Goal: Transaction & Acquisition: Book appointment/travel/reservation

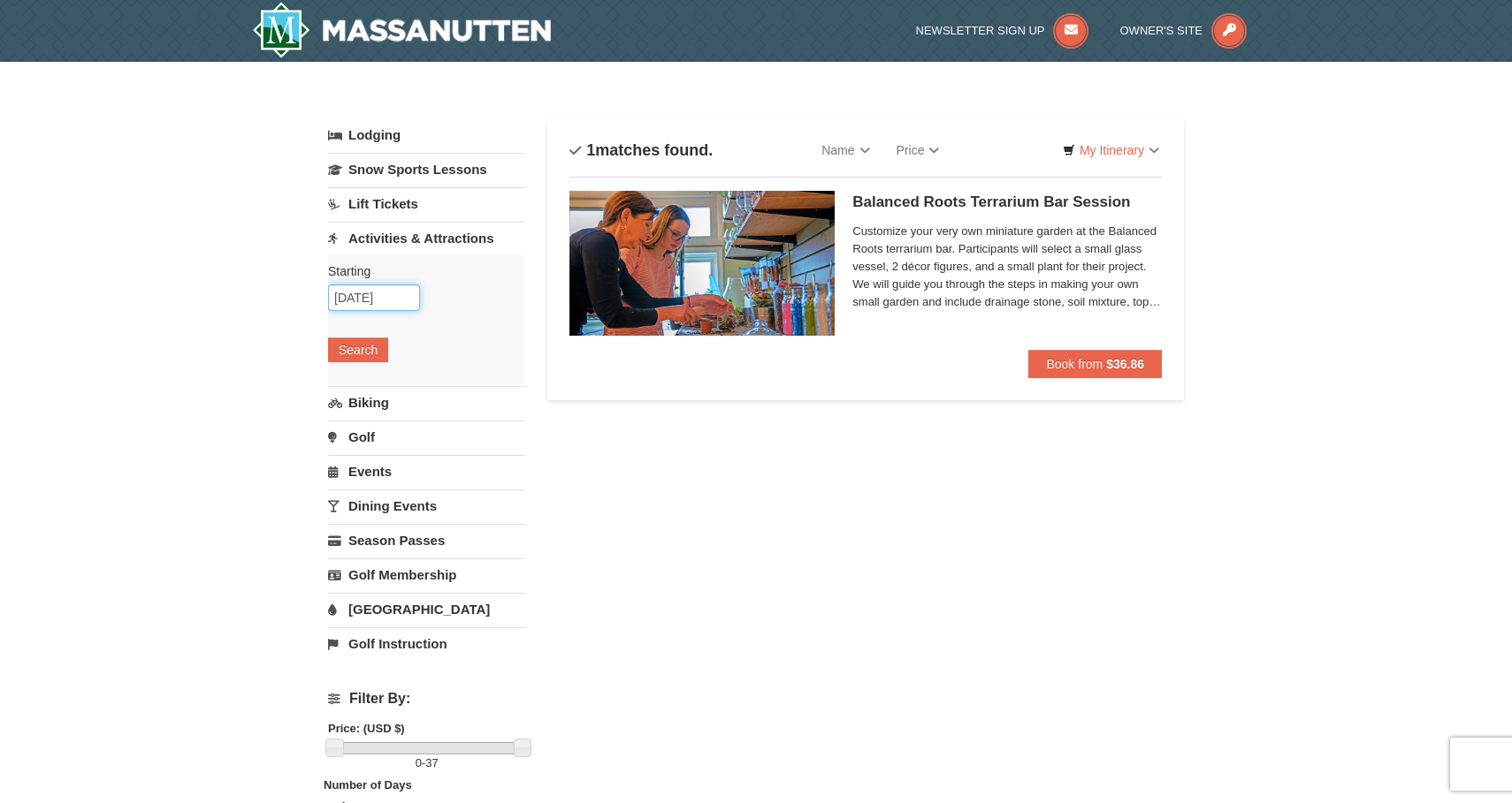
click at [404, 293] on input "09/13/2025" at bounding box center [374, 298] width 91 height 27
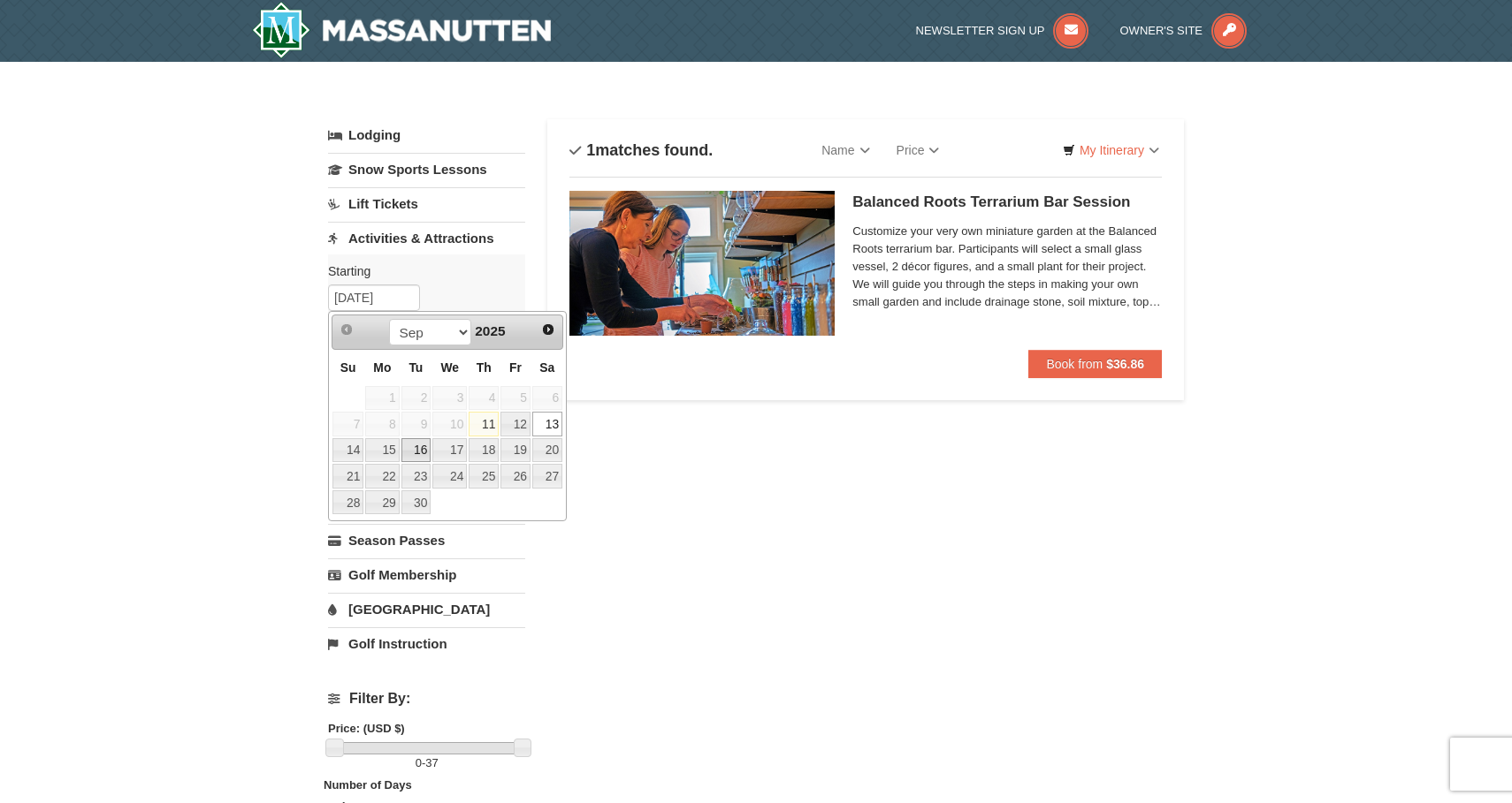
click at [413, 456] on link "16" at bounding box center [416, 451] width 30 height 25
type input "09/16/2025"
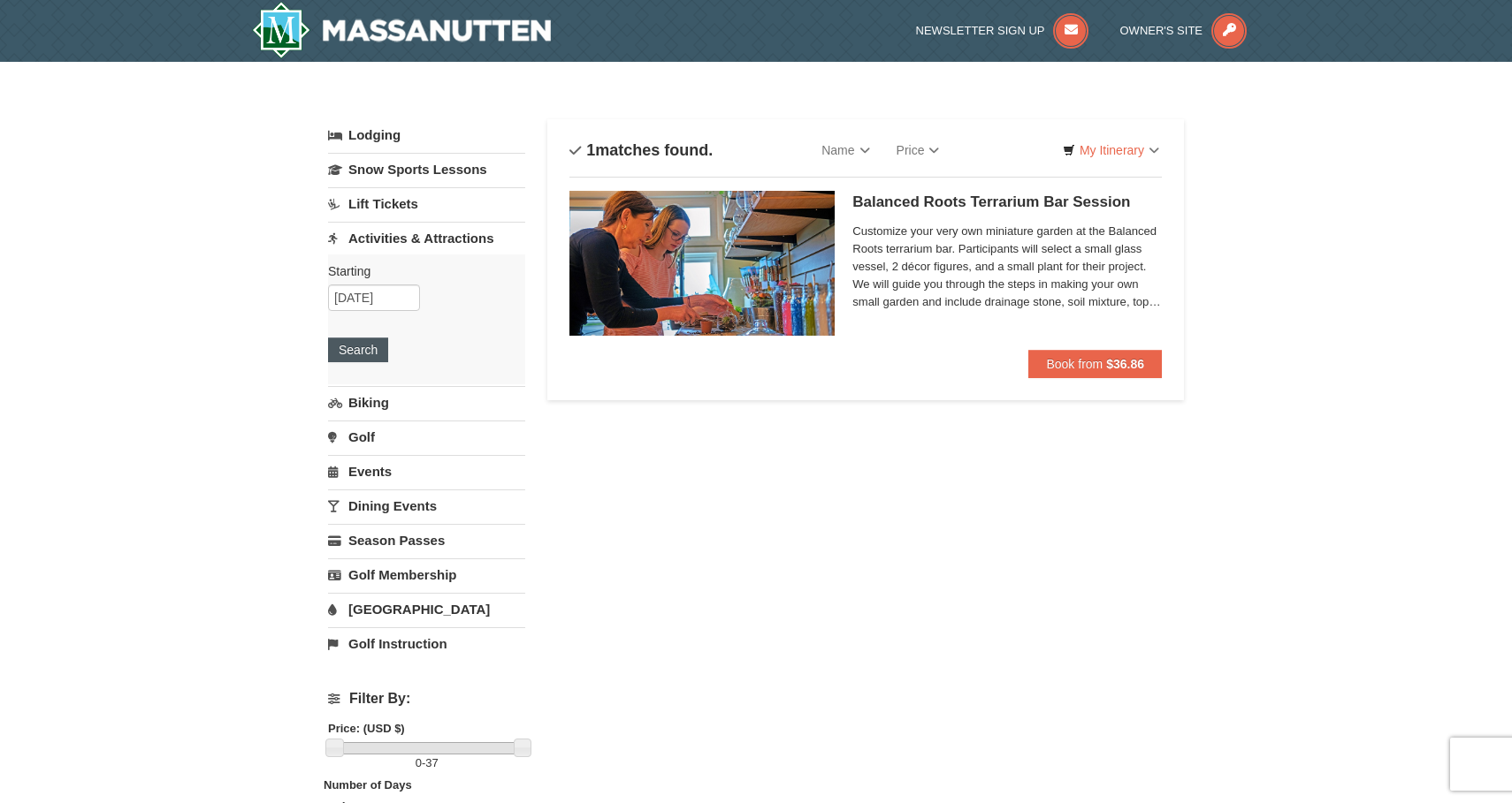
click at [351, 350] on button "Search" at bounding box center [358, 350] width 60 height 25
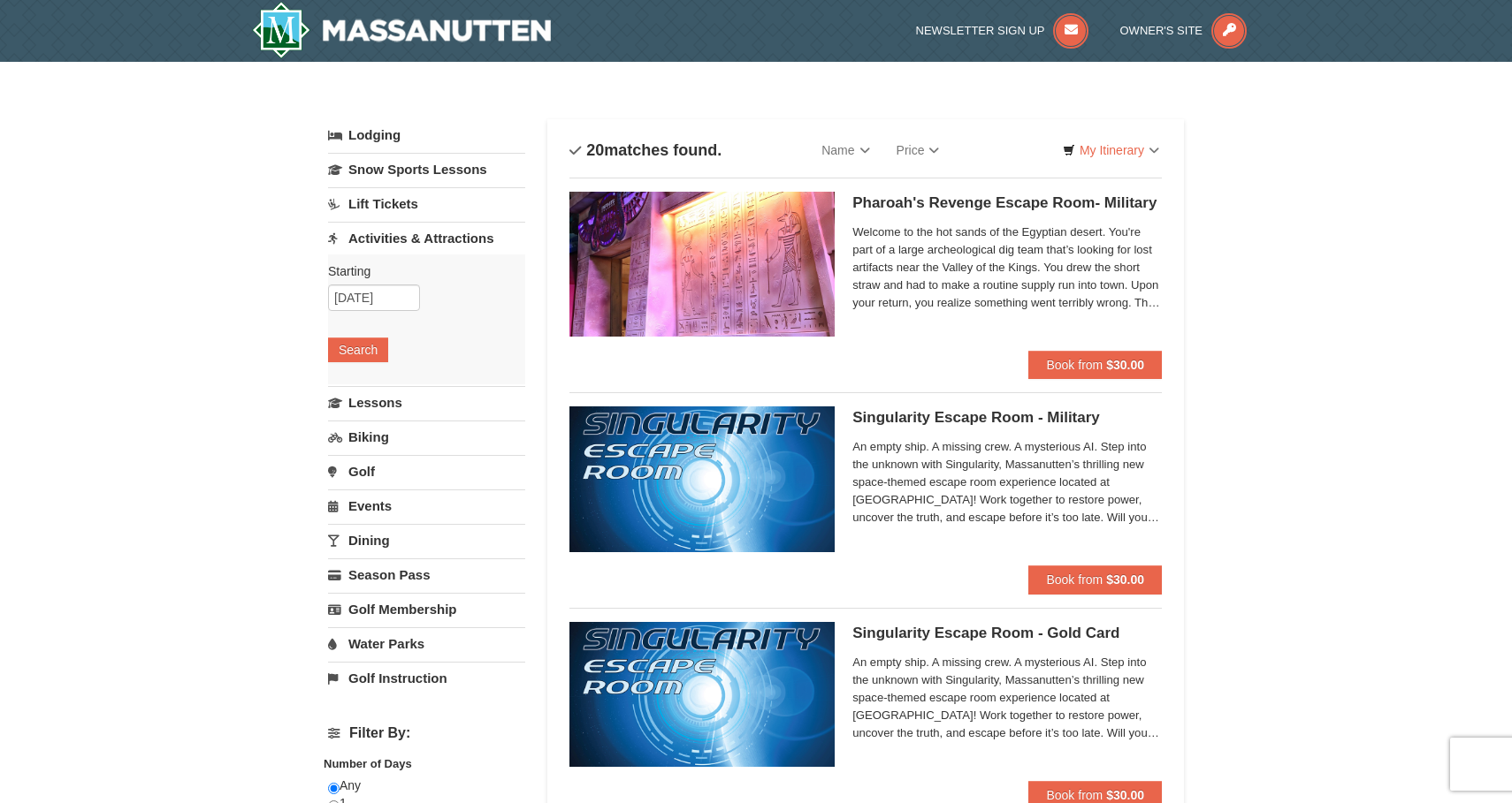
select select "9"
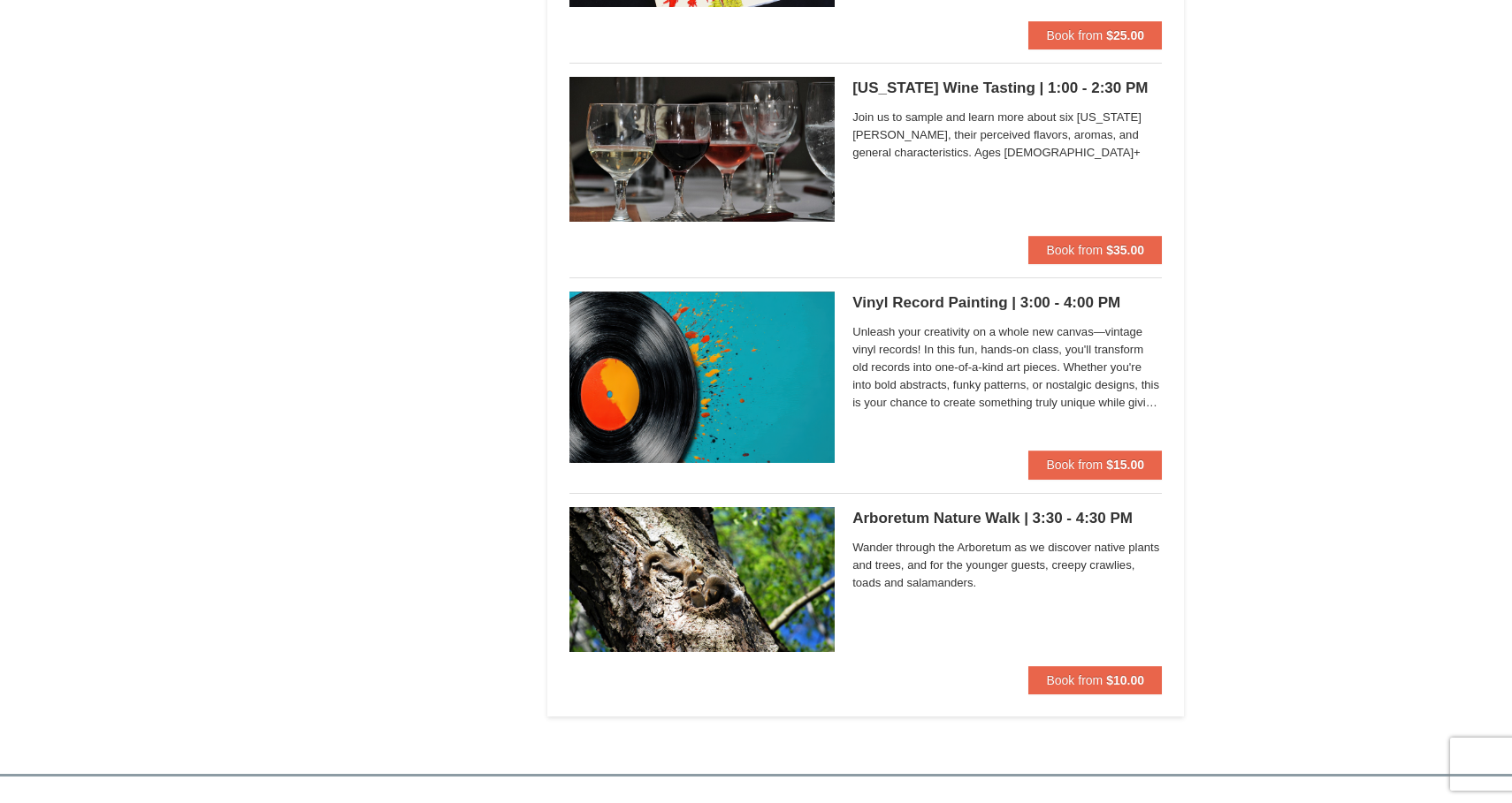
scroll to position [3779, 0]
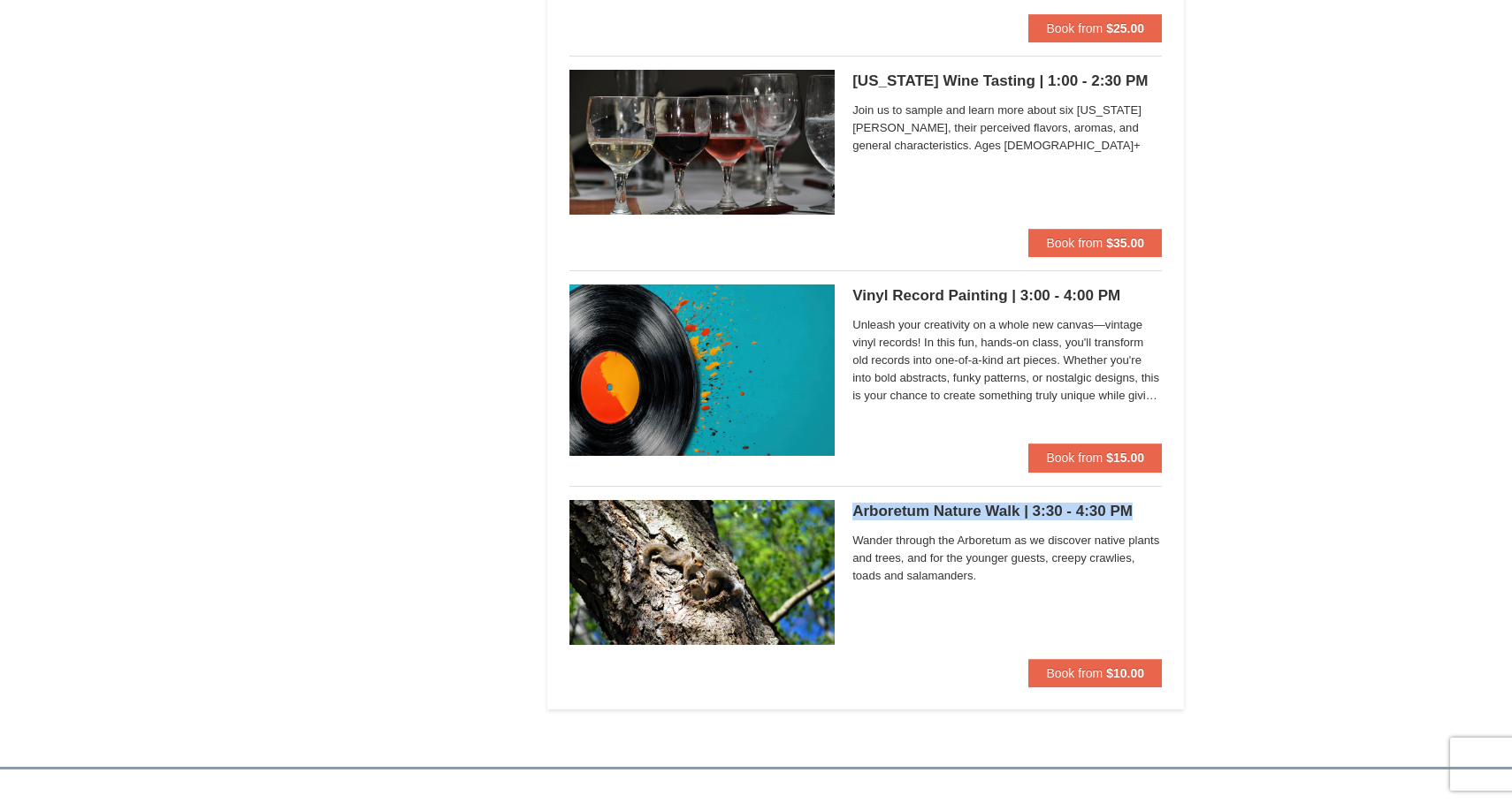
drag, startPoint x: 847, startPoint y: 504, endPoint x: 1132, endPoint y: 502, distance: 285.0
click at [1132, 502] on div "Arboretum Nature Walk | 3:30 - 4:30 PM Massanutten Classes and Workshops Wander…" at bounding box center [865, 580] width 592 height 159
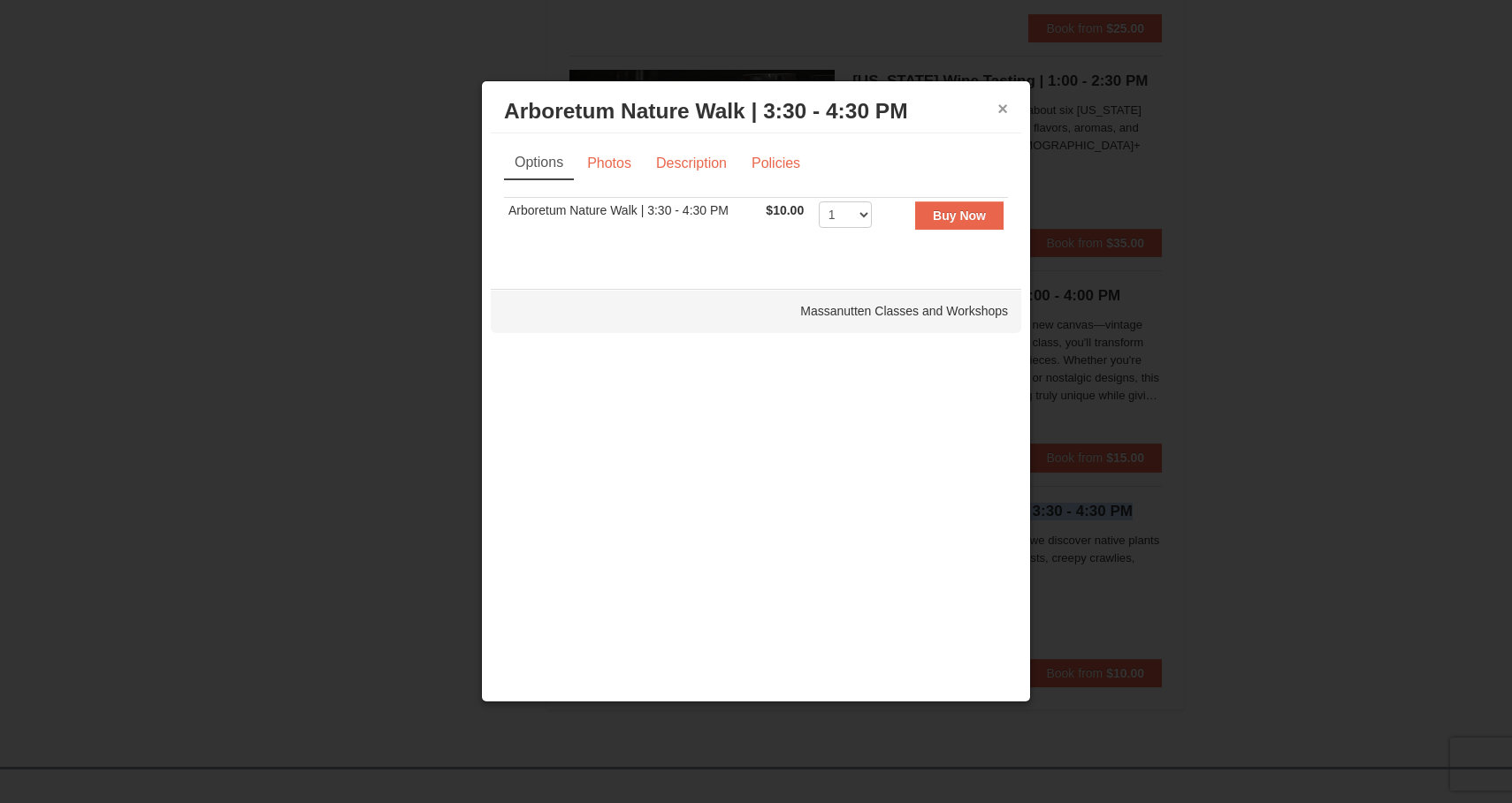
click at [1000, 114] on button "×" at bounding box center [1003, 109] width 11 height 17
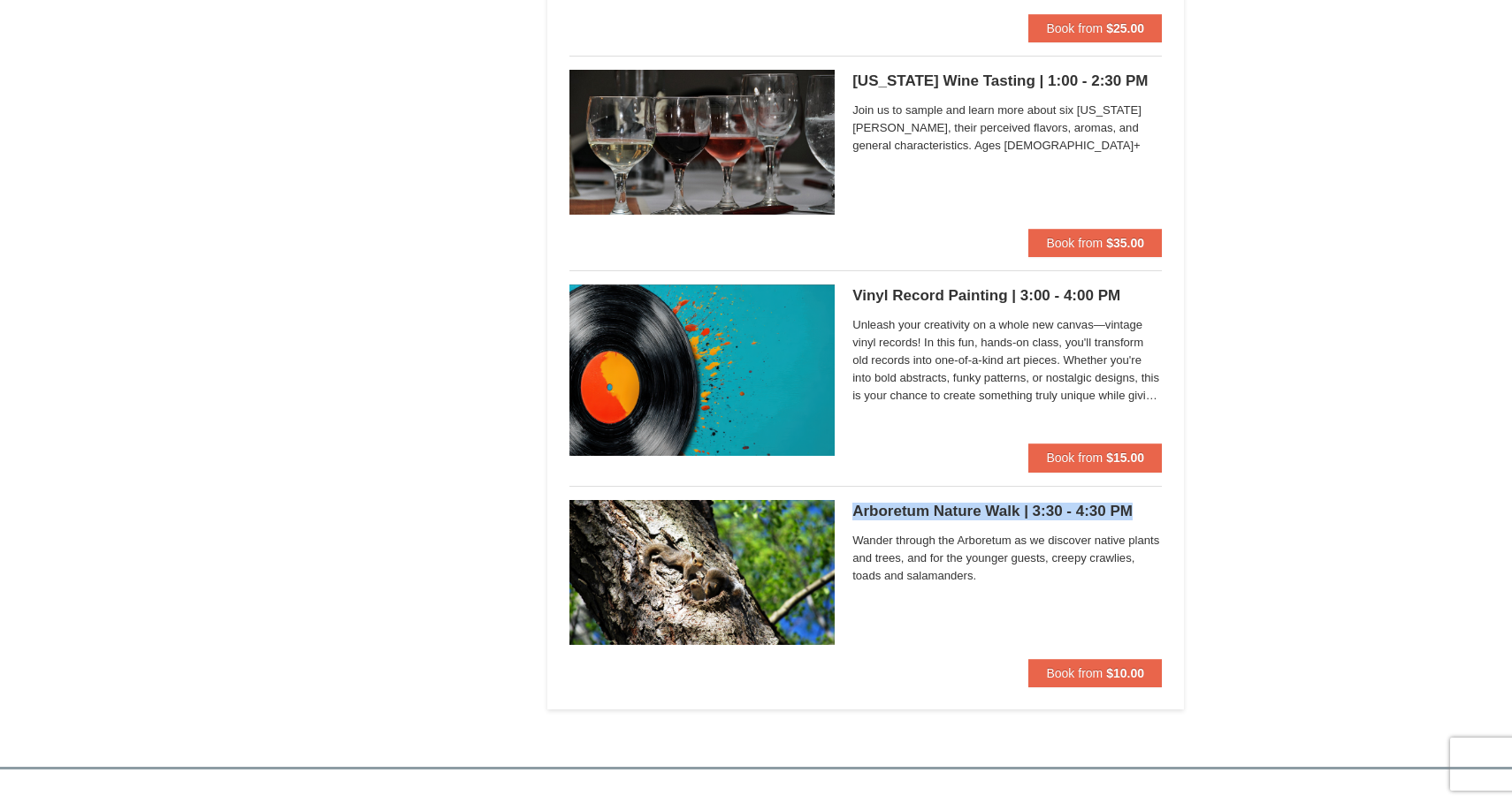
copy h5 "Arboretum Nature Walk | 3:30 - 4:30 PM"
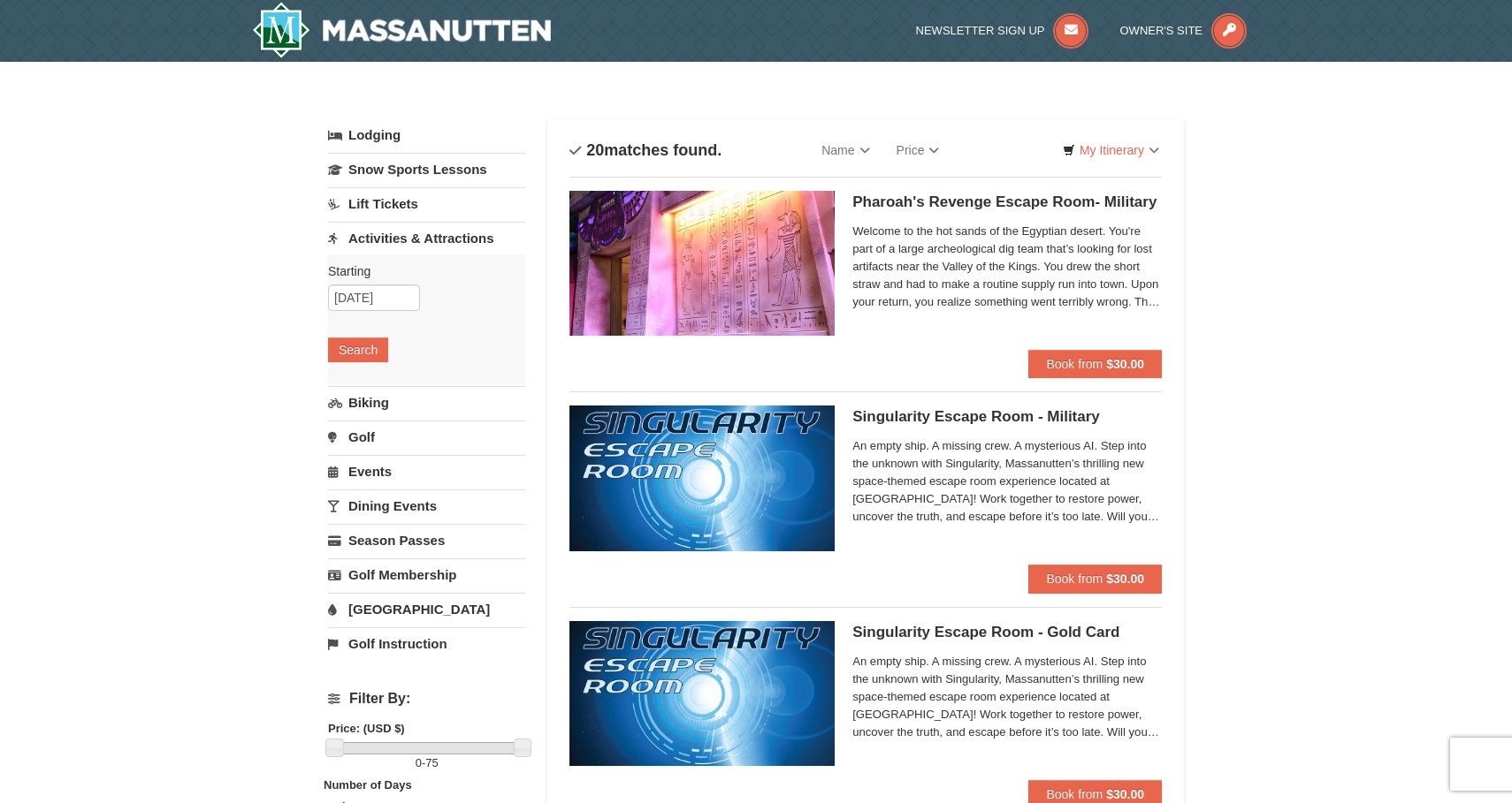
scroll to position [0, 0]
click at [396, 300] on input "09/16/2025" at bounding box center [374, 298] width 91 height 27
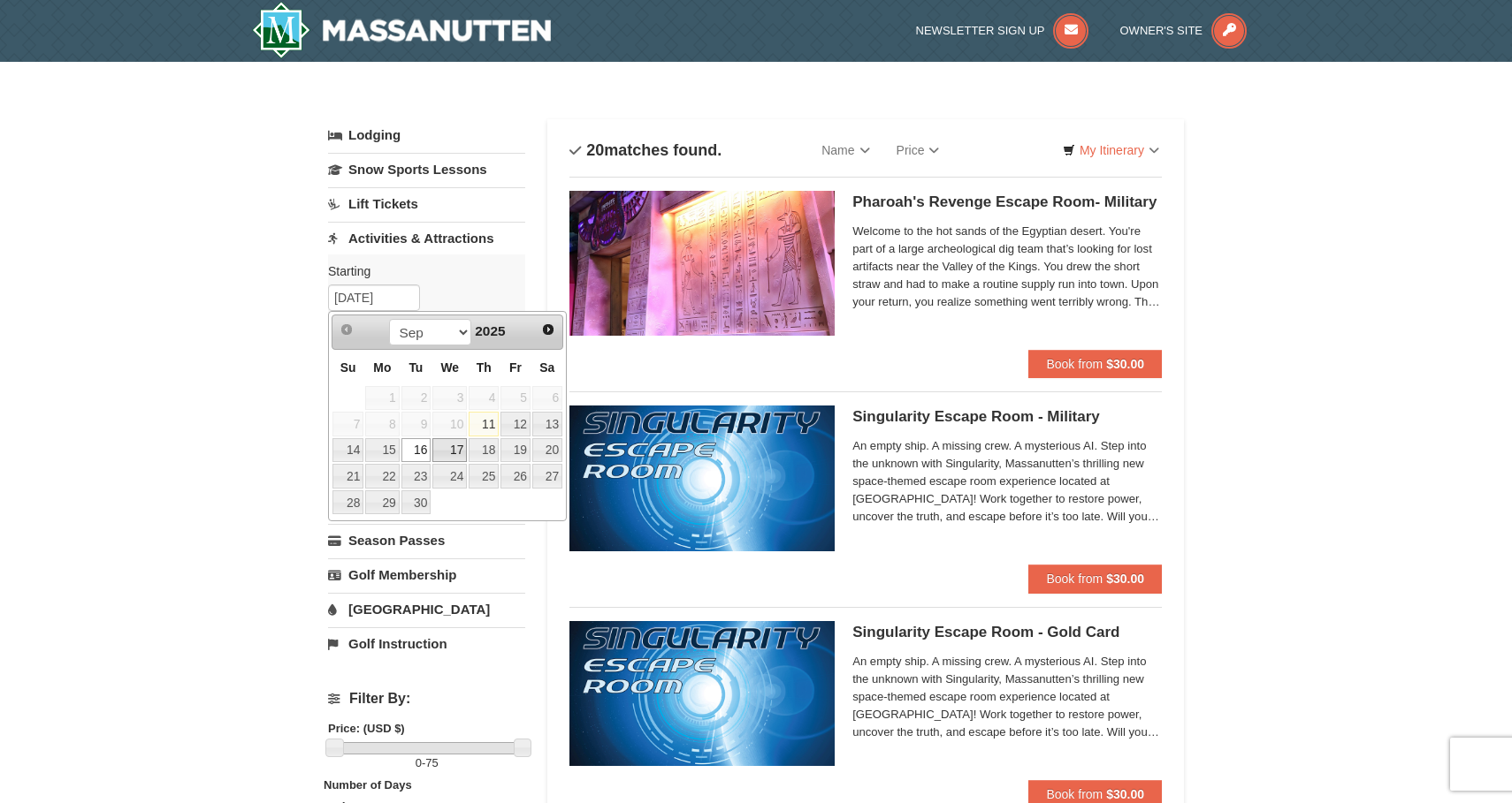
click at [452, 452] on link "17" at bounding box center [450, 451] width 35 height 25
type input "09/17/2025"
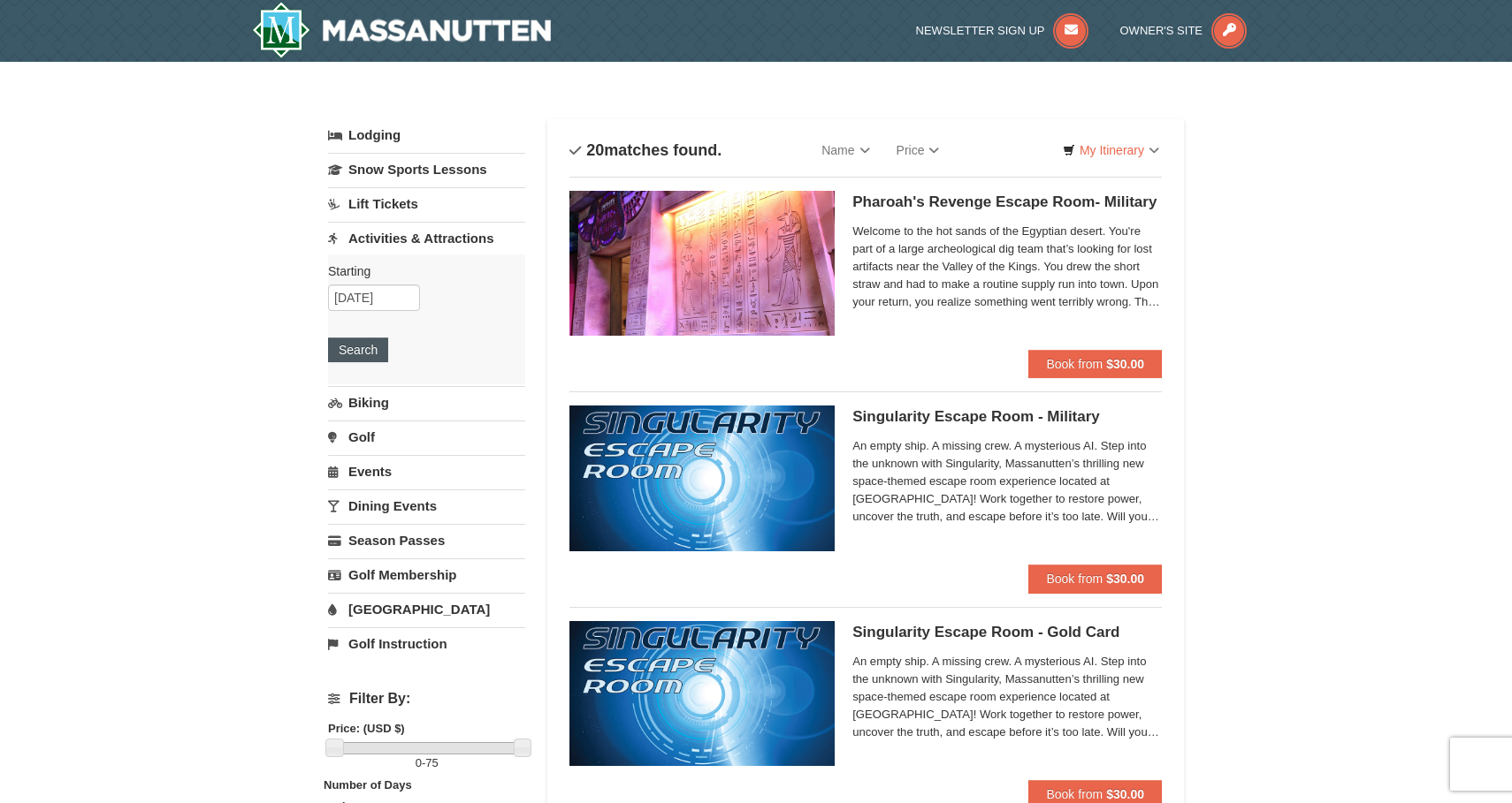
click at [368, 350] on button "Search" at bounding box center [358, 350] width 60 height 25
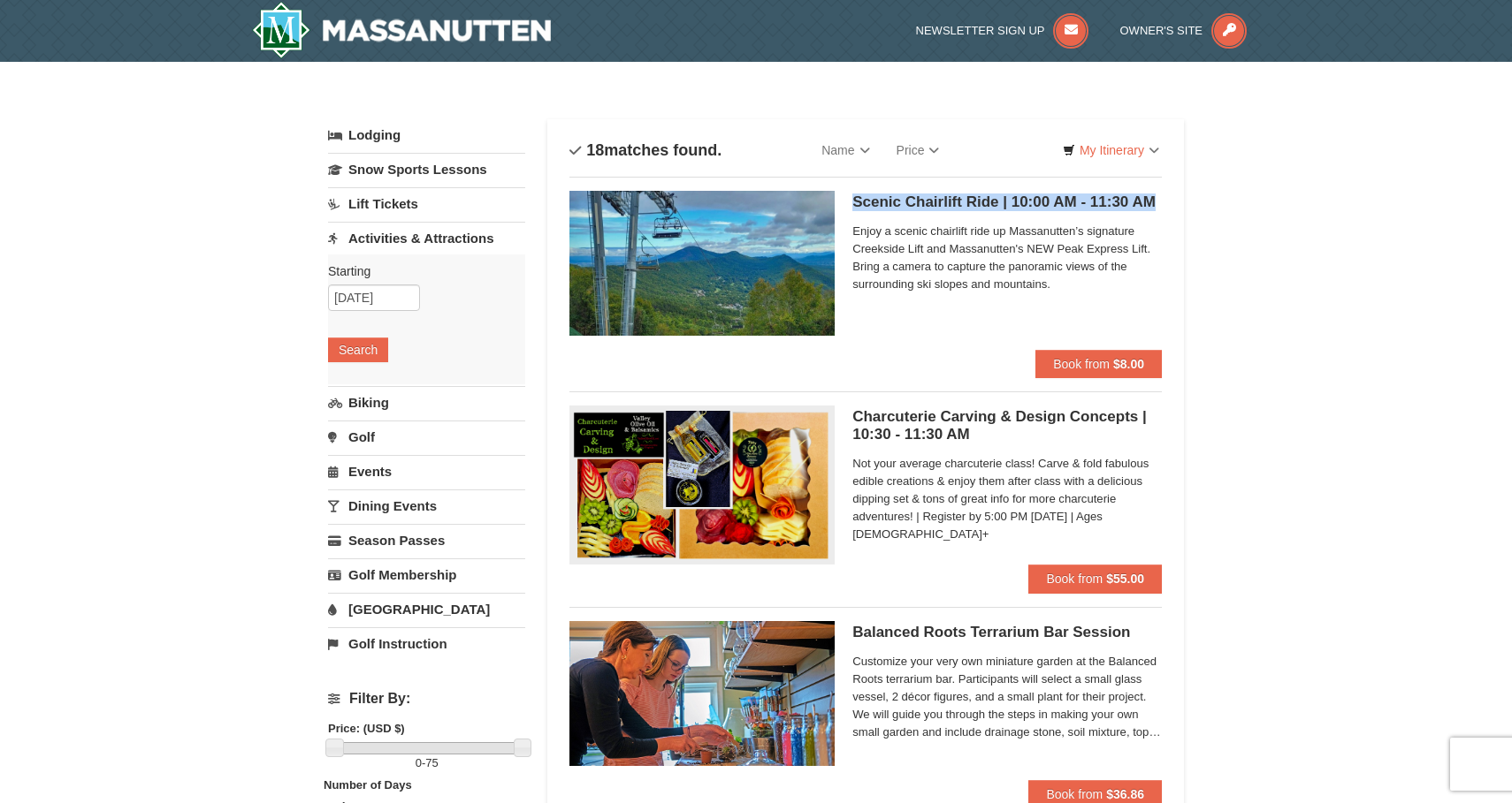
drag, startPoint x: 846, startPoint y: 197, endPoint x: 1154, endPoint y: 199, distance: 308.0
click at [1154, 199] on div "Scenic Chairlift Ride | 10:00 AM - 11:30 AM Massanutten Scenic Chairlift Rides …" at bounding box center [865, 270] width 592 height 159
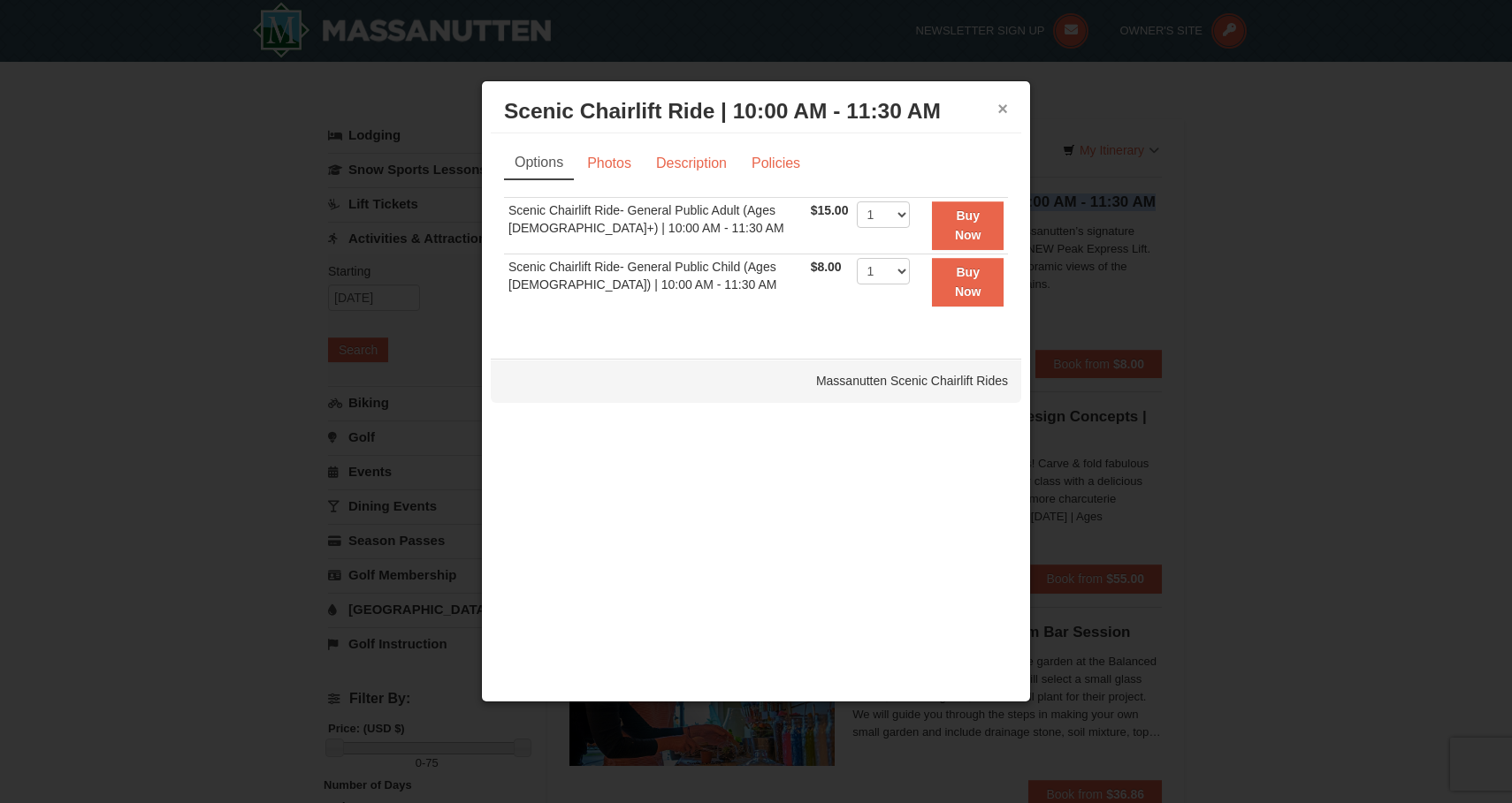
click at [1005, 115] on button "×" at bounding box center [1003, 109] width 11 height 17
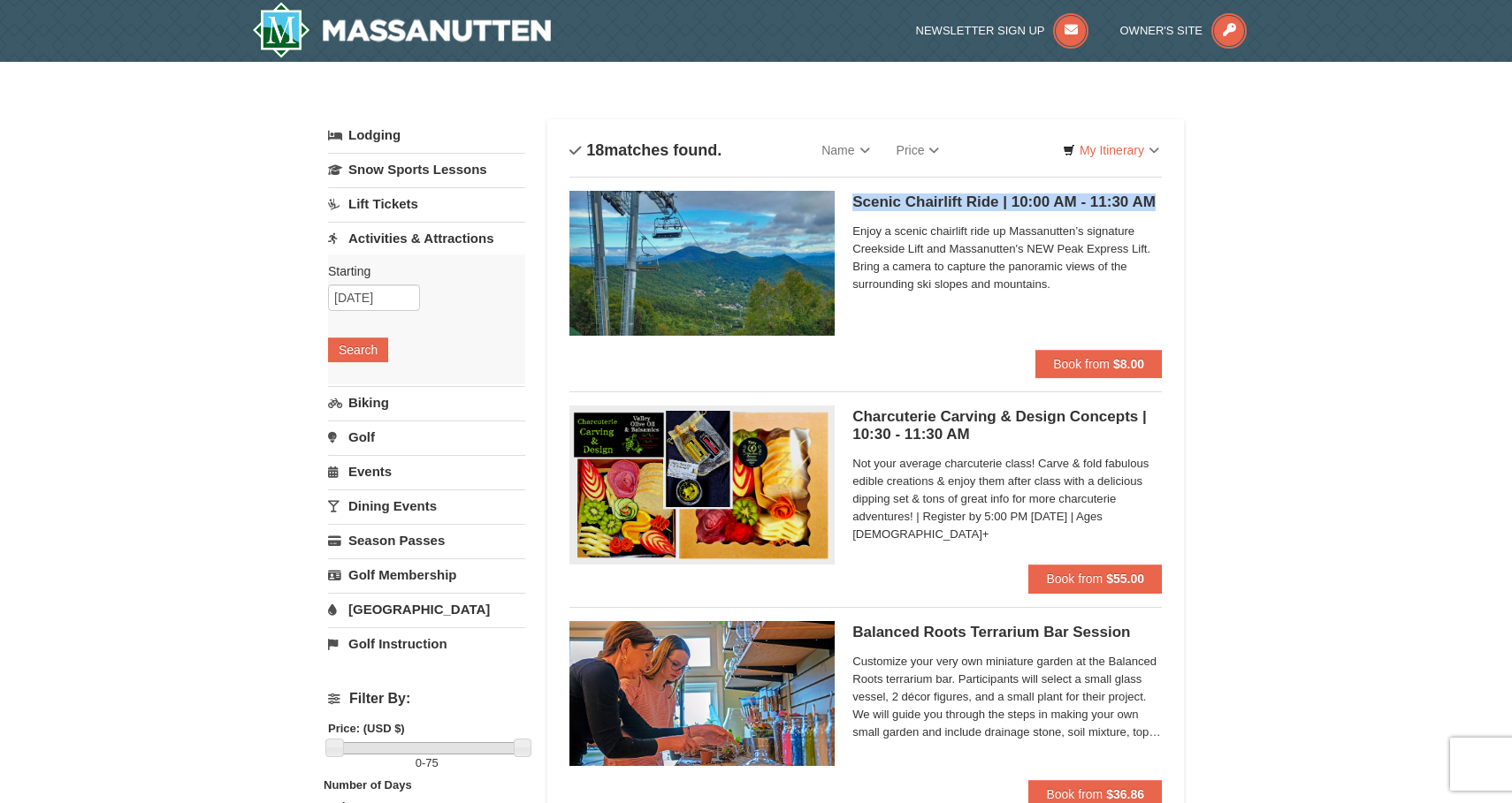
copy h5 "Scenic Chairlift Ride | 10:00 AM - 11:30 AM"
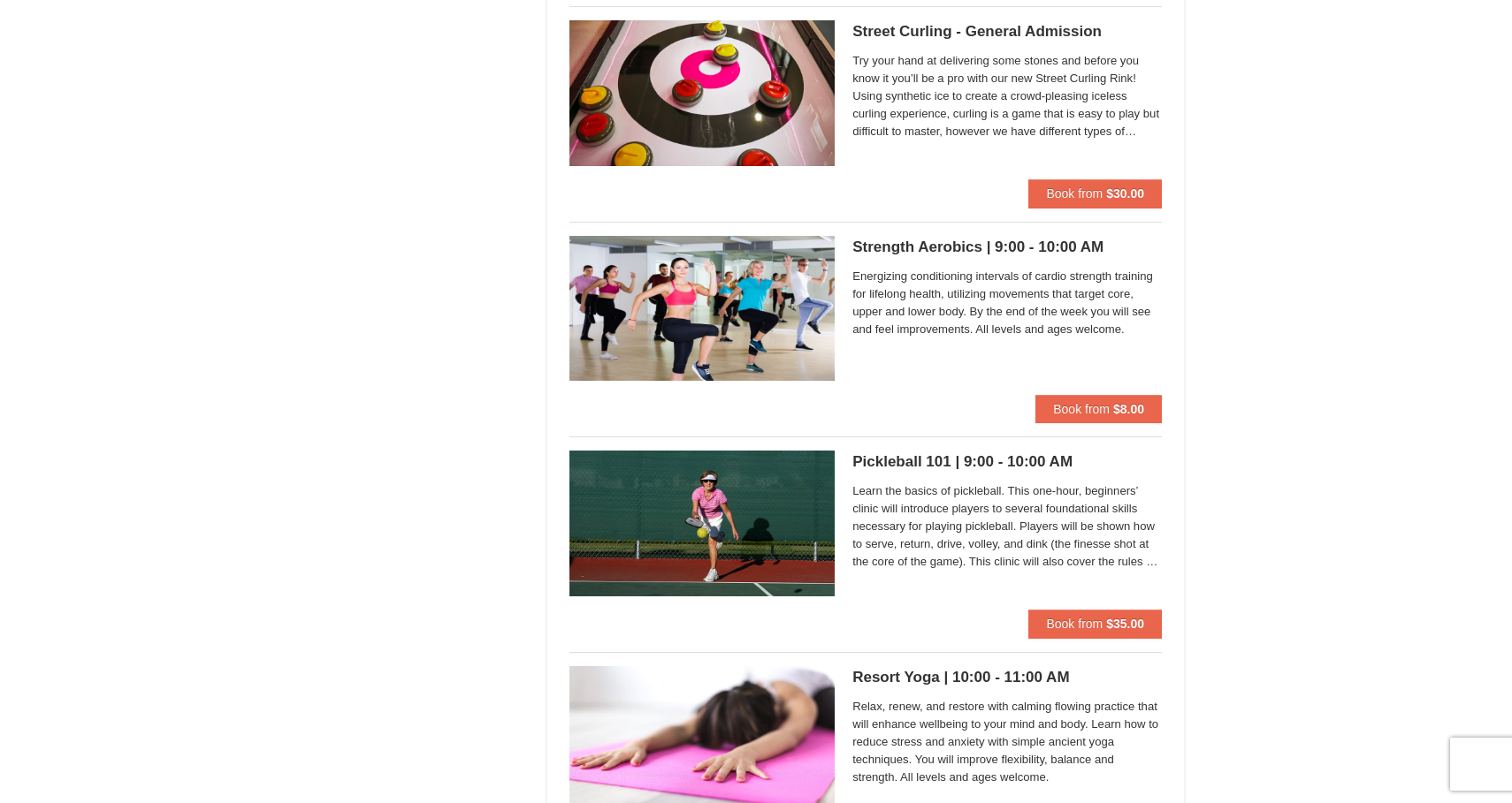
scroll to position [1406, 0]
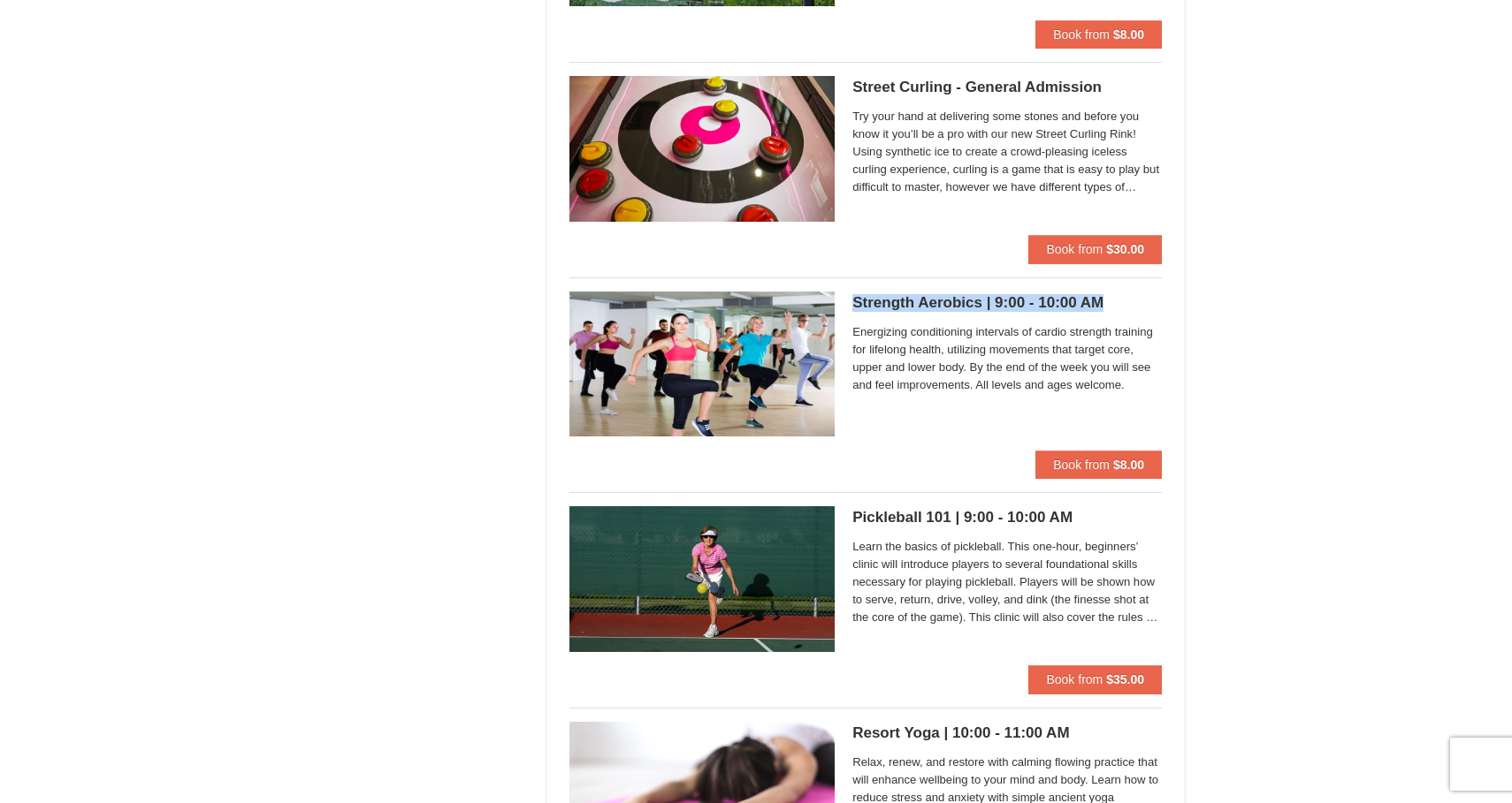
drag, startPoint x: 843, startPoint y: 298, endPoint x: 1102, endPoint y: 299, distance: 259.0
click at [1102, 299] on div "Strength Aerobics | 9:00 - 10:00 AM Massanutten Health and Wellness Energizing …" at bounding box center [865, 371] width 592 height 159
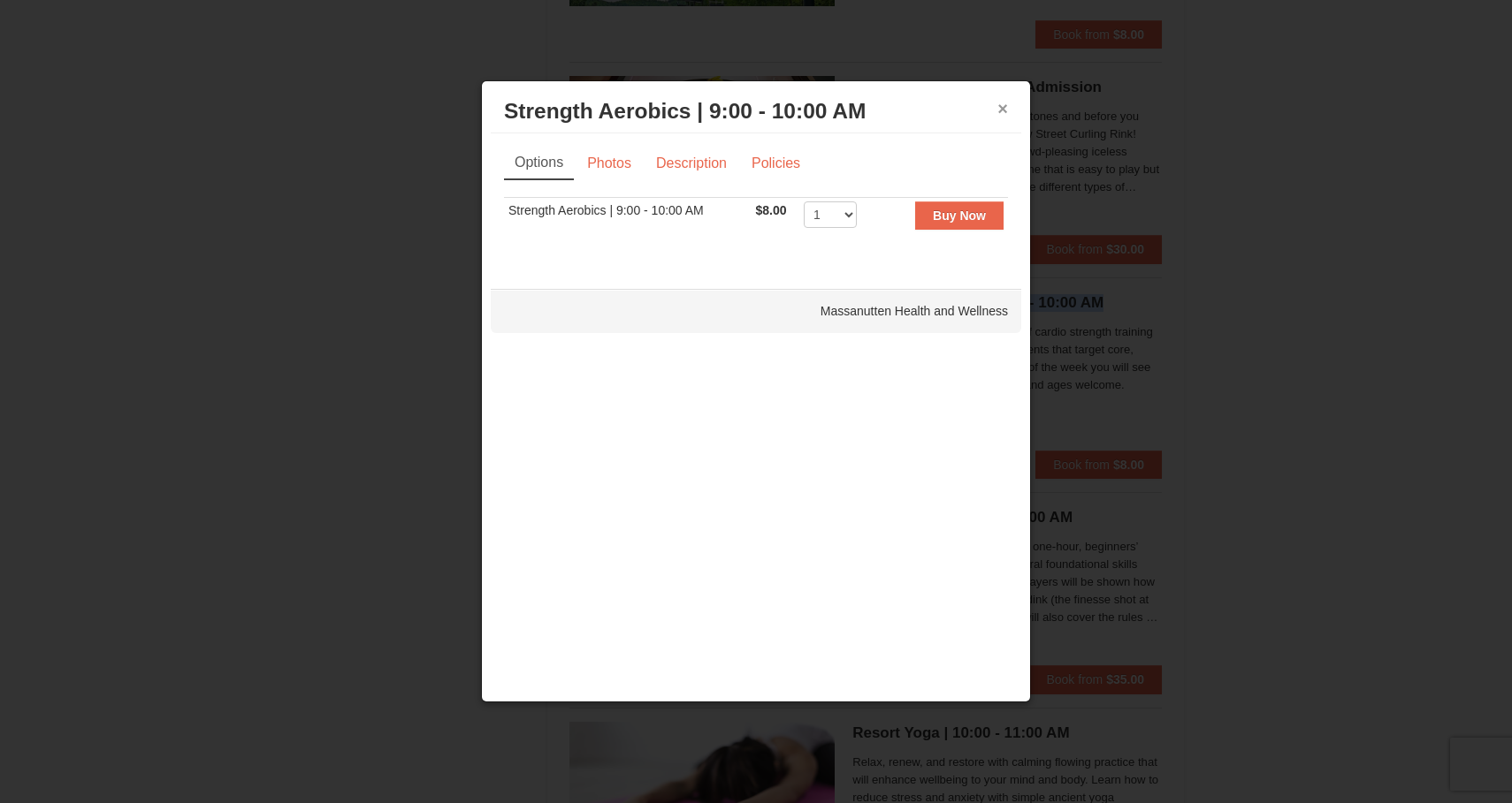
click at [1005, 113] on button "×" at bounding box center [1003, 109] width 11 height 17
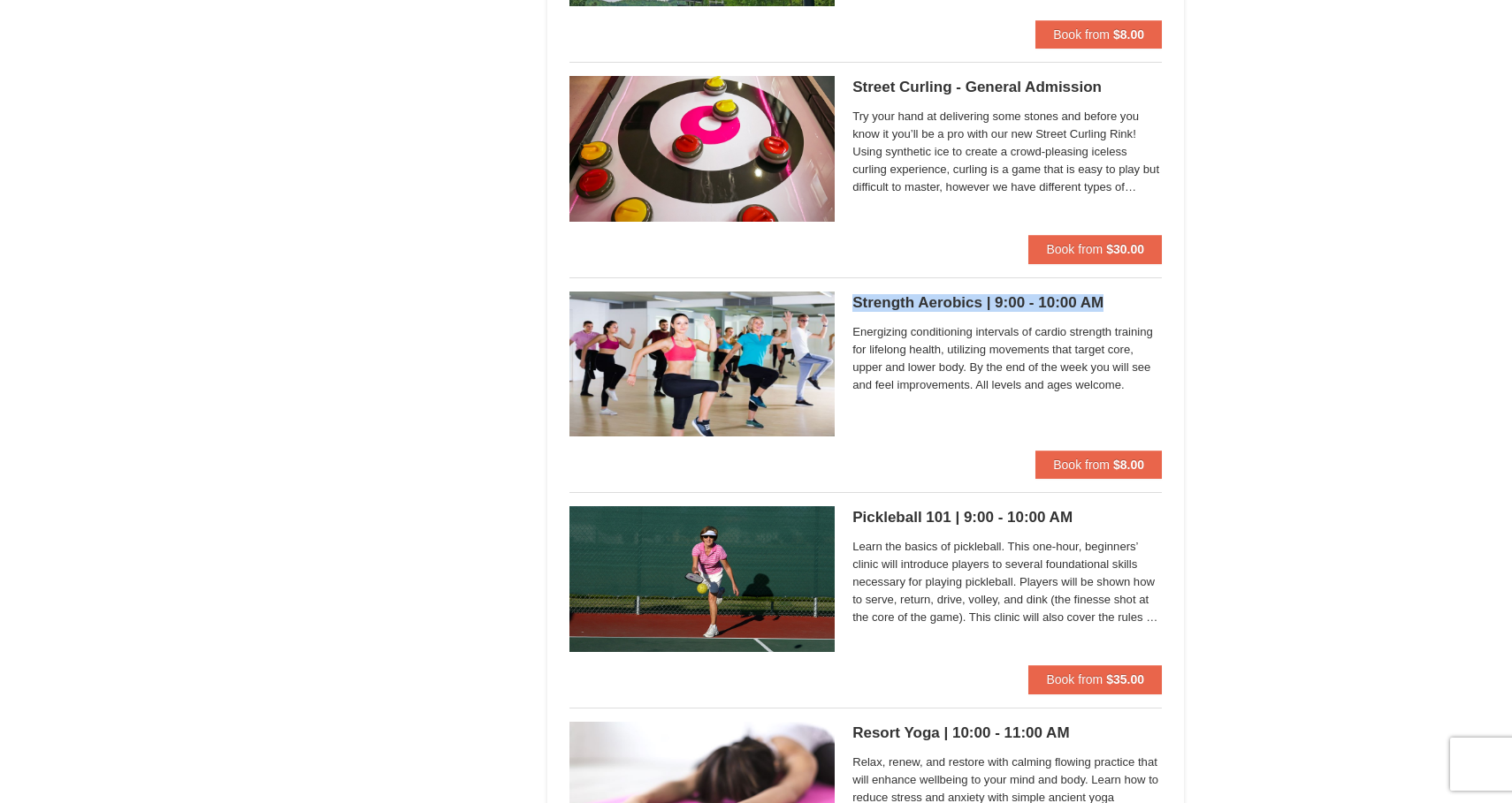
copy h5 "Strength Aerobics | 9:00 - 10:00 AM"
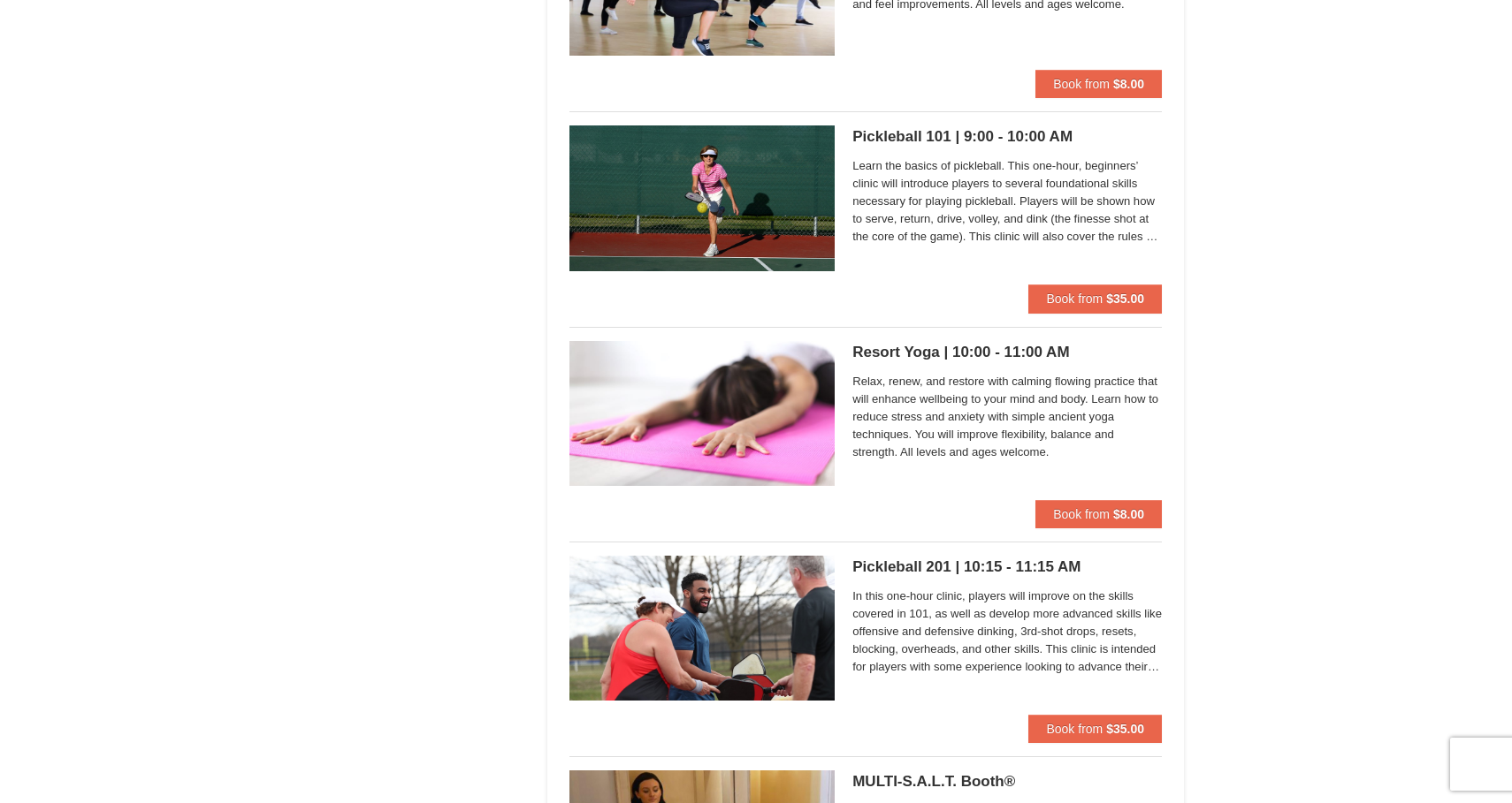
scroll to position [1785, 0]
drag, startPoint x: 847, startPoint y: 128, endPoint x: 1083, endPoint y: 138, distance: 236.2
click at [1083, 138] on div "Pickleball 101 | 9:00 - 10:00 AM Massanutten Health and Wellness Learn the basi…" at bounding box center [865, 205] width 592 height 159
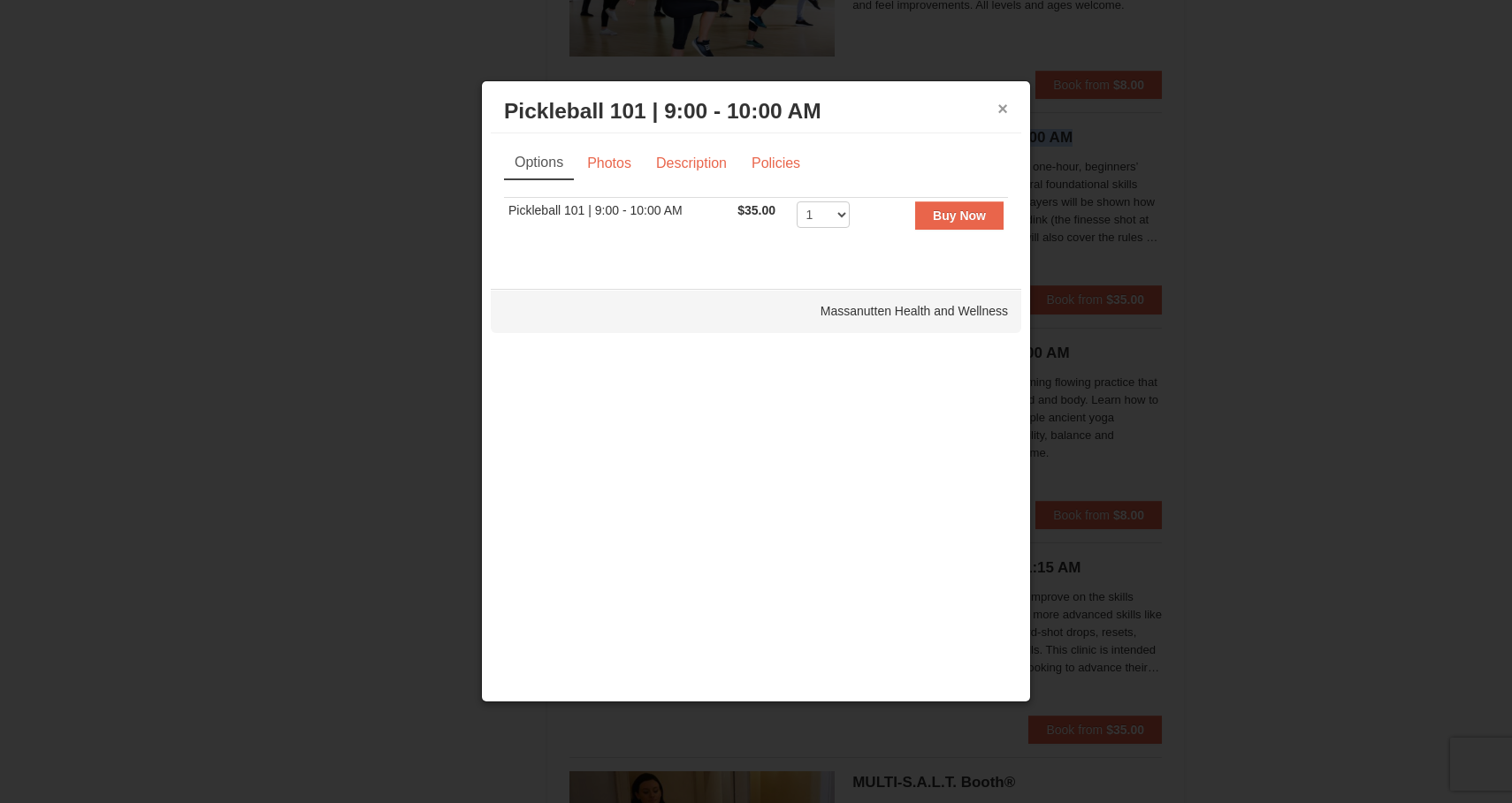
click at [1003, 111] on button "×" at bounding box center [1003, 109] width 11 height 17
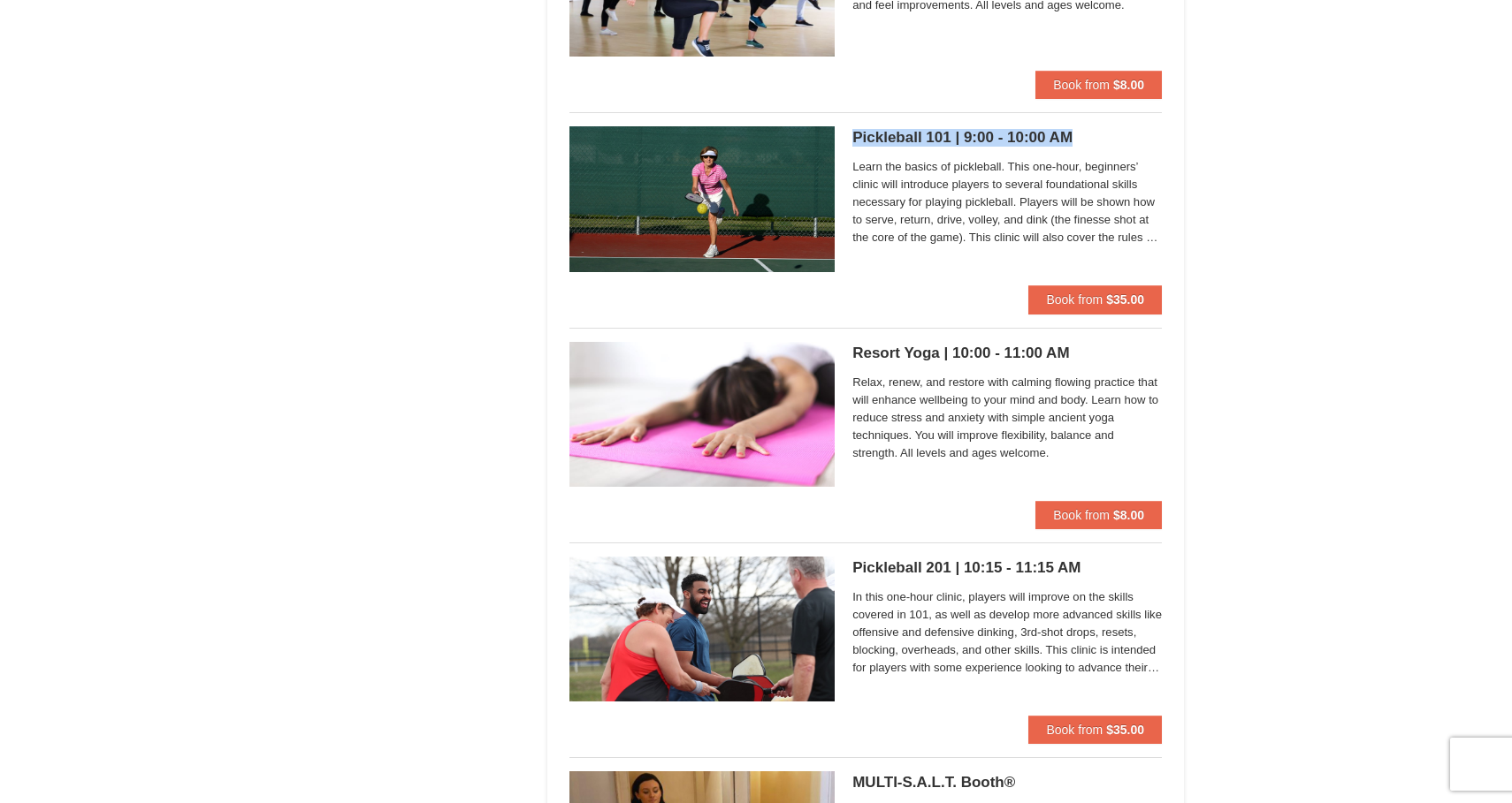
copy h5 "Pickleball 101 | 9:00 - 10:00 AM"
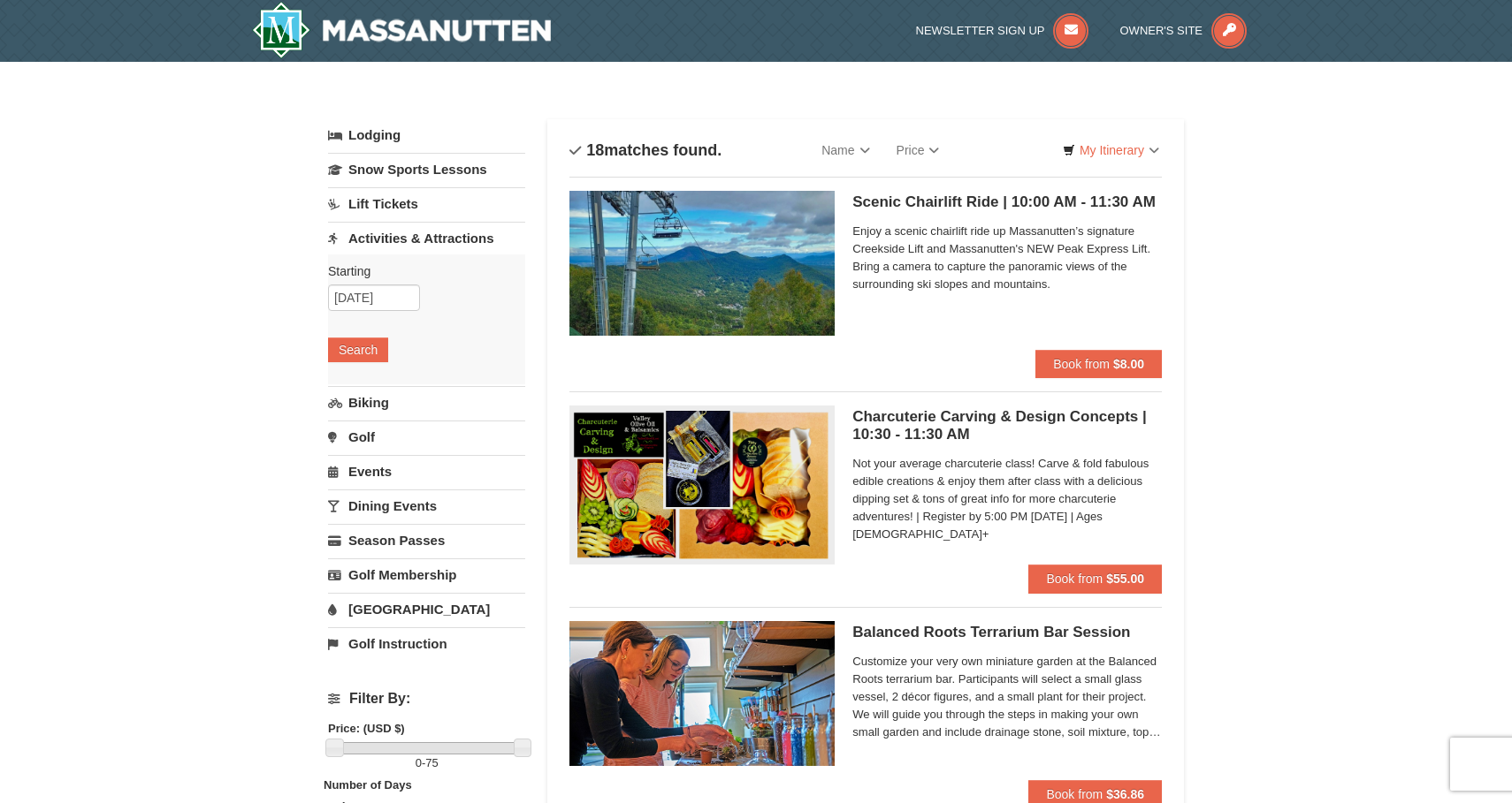
scroll to position [0, 0]
click at [394, 294] on input "09/17/2025" at bounding box center [374, 298] width 91 height 27
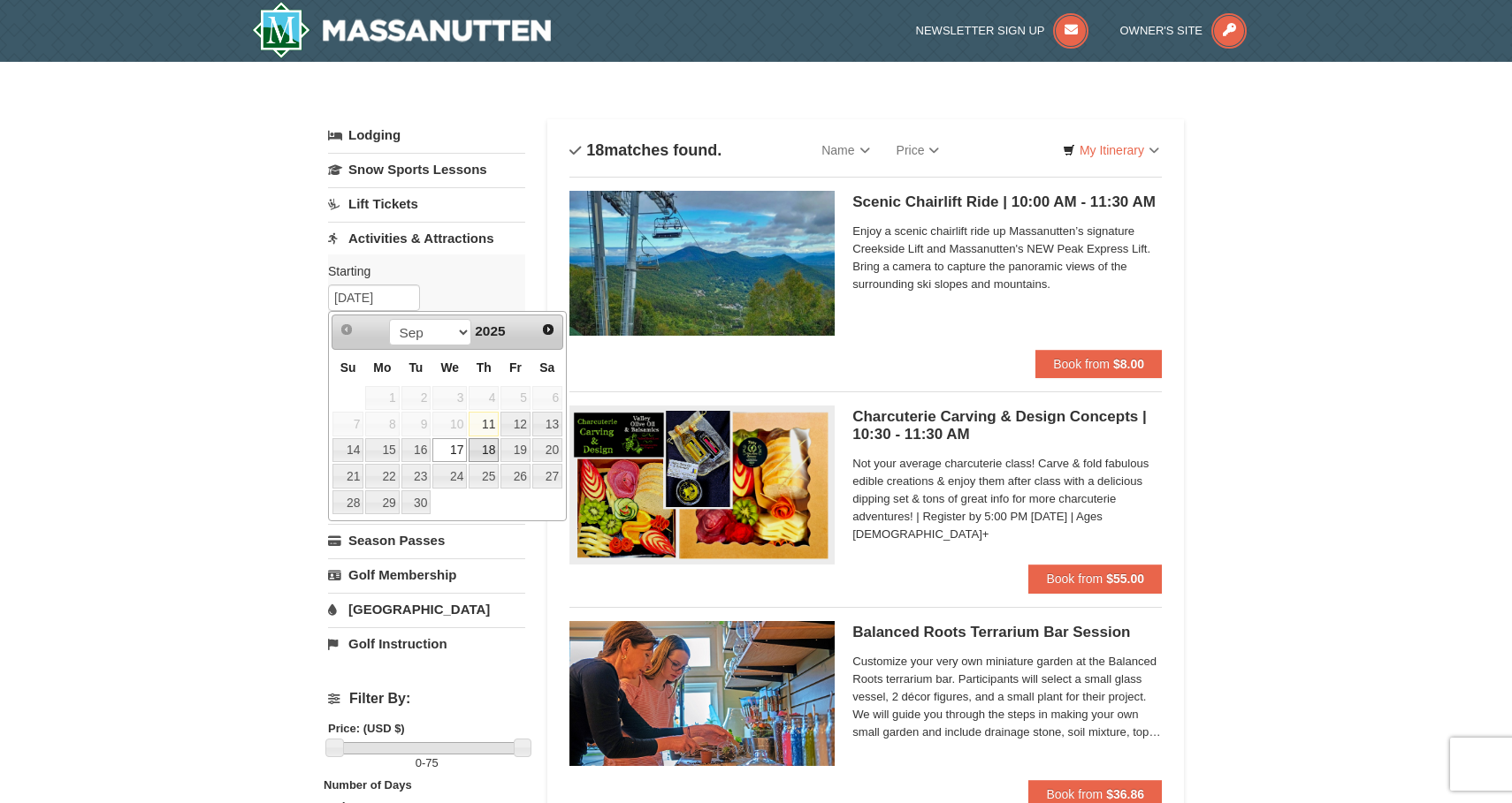
click at [481, 447] on link "18" at bounding box center [483, 451] width 30 height 25
type input "09/18/2025"
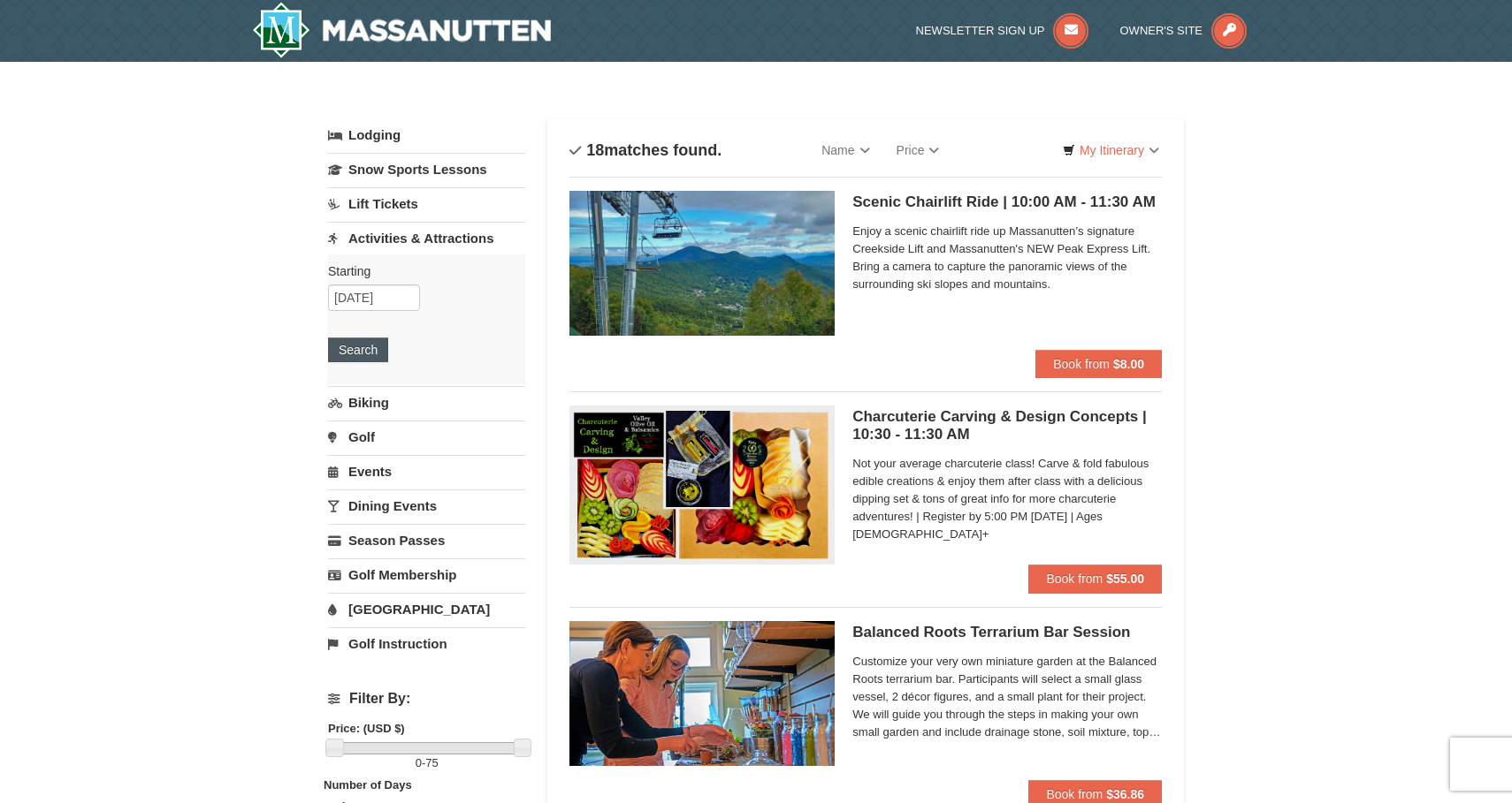
click at [349, 347] on button "Search" at bounding box center [358, 350] width 60 height 25
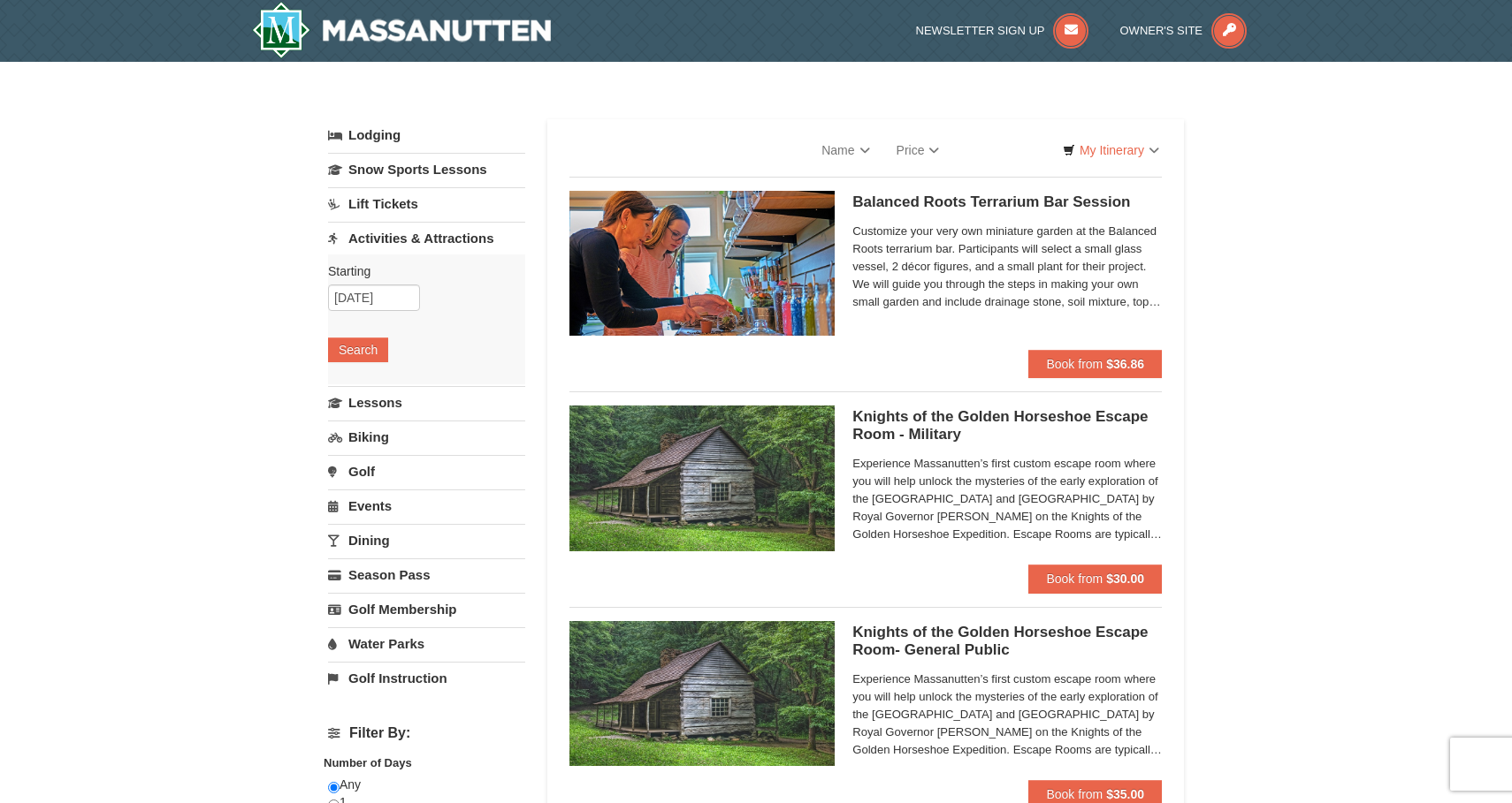
select select "9"
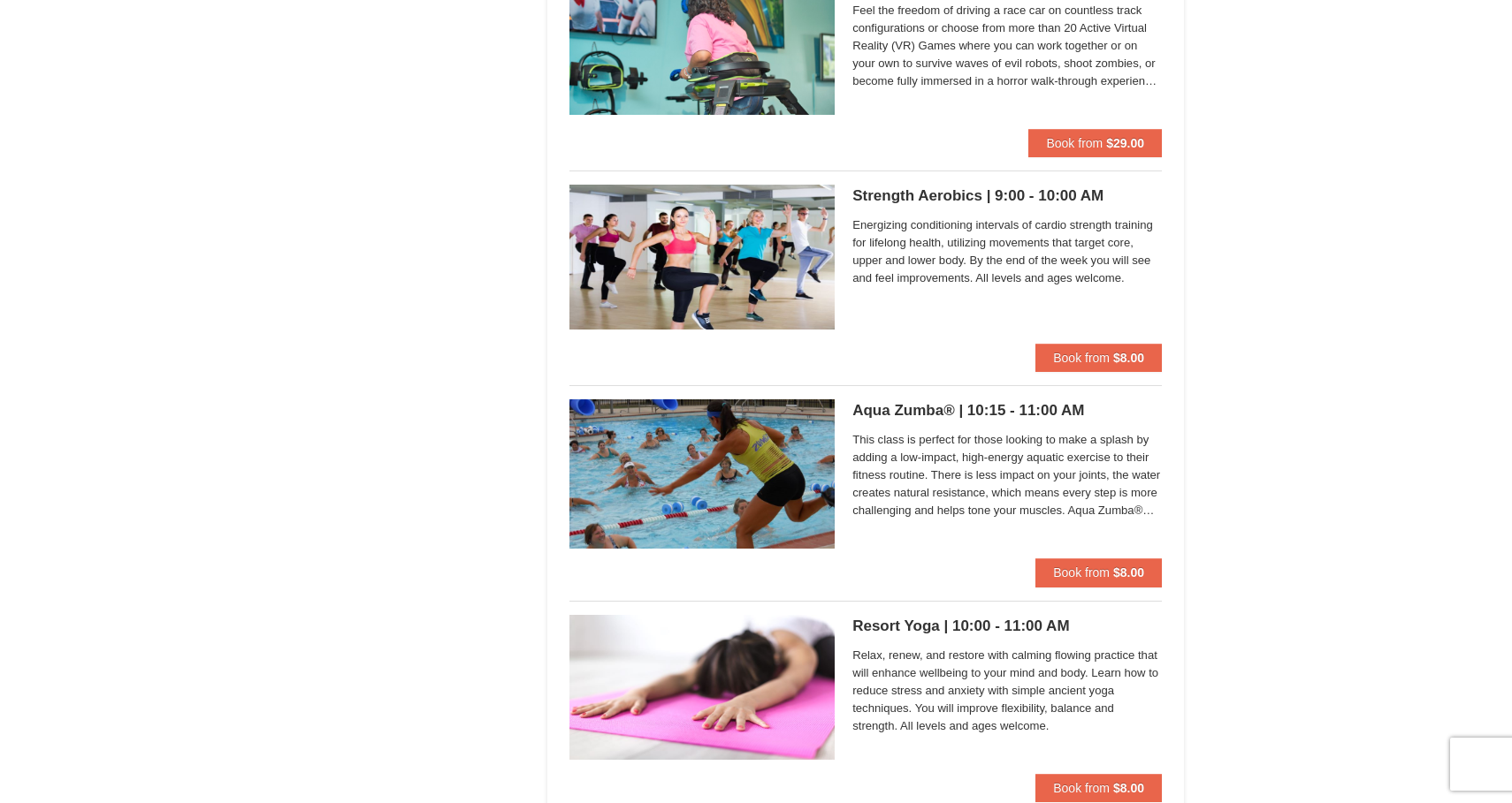
scroll to position [2160, 0]
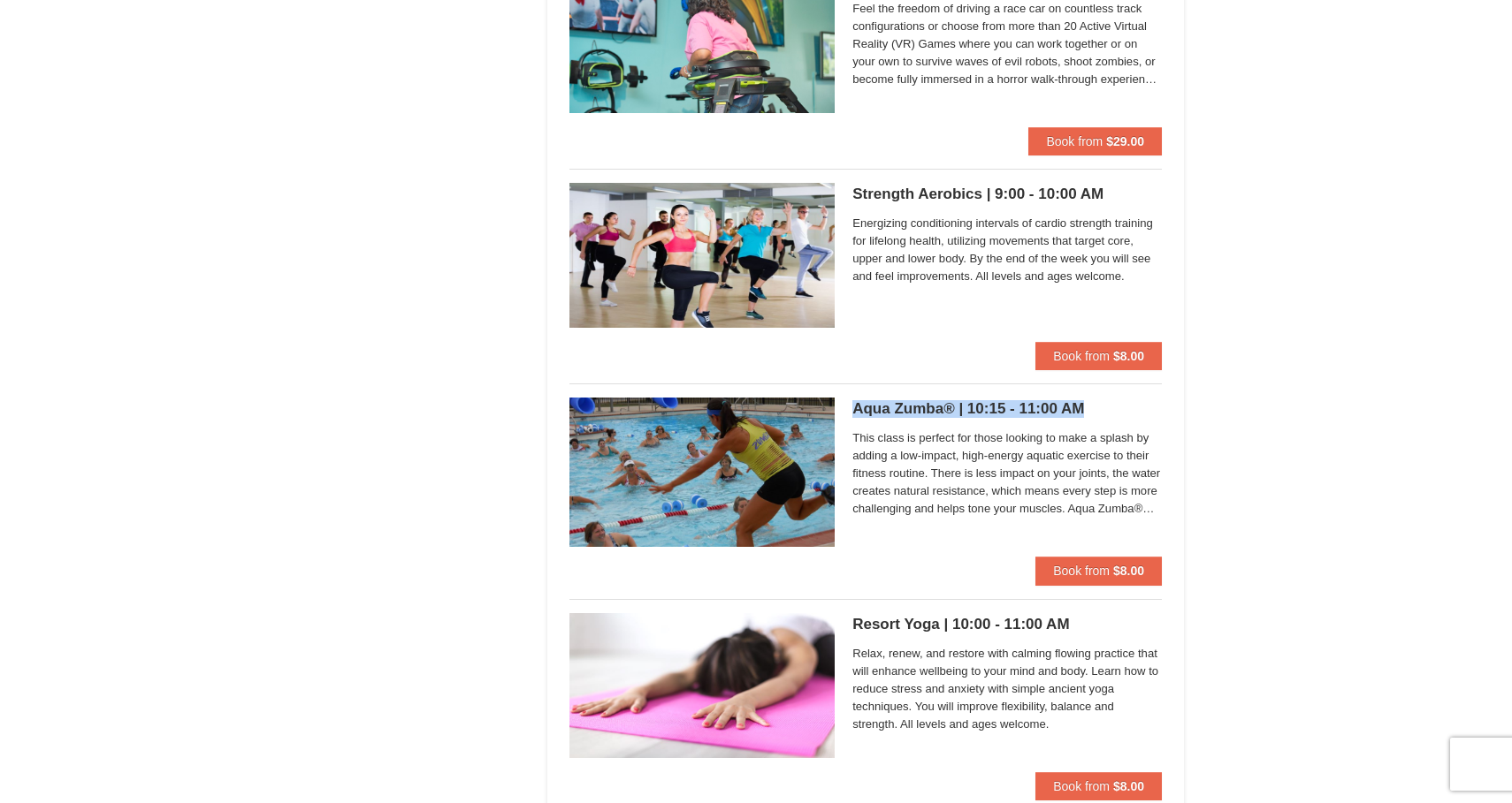
drag, startPoint x: 841, startPoint y: 403, endPoint x: 1088, endPoint y: 403, distance: 247.0
click at [1088, 403] on div "Aqua Zumba® | 10:15 - 11:00 AM Massanutten Health and Wellness This class is pe…" at bounding box center [865, 477] width 592 height 159
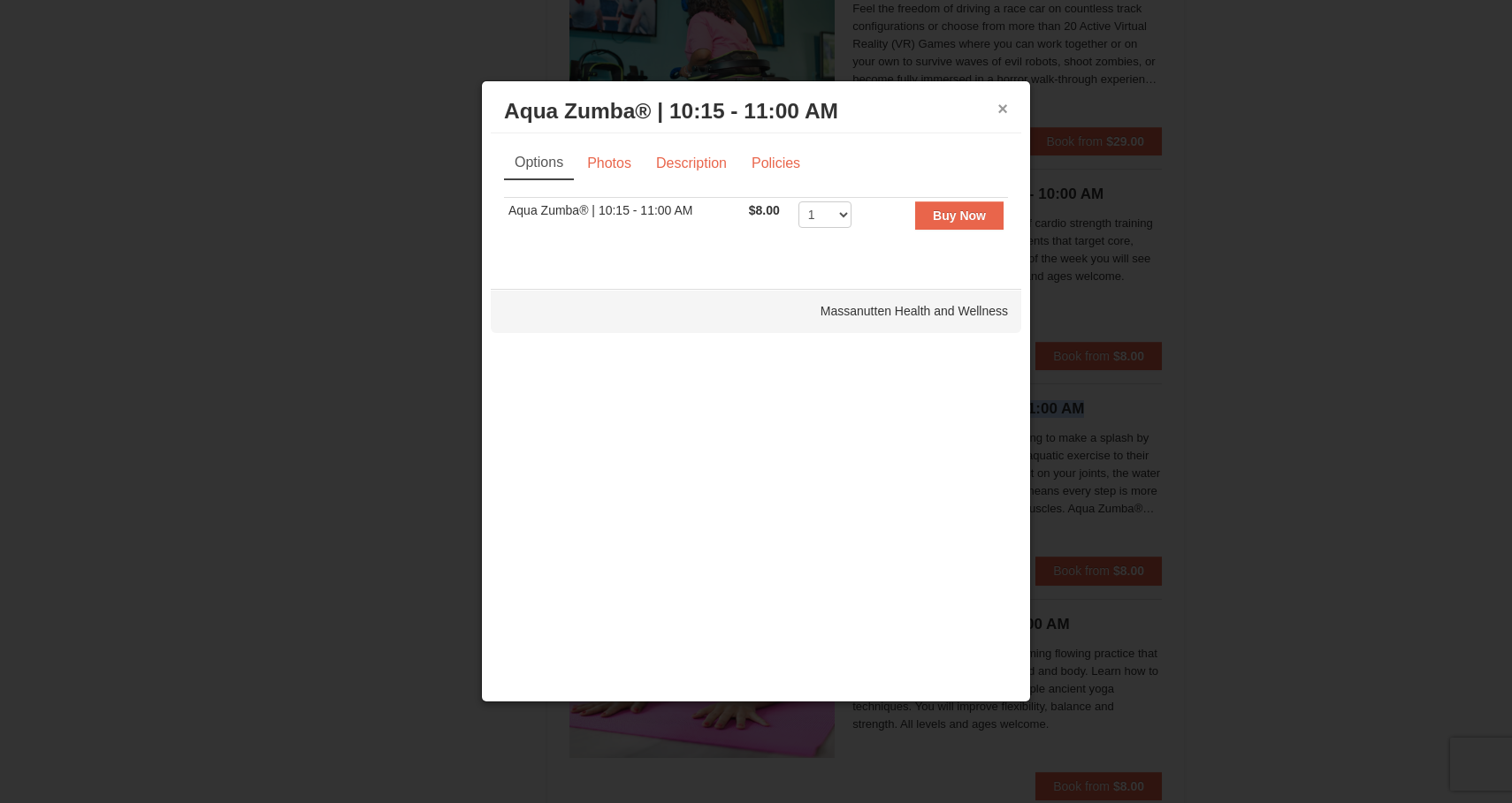
click at [998, 108] on button "×" at bounding box center [1003, 109] width 11 height 17
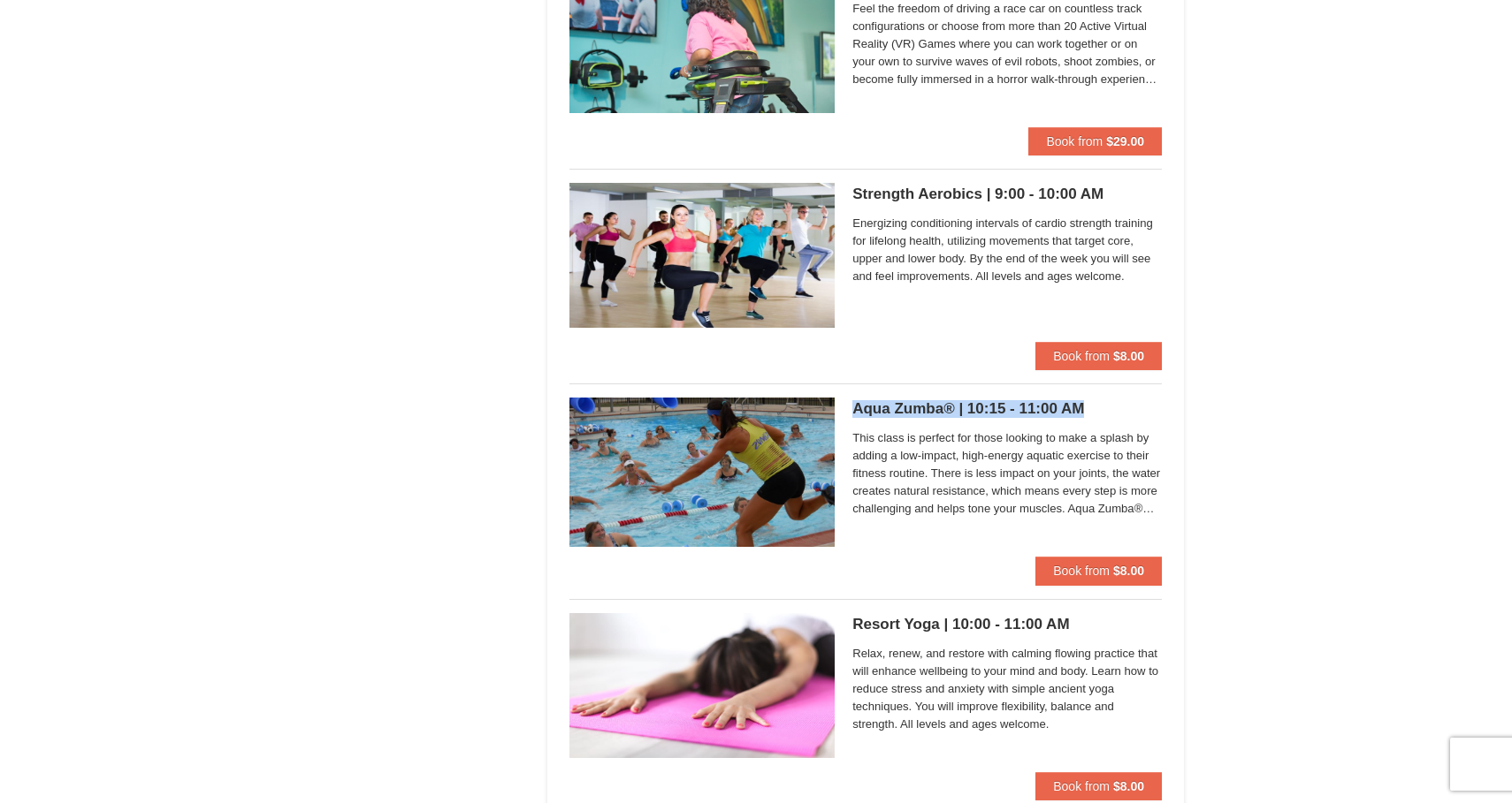
copy h5 "Aqua Zumba® | 10:15 - 11:00 AM"
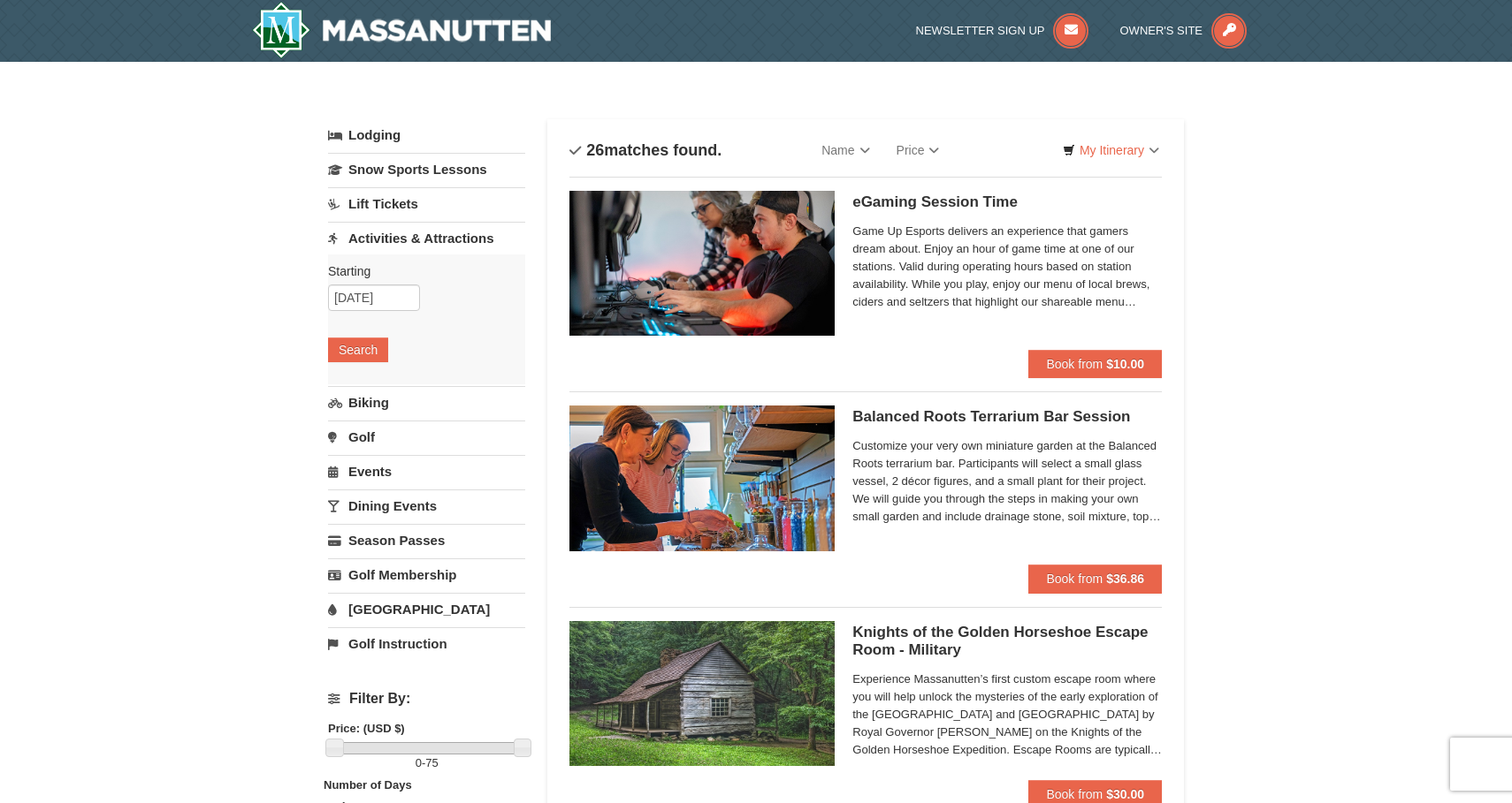
scroll to position [0, 0]
click at [381, 298] on input "09/18/2025" at bounding box center [374, 298] width 91 height 27
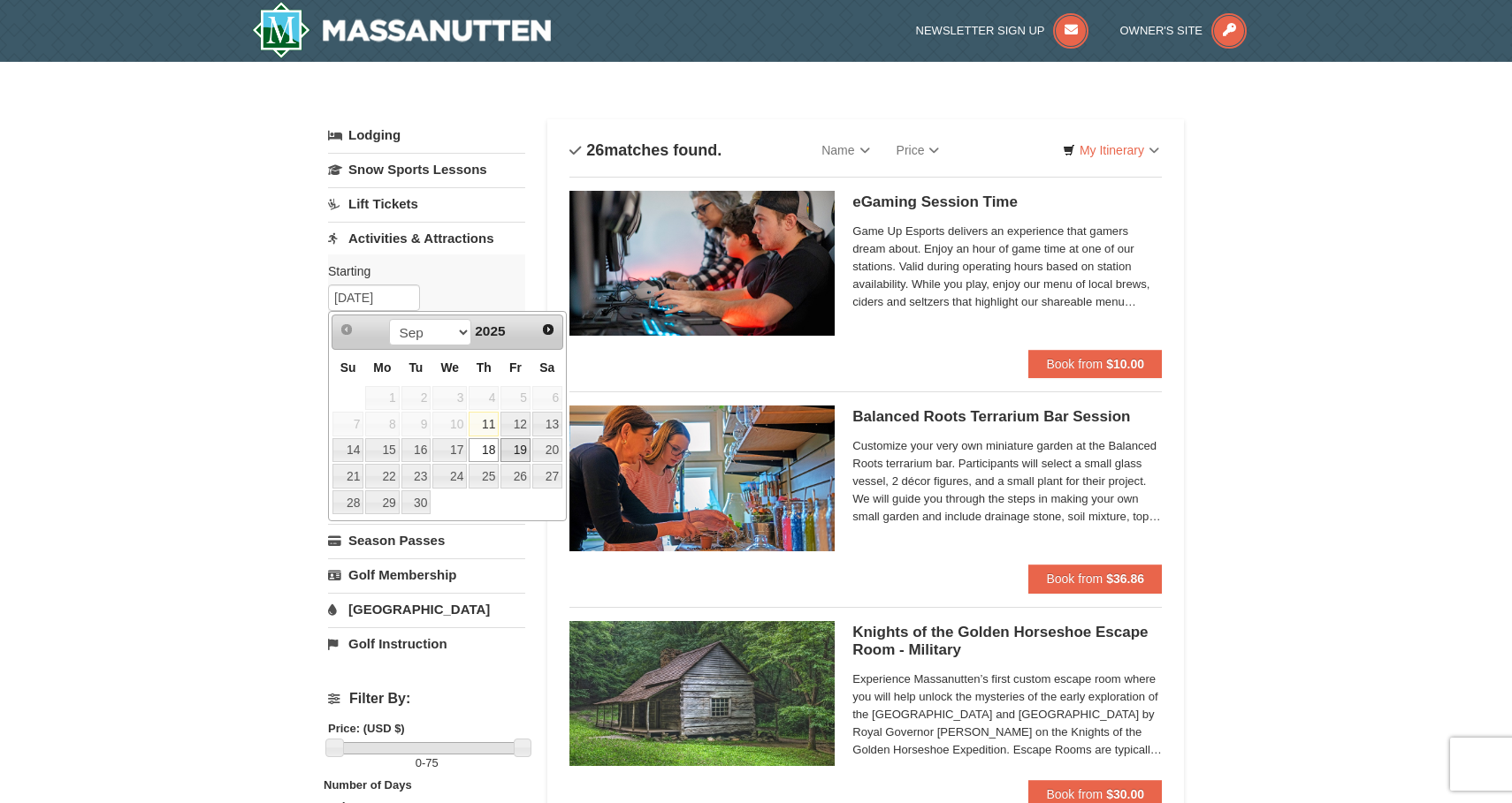
click at [516, 450] on link "19" at bounding box center [515, 451] width 30 height 25
type input "09/19/2025"
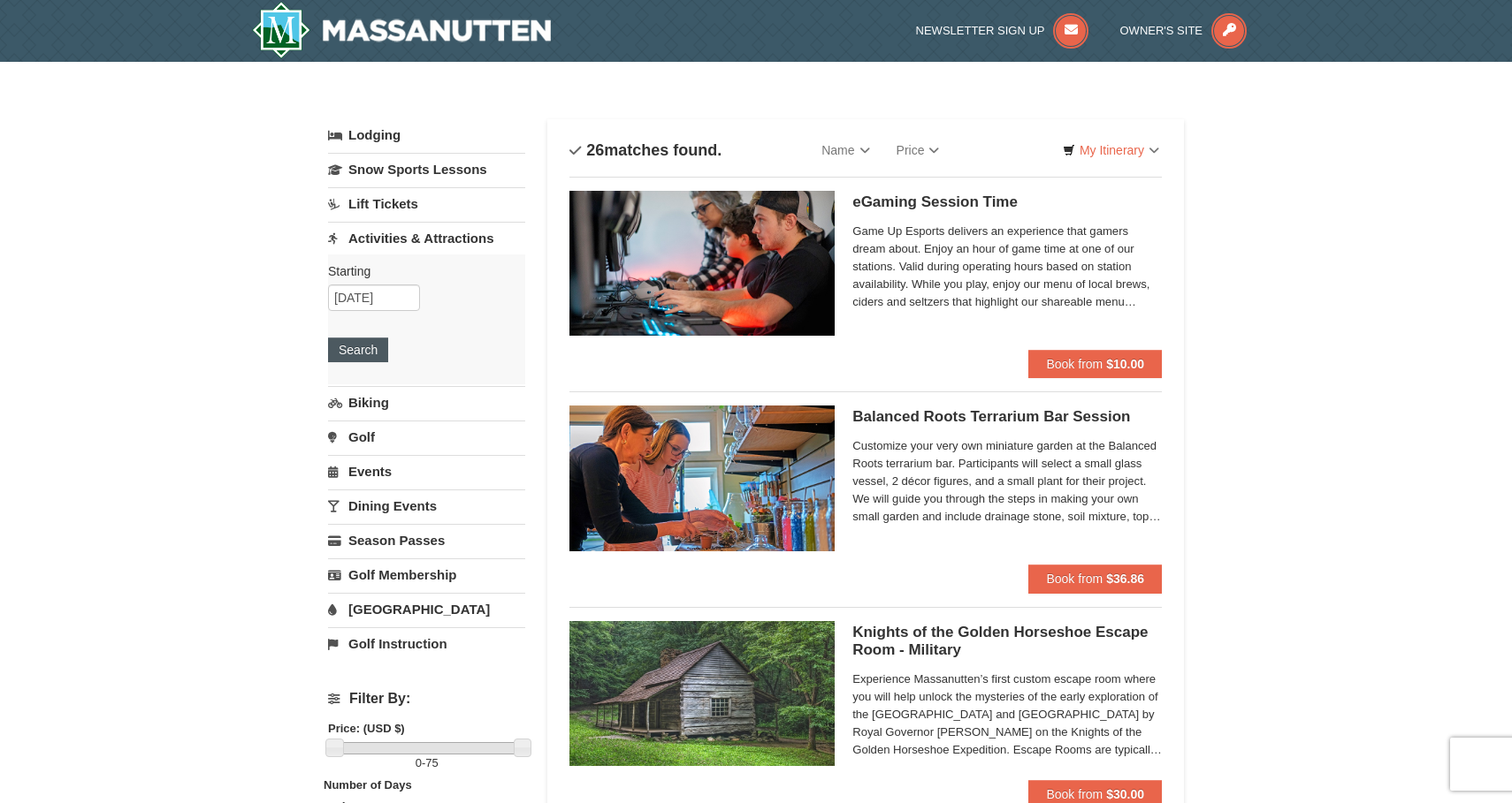
click at [365, 354] on button "Search" at bounding box center [358, 350] width 60 height 25
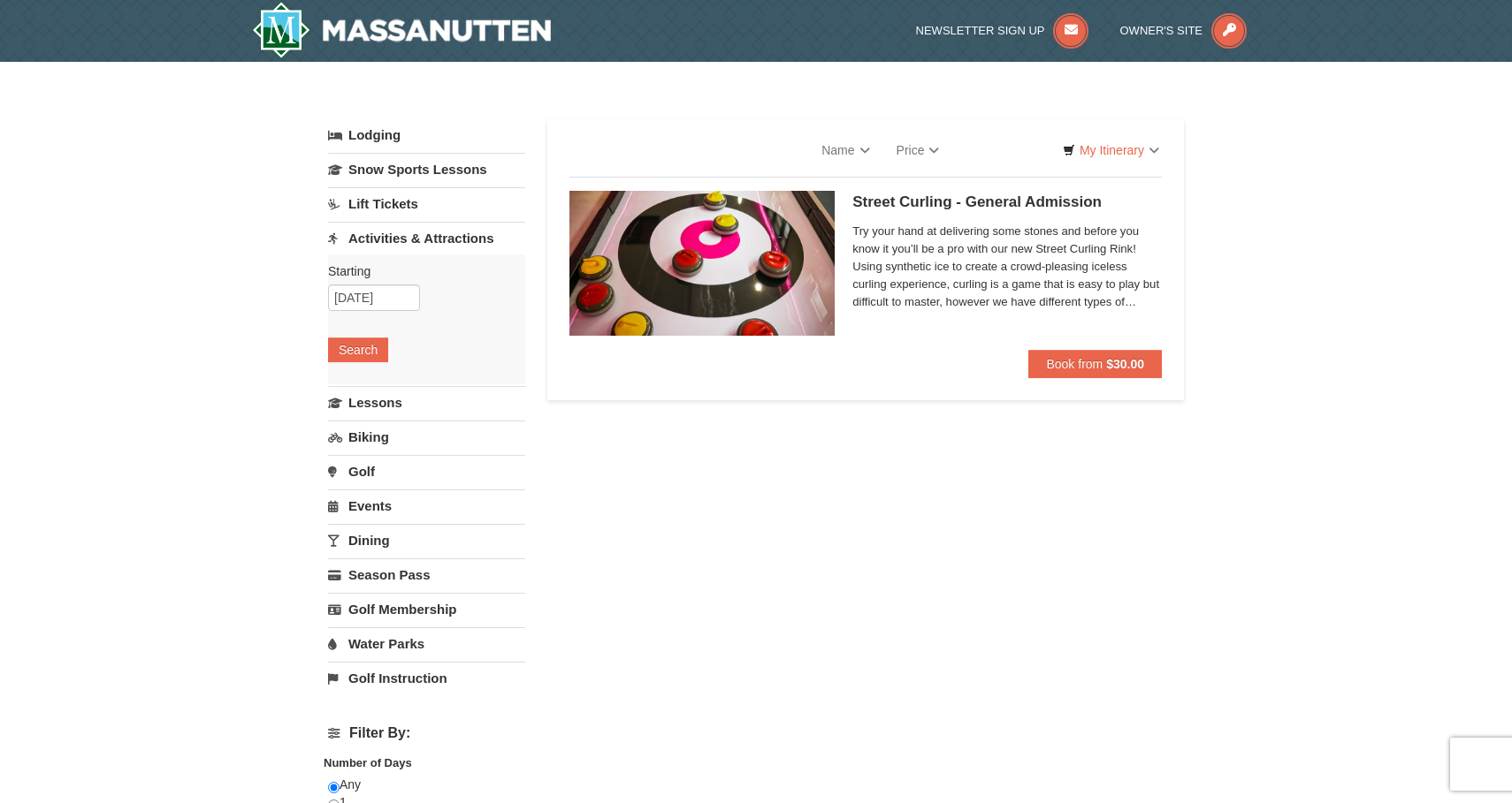
select select "9"
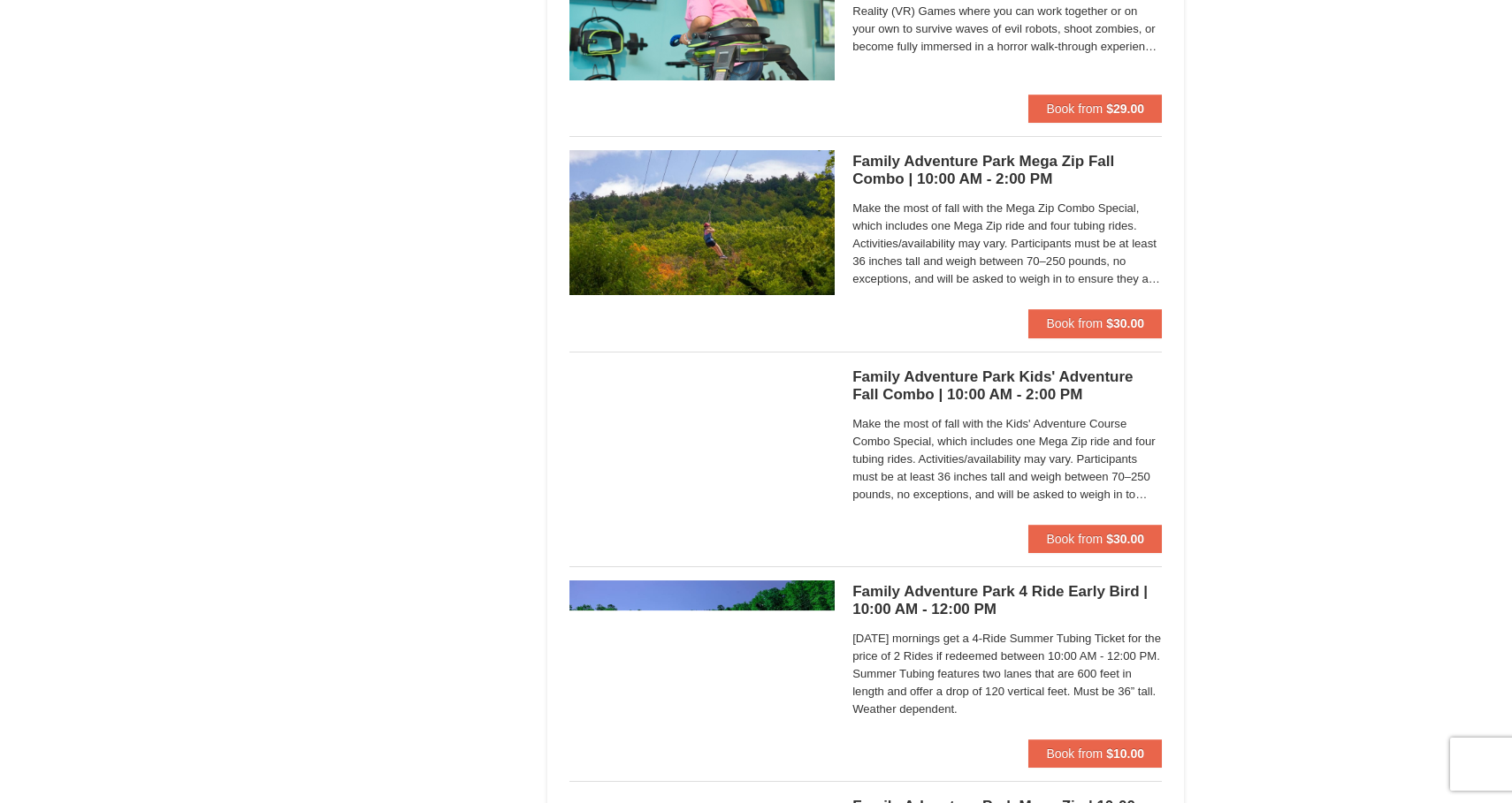
scroll to position [3287, 0]
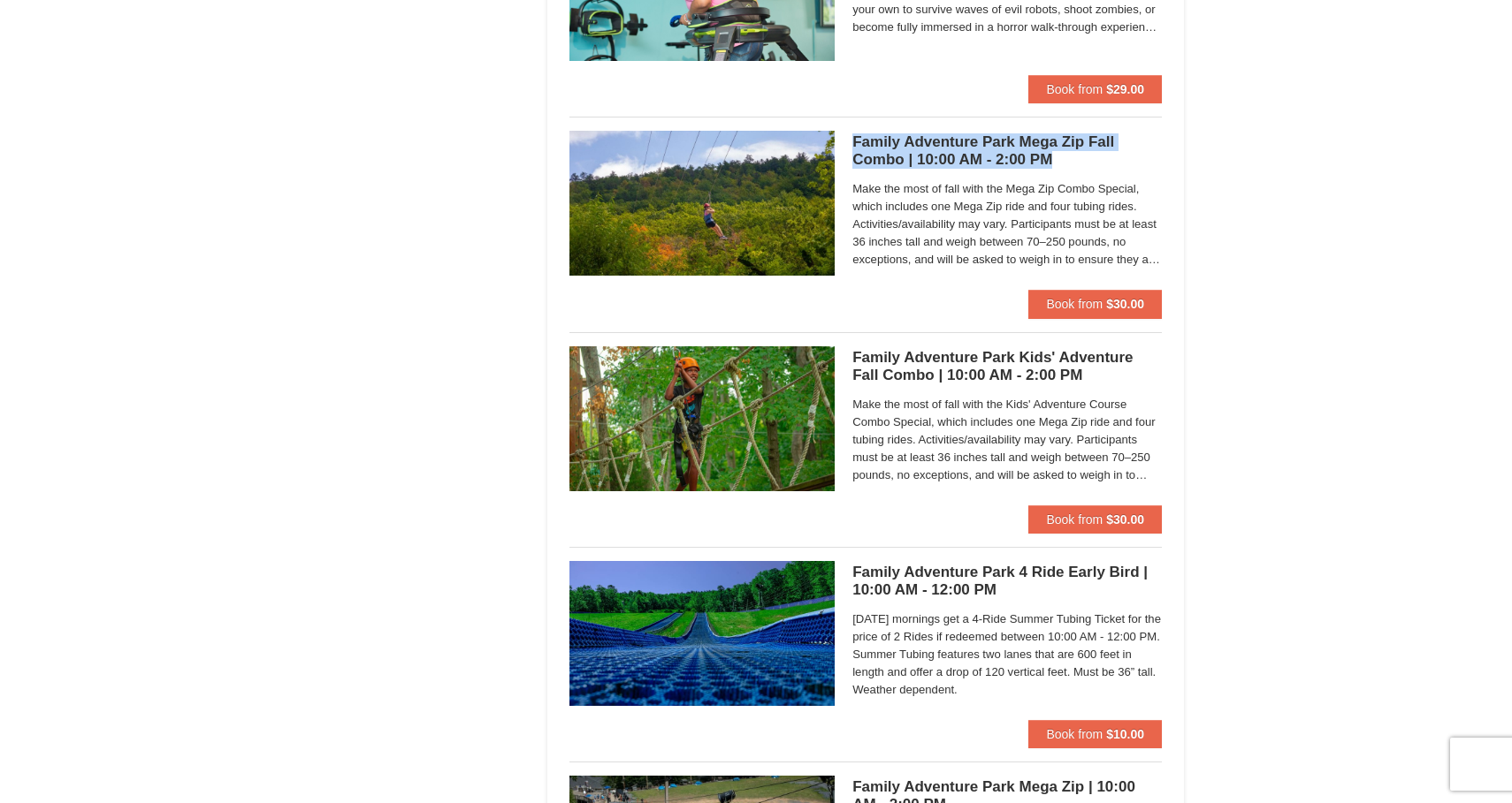
drag, startPoint x: 847, startPoint y: 135, endPoint x: 1056, endPoint y: 148, distance: 209.4
click at [1056, 148] on div "Family Adventure Park Mega Zip Fall Combo | 10:00 AM - 2:00 PM Massanutten Fami…" at bounding box center [865, 210] width 592 height 159
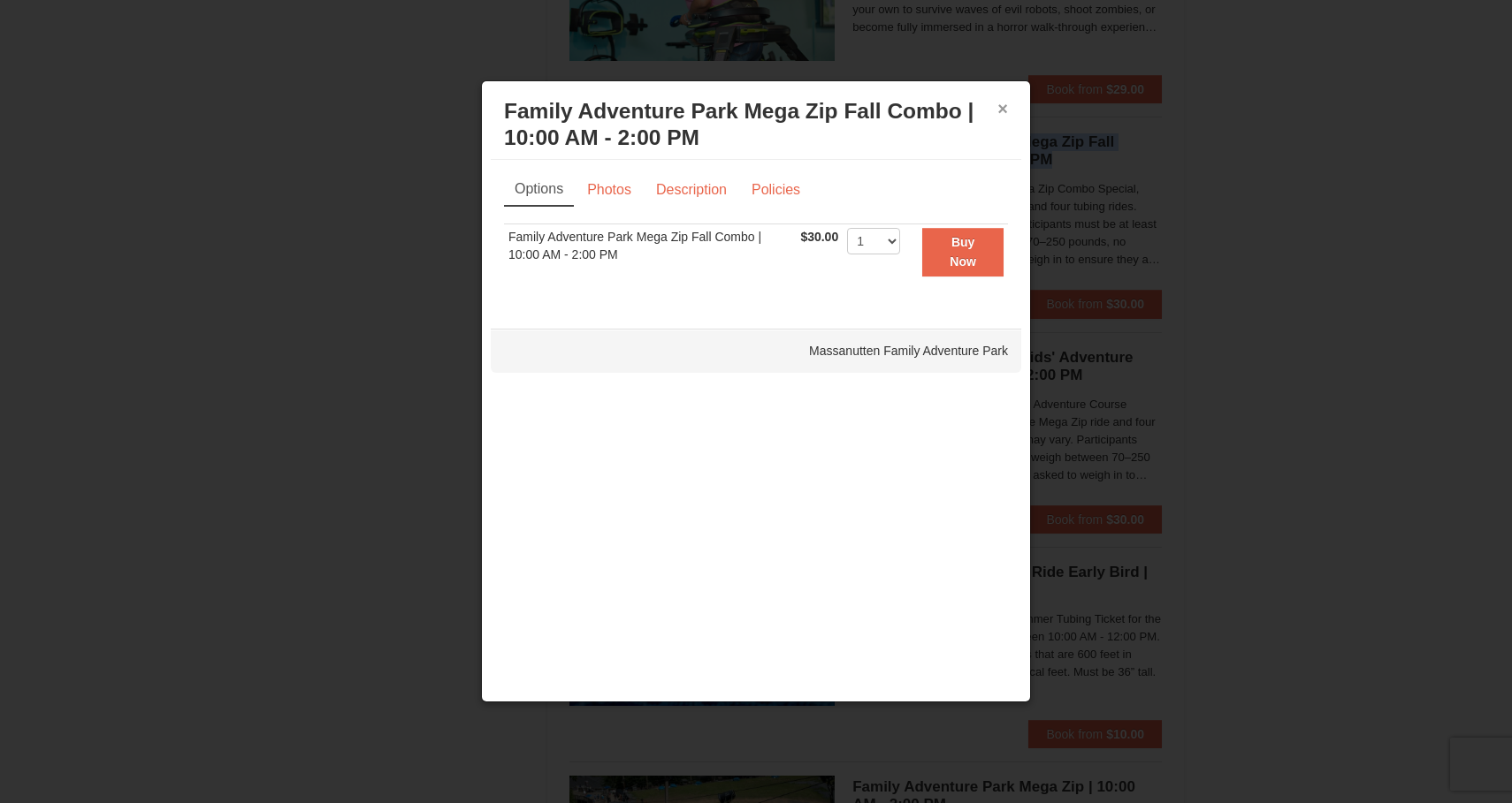
click at [998, 109] on button "×" at bounding box center [1003, 109] width 11 height 17
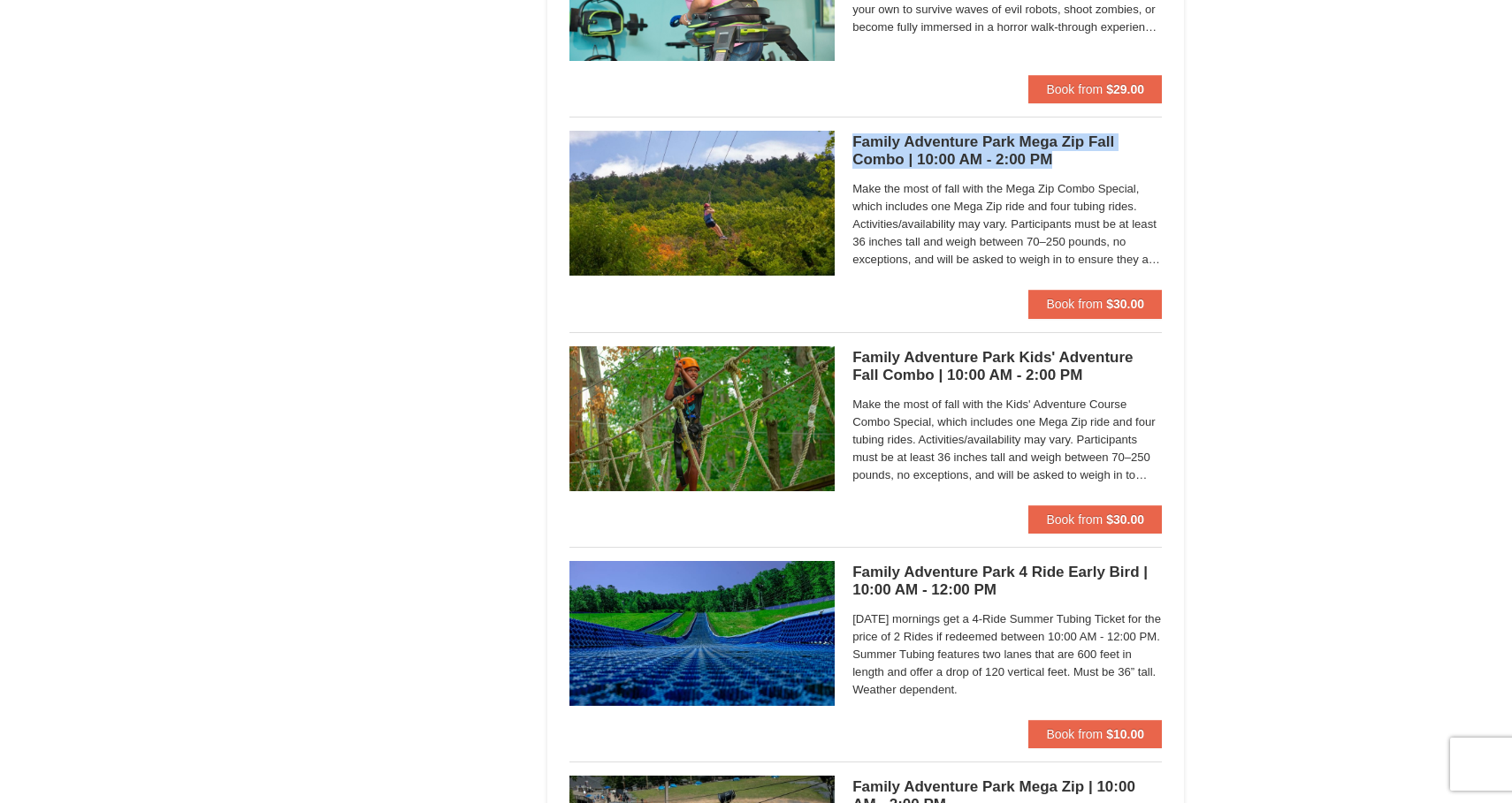
copy h5 "Family Adventure Park Mega Zip Fall Combo | 10:00 AM - 2:00 PM"
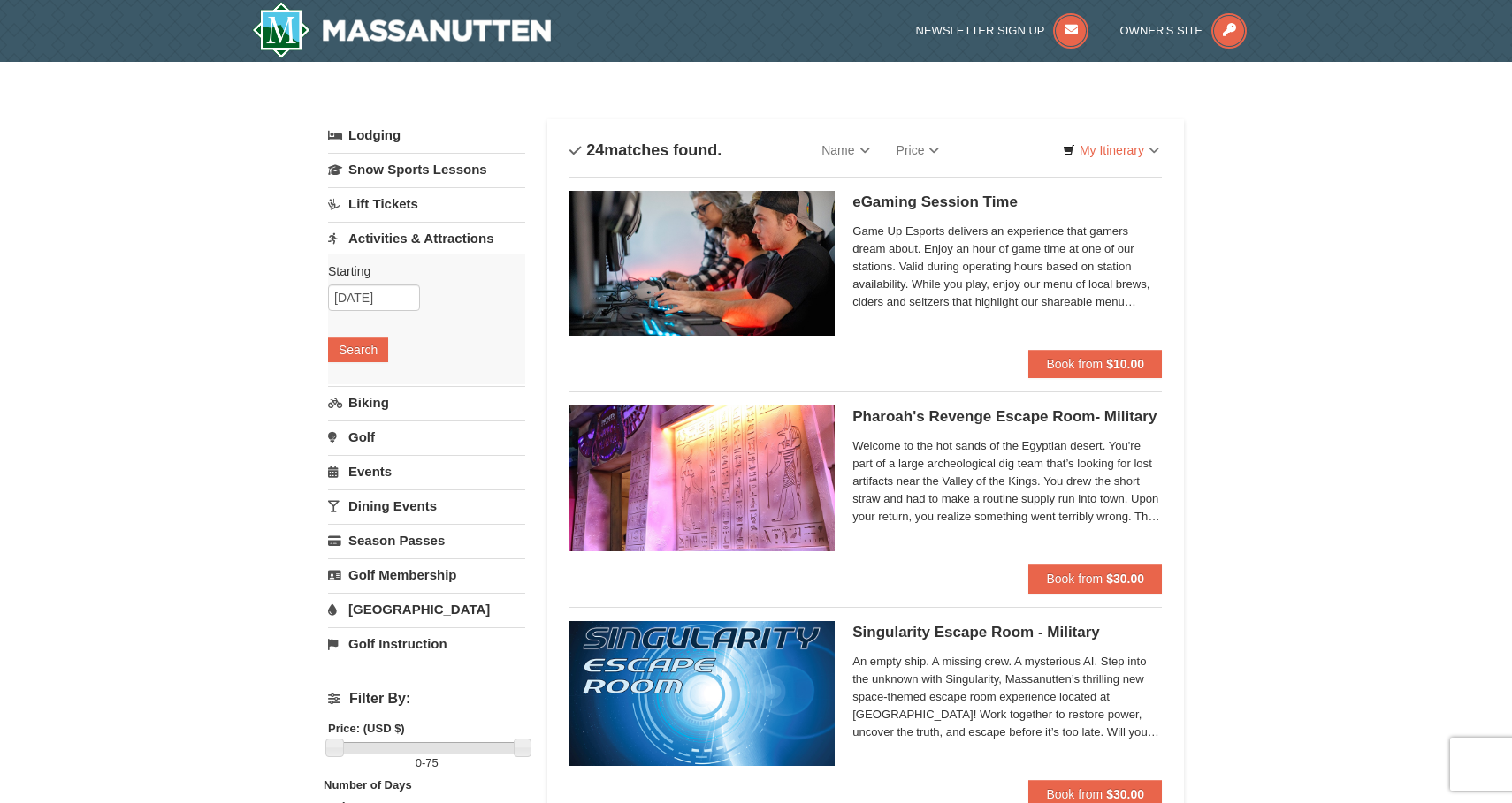
scroll to position [0, 0]
click at [411, 298] on input "[DATE]" at bounding box center [374, 298] width 91 height 27
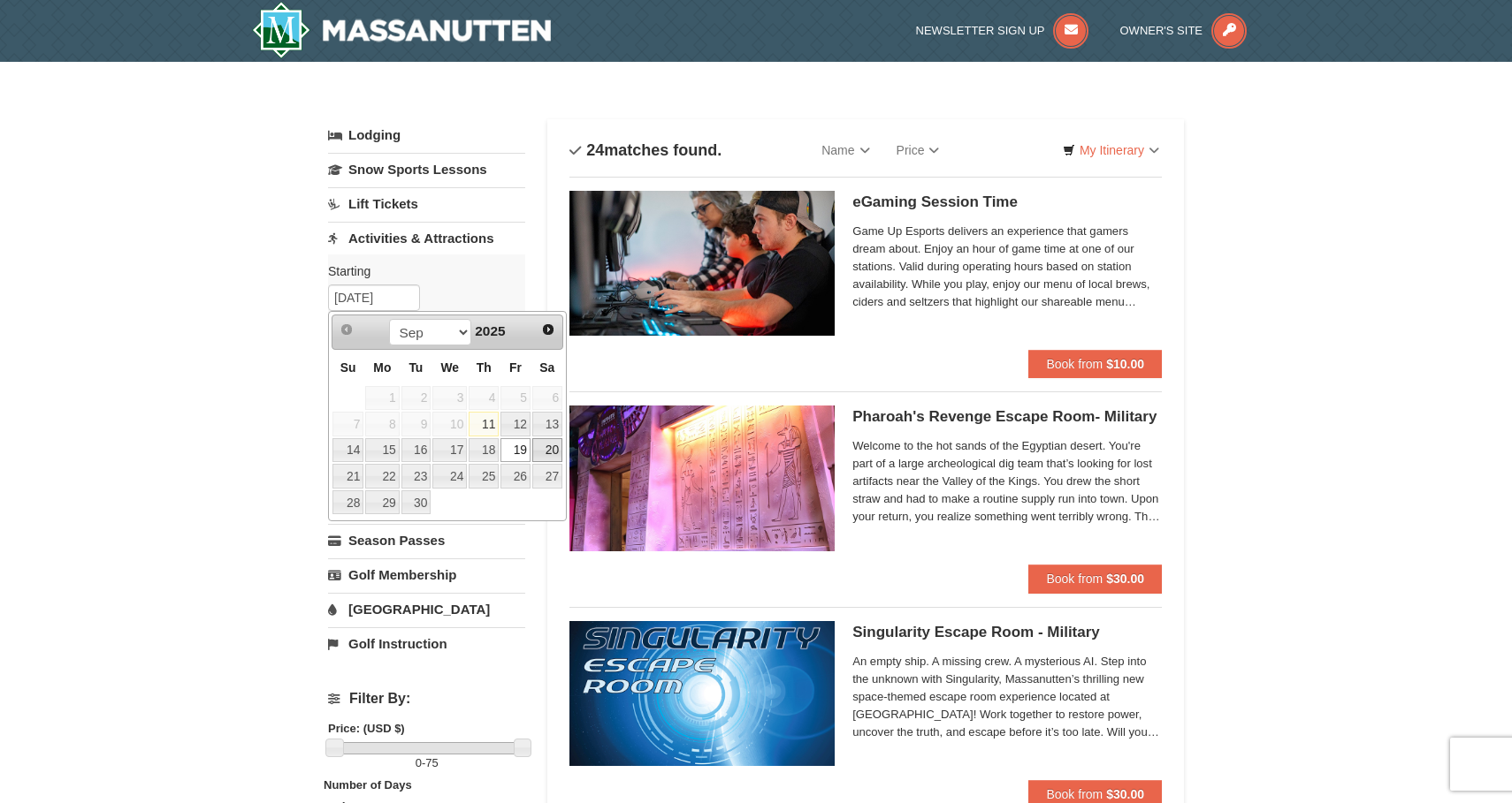
click at [549, 443] on link "20" at bounding box center [547, 451] width 30 height 25
type input "09/20/2025"
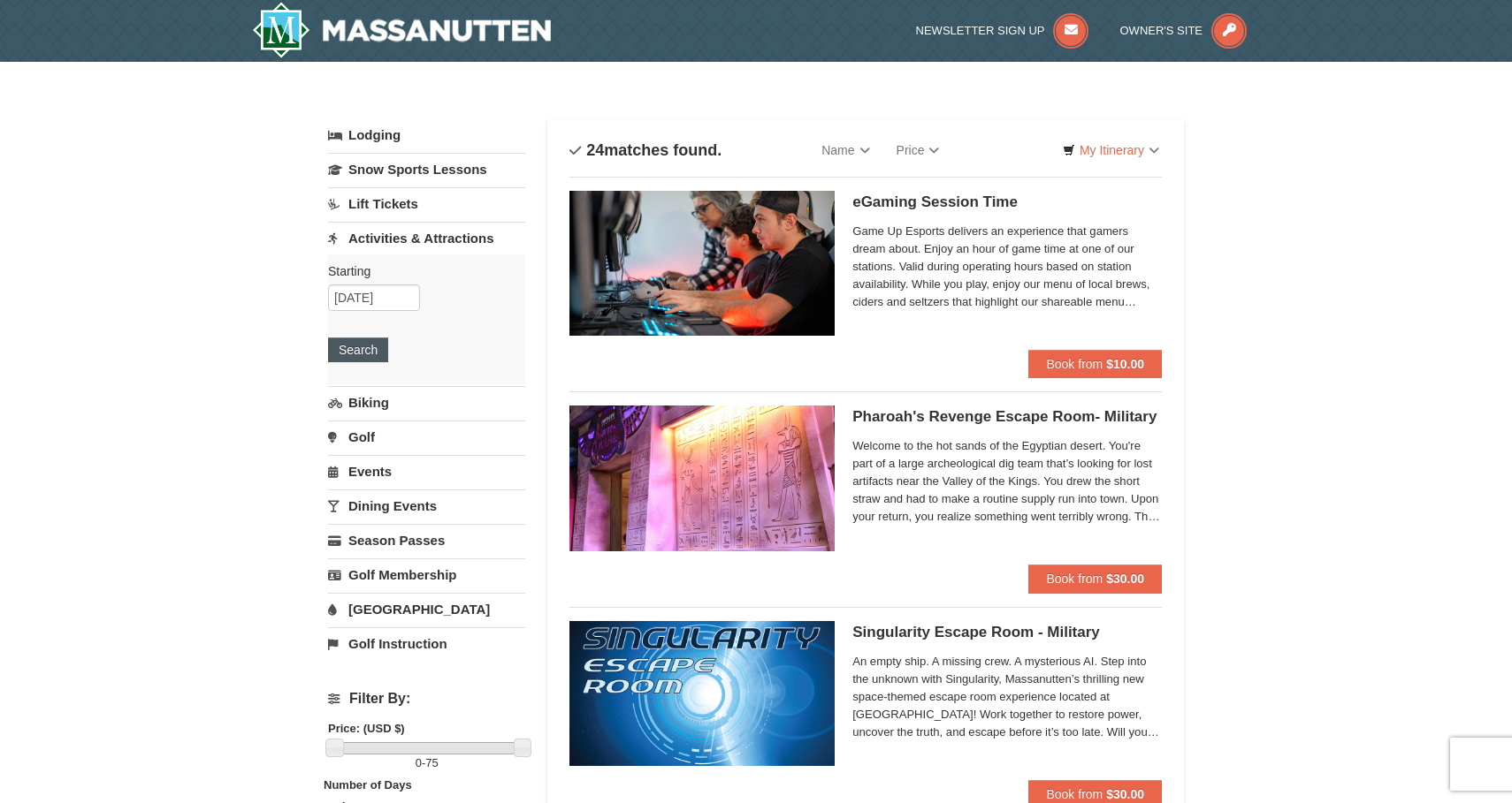
click at [332, 340] on button "Search" at bounding box center [358, 350] width 60 height 25
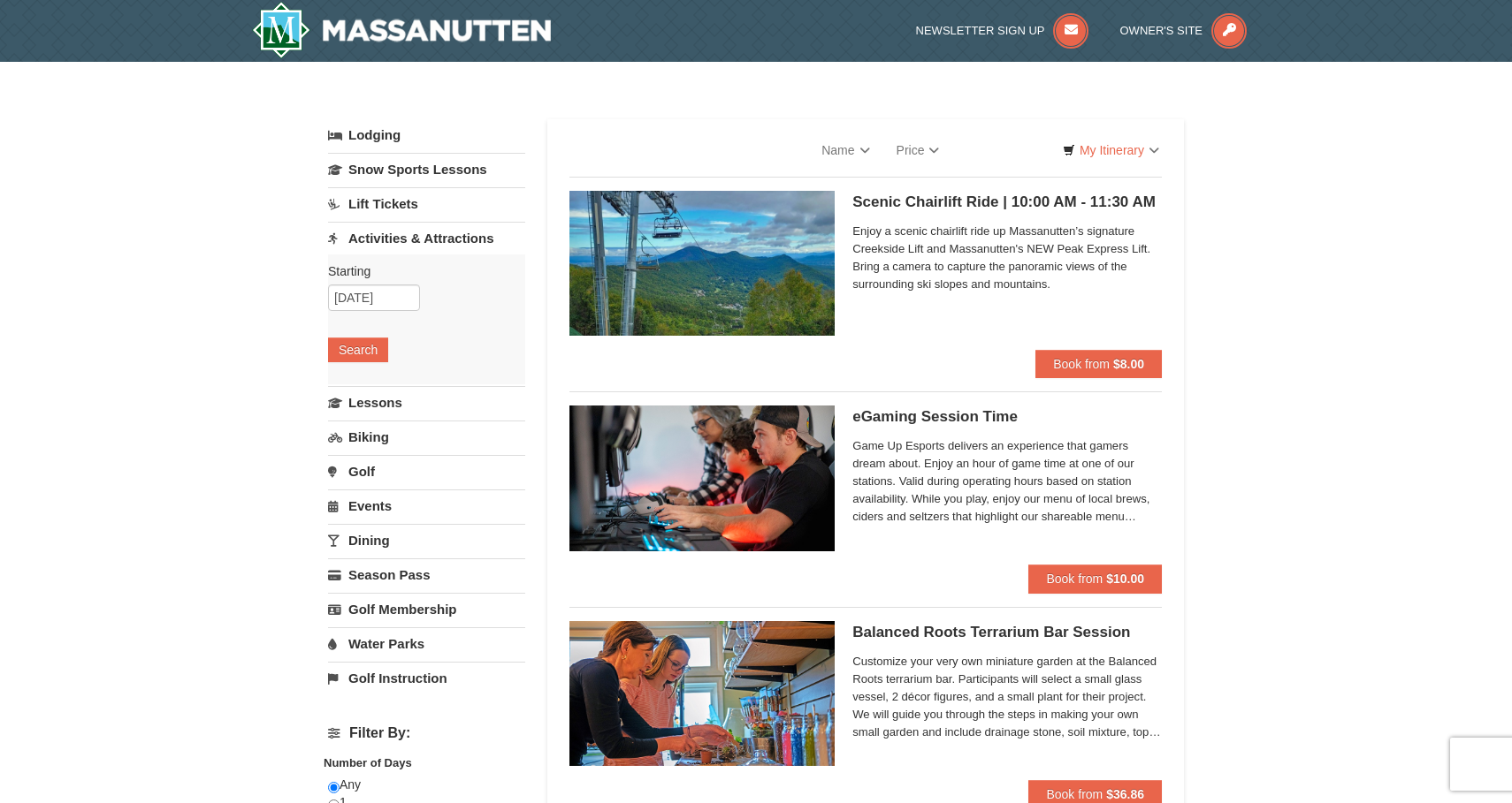
select select "9"
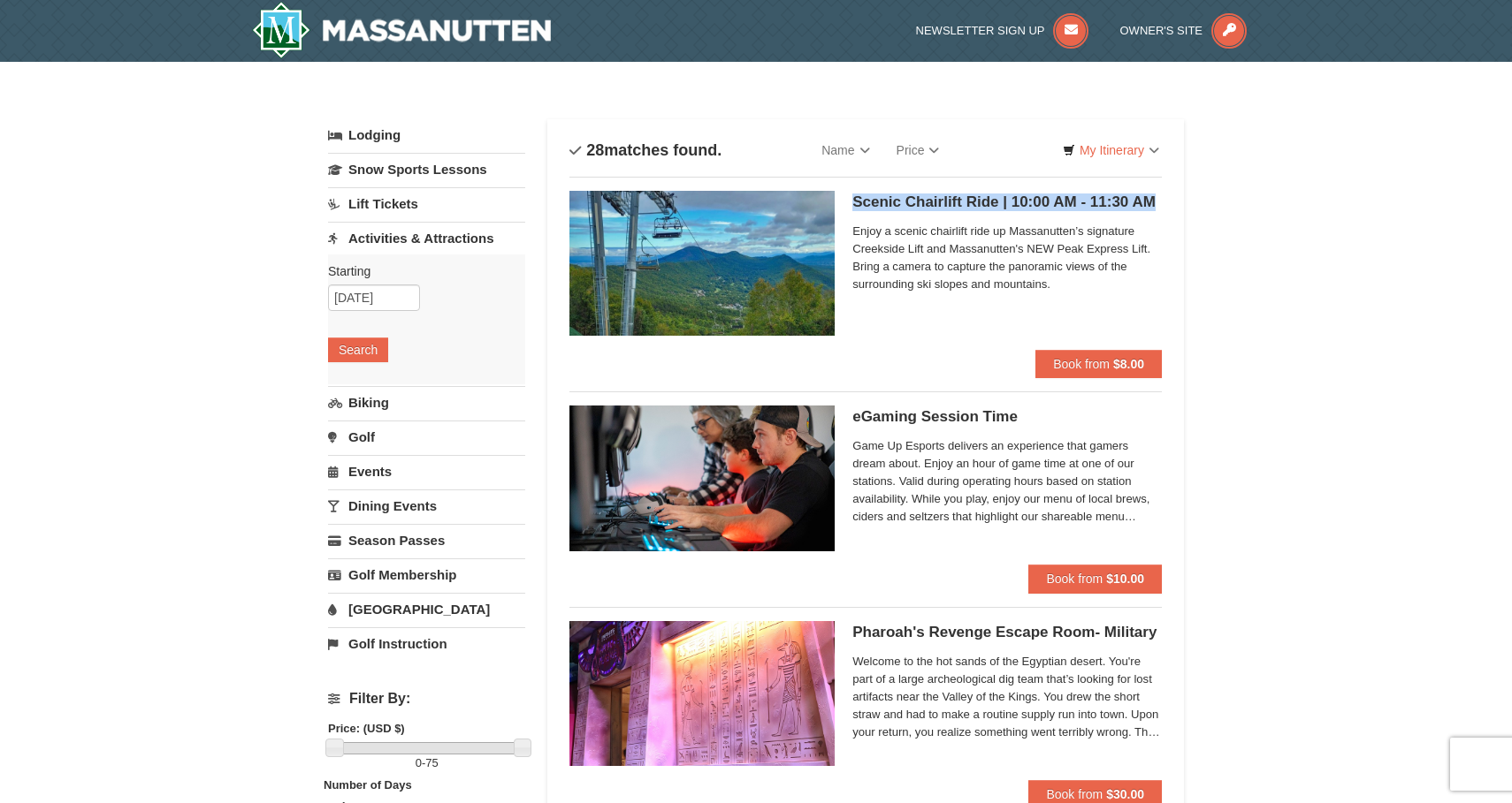
drag, startPoint x: 845, startPoint y: 199, endPoint x: 1151, endPoint y: 199, distance: 306.0
click at [1151, 199] on div "Scenic Chairlift Ride | 10:00 AM - 11:30 AM Massanutten Scenic Chairlift Rides …" at bounding box center [865, 270] width 592 height 159
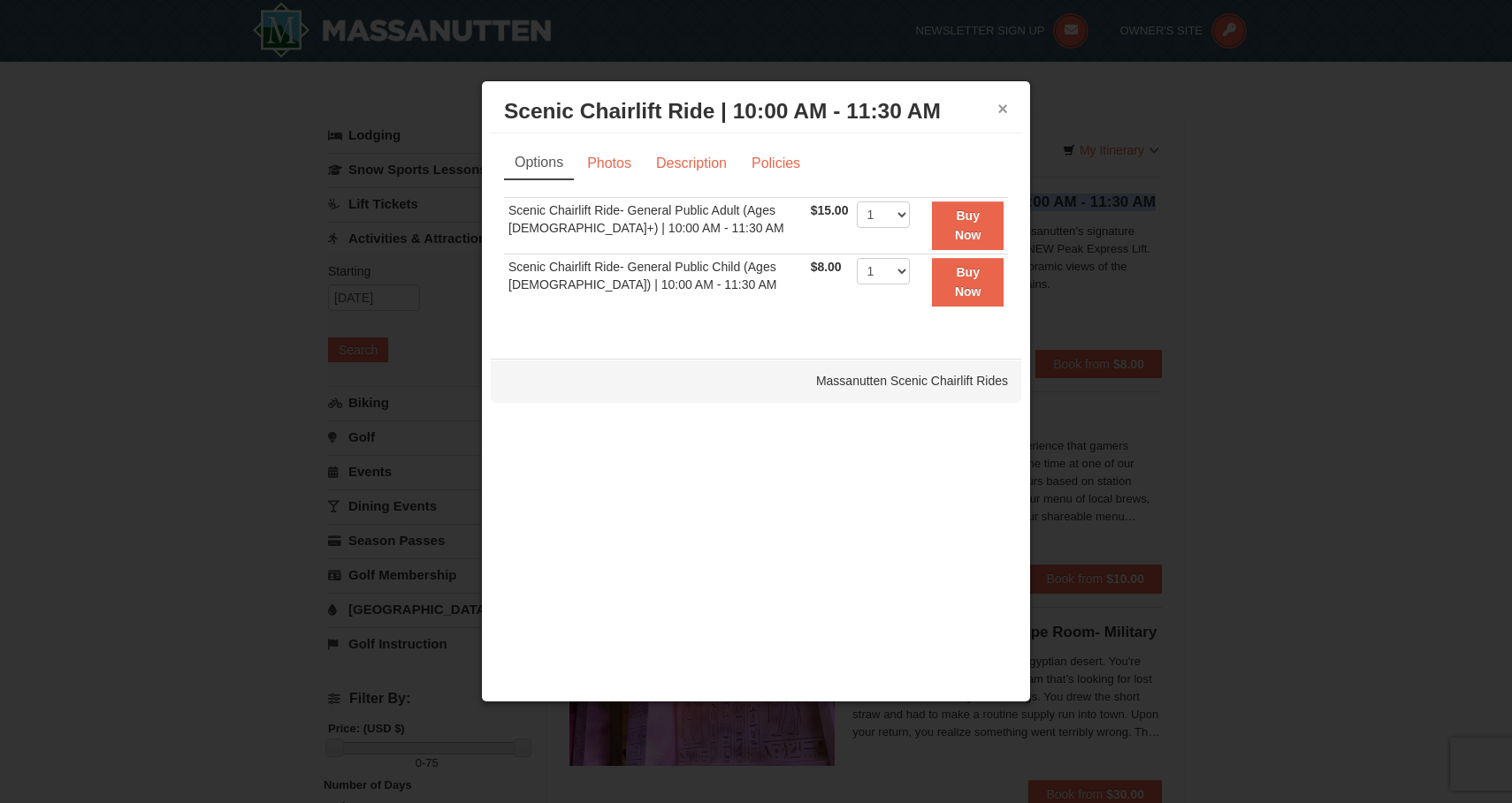
click at [1003, 116] on button "×" at bounding box center [1003, 109] width 11 height 17
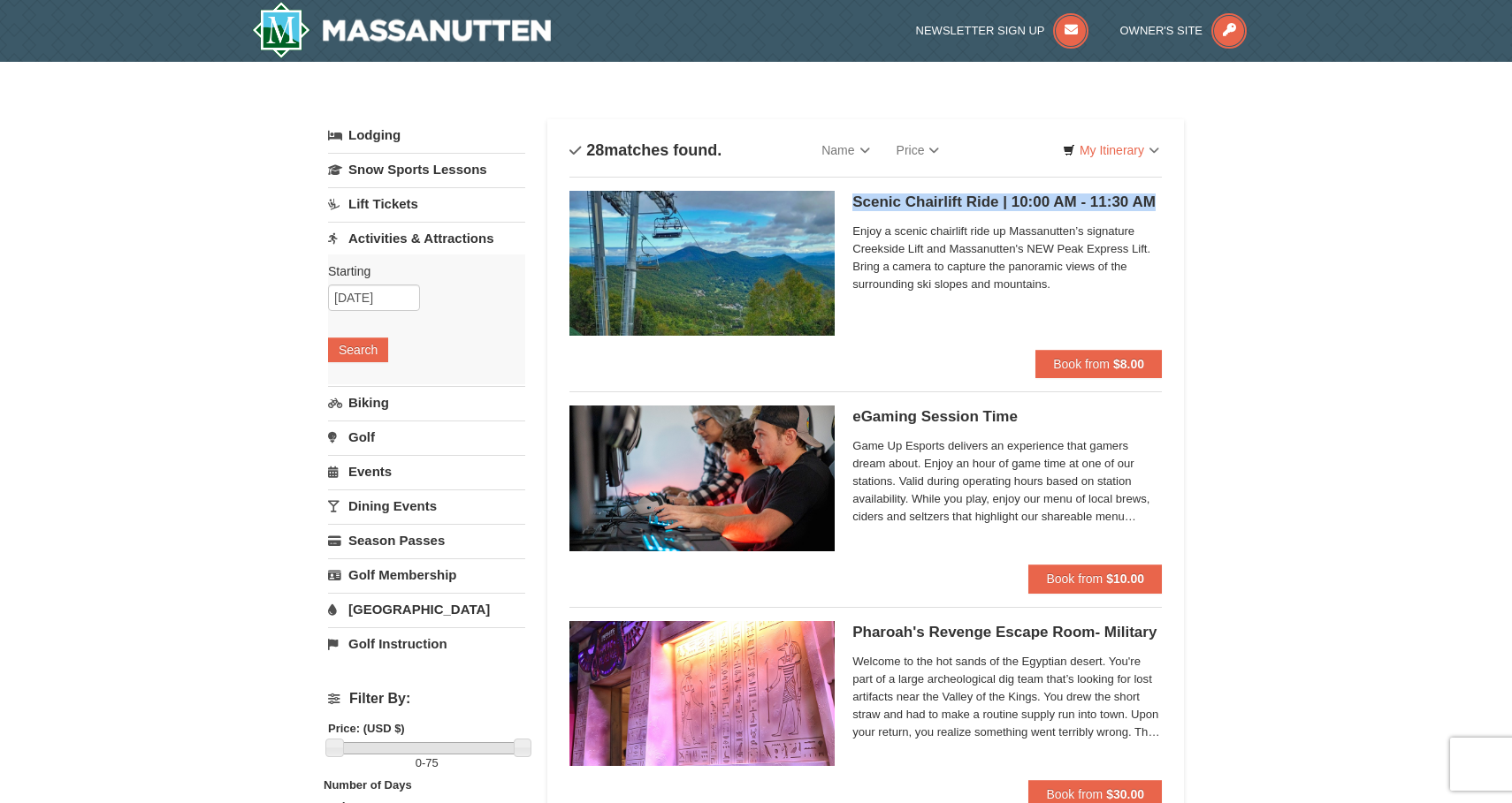
copy h5 "Scenic Chairlift Ride | 10:00 AM - 11:30 AM"
click at [378, 412] on link "Biking" at bounding box center [427, 402] width 197 height 33
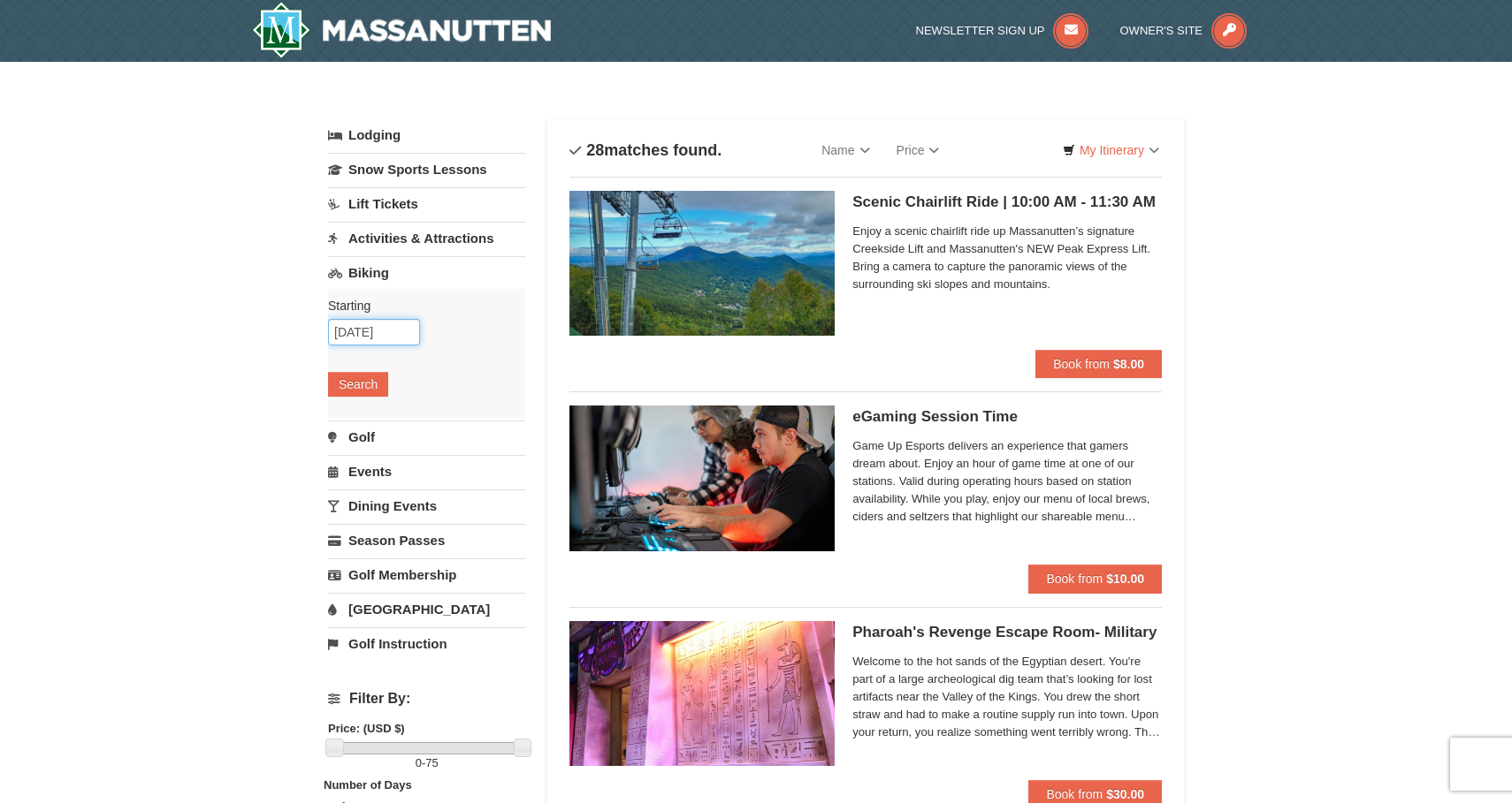
click at [380, 338] on input "[DATE]" at bounding box center [374, 332] width 91 height 27
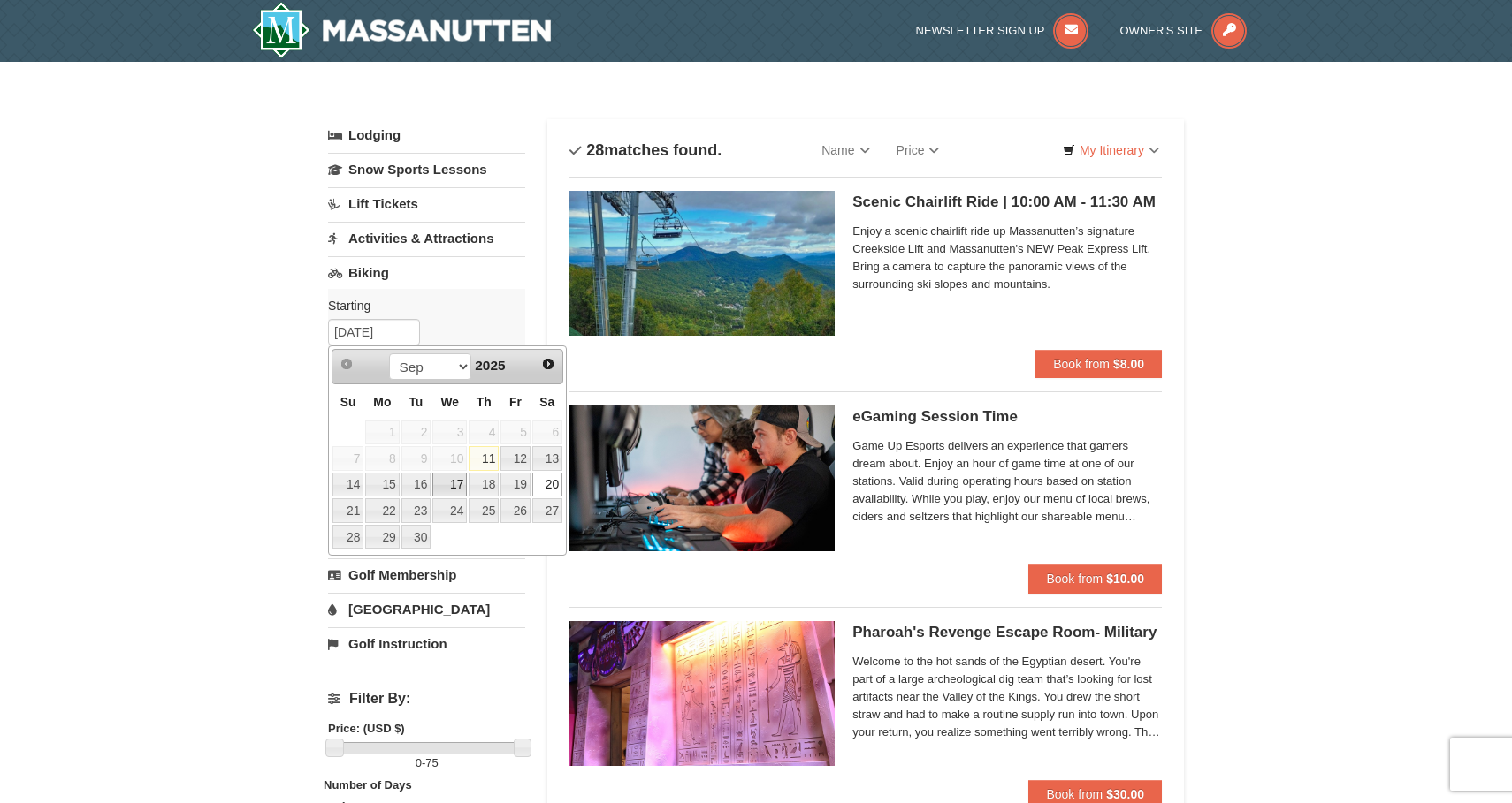
click at [456, 486] on link "17" at bounding box center [450, 485] width 35 height 25
type input "[DATE]"
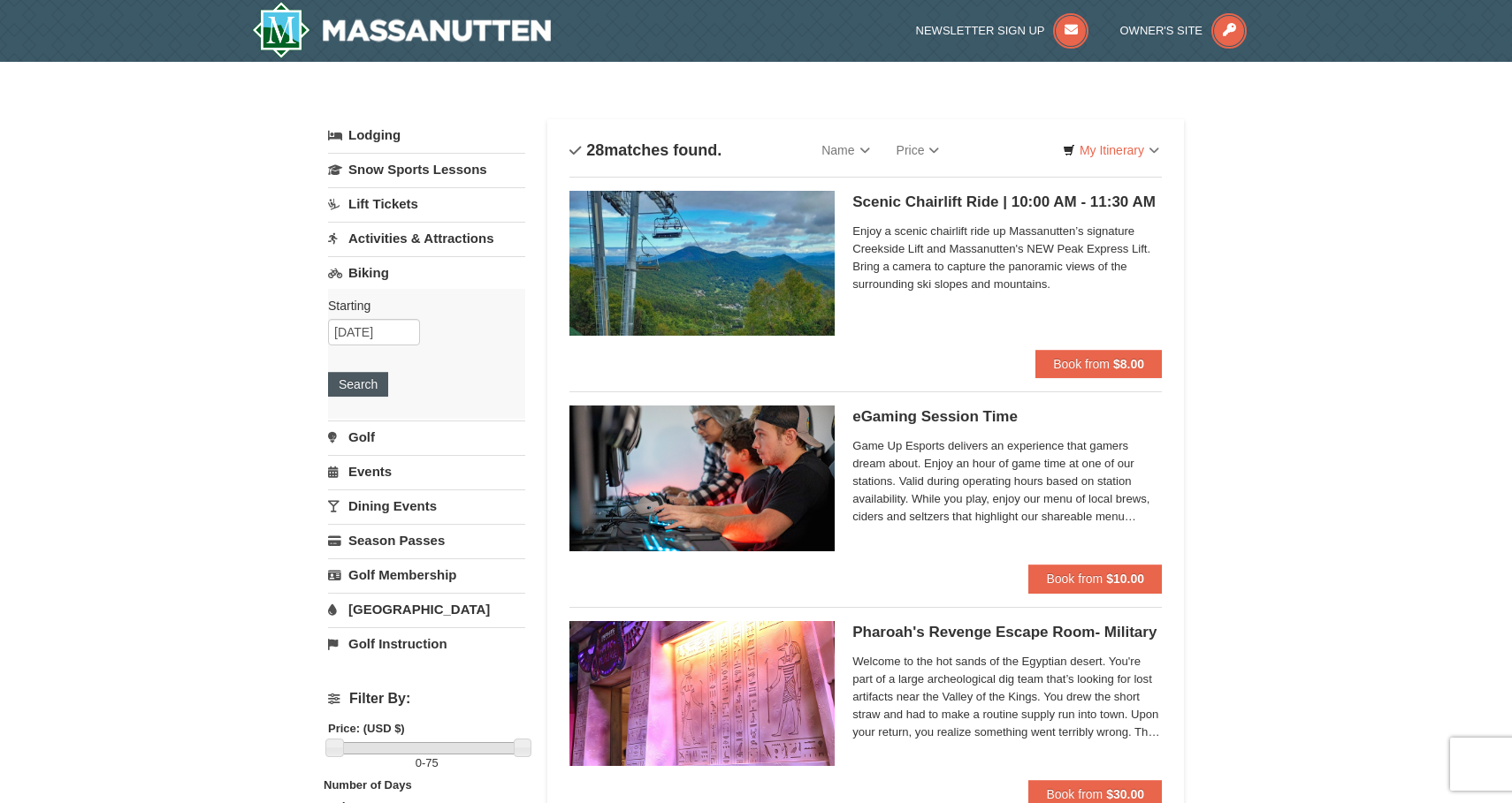
click at [360, 383] on button "Search" at bounding box center [358, 384] width 60 height 25
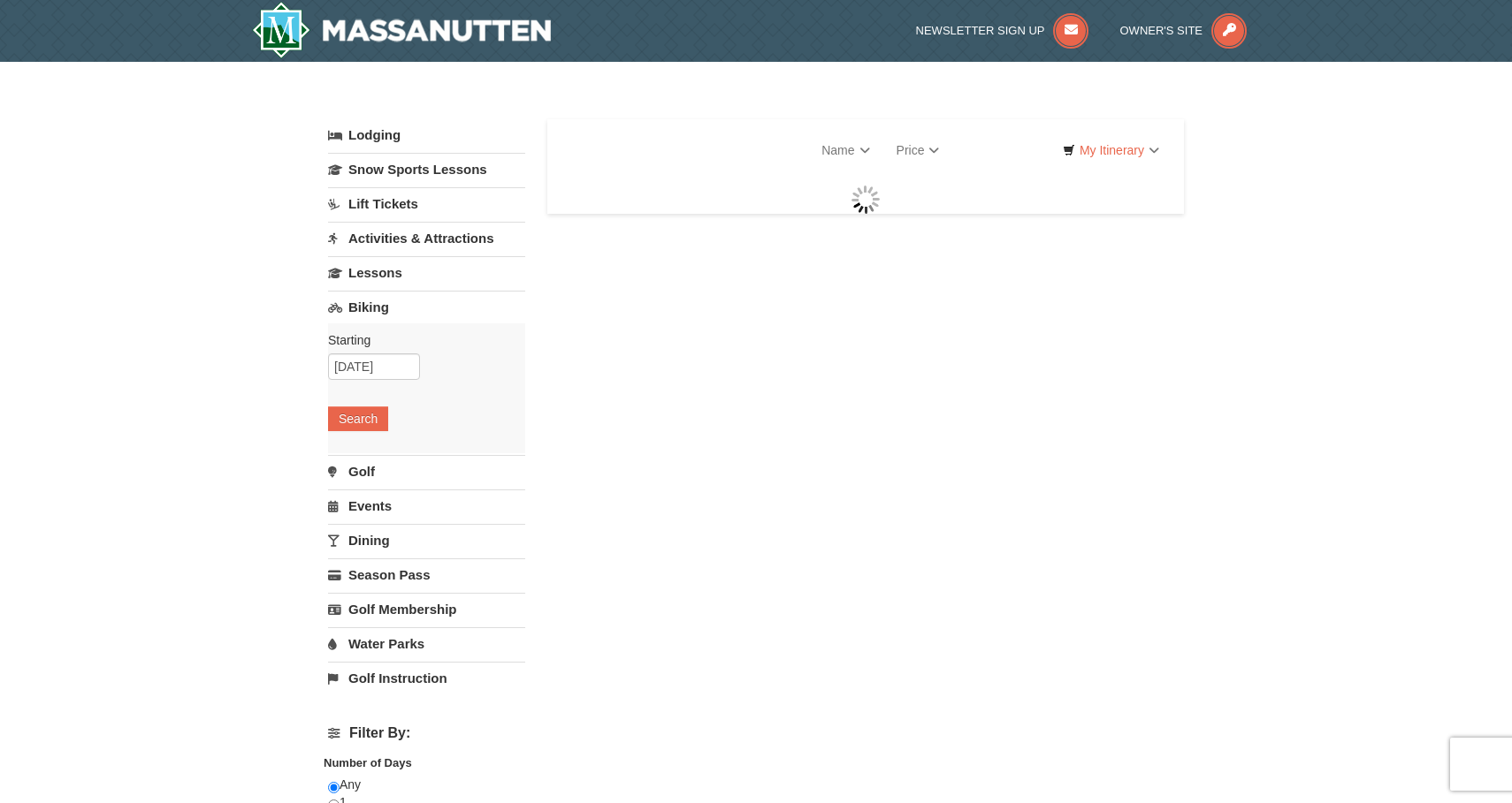
select select "9"
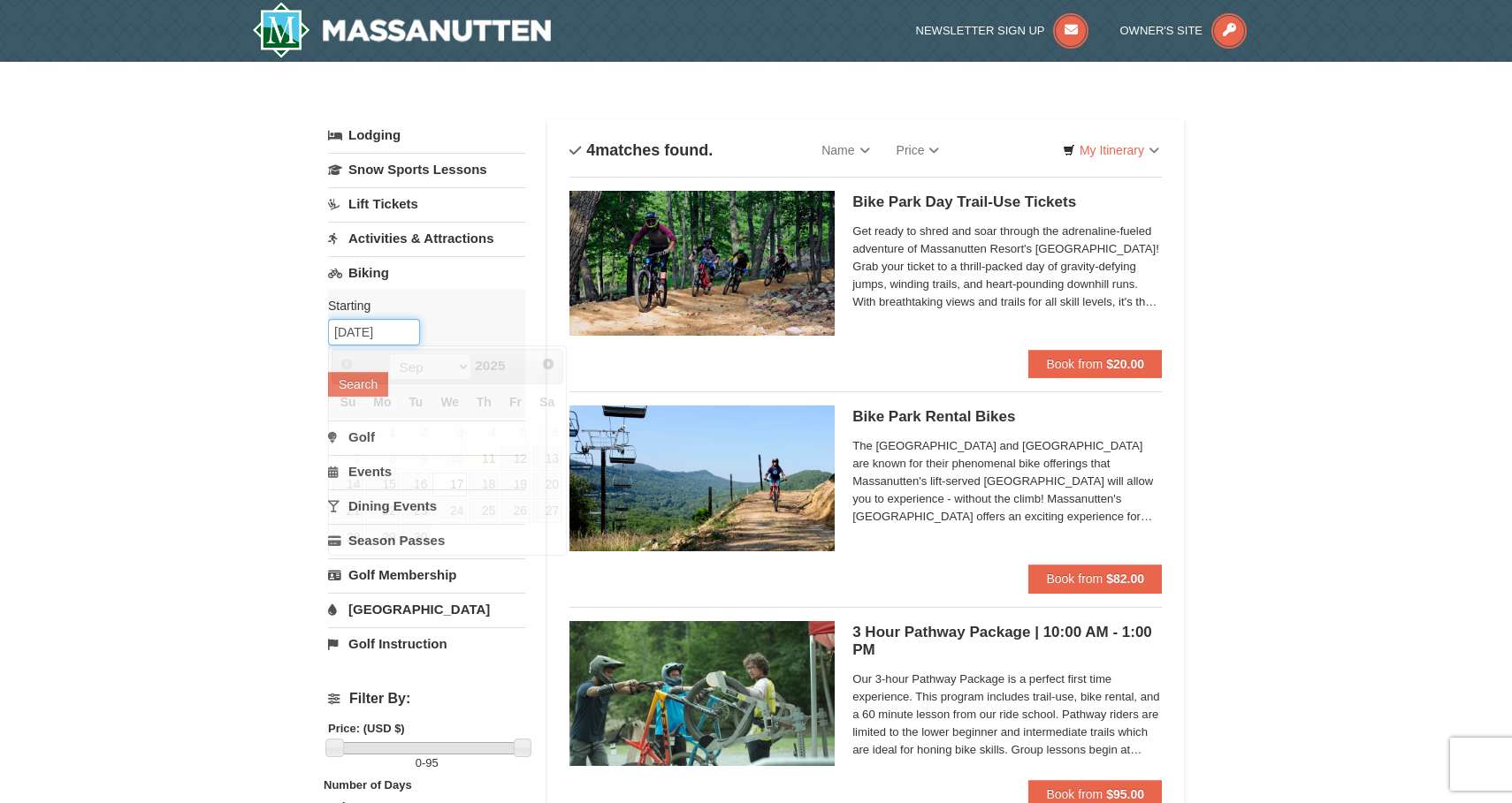
click at [363, 343] on input "[DATE]" at bounding box center [374, 332] width 91 height 27
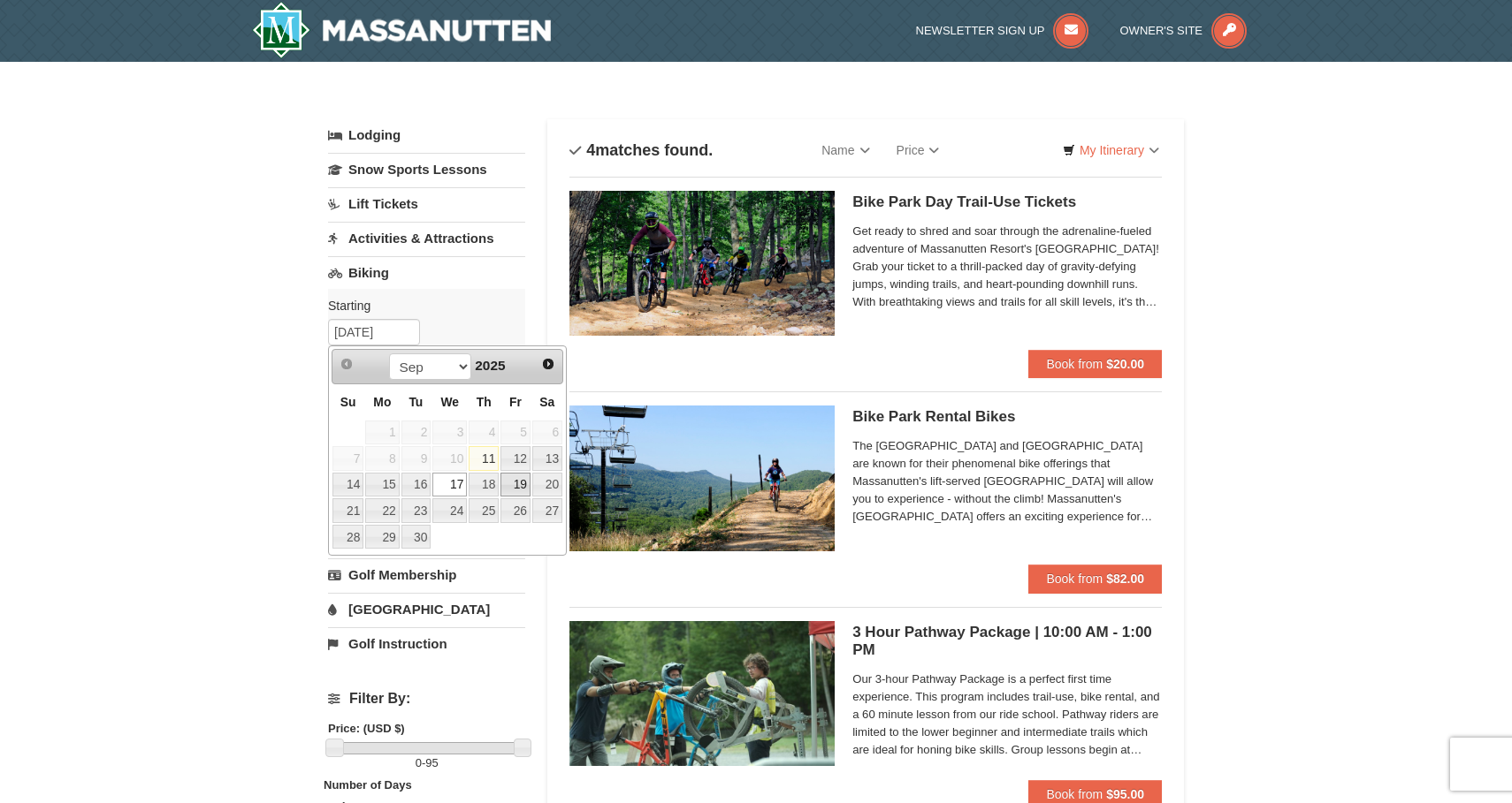
click at [512, 485] on link "19" at bounding box center [515, 485] width 30 height 25
type input "[DATE]"
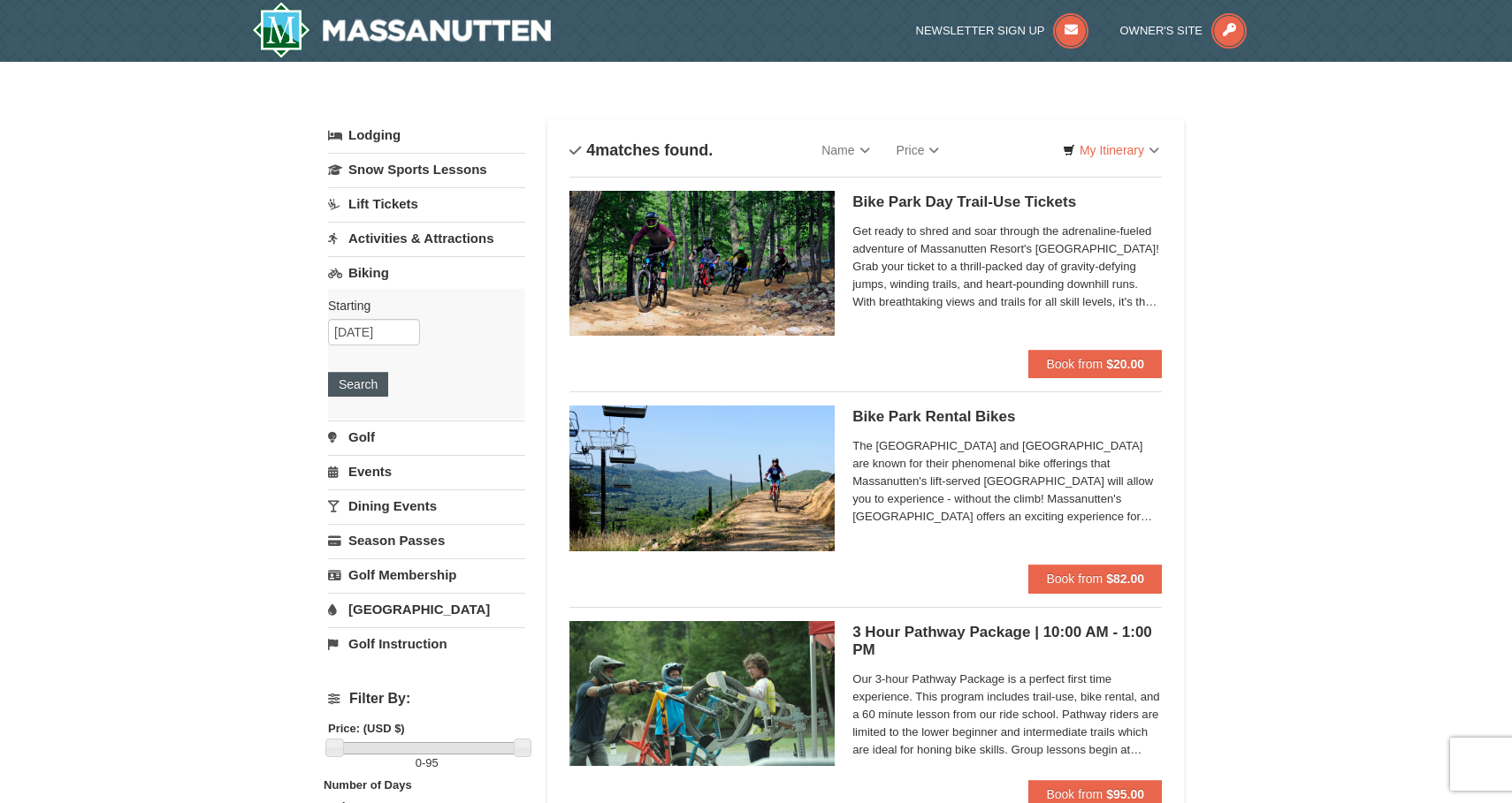
click at [367, 385] on button "Search" at bounding box center [358, 384] width 60 height 25
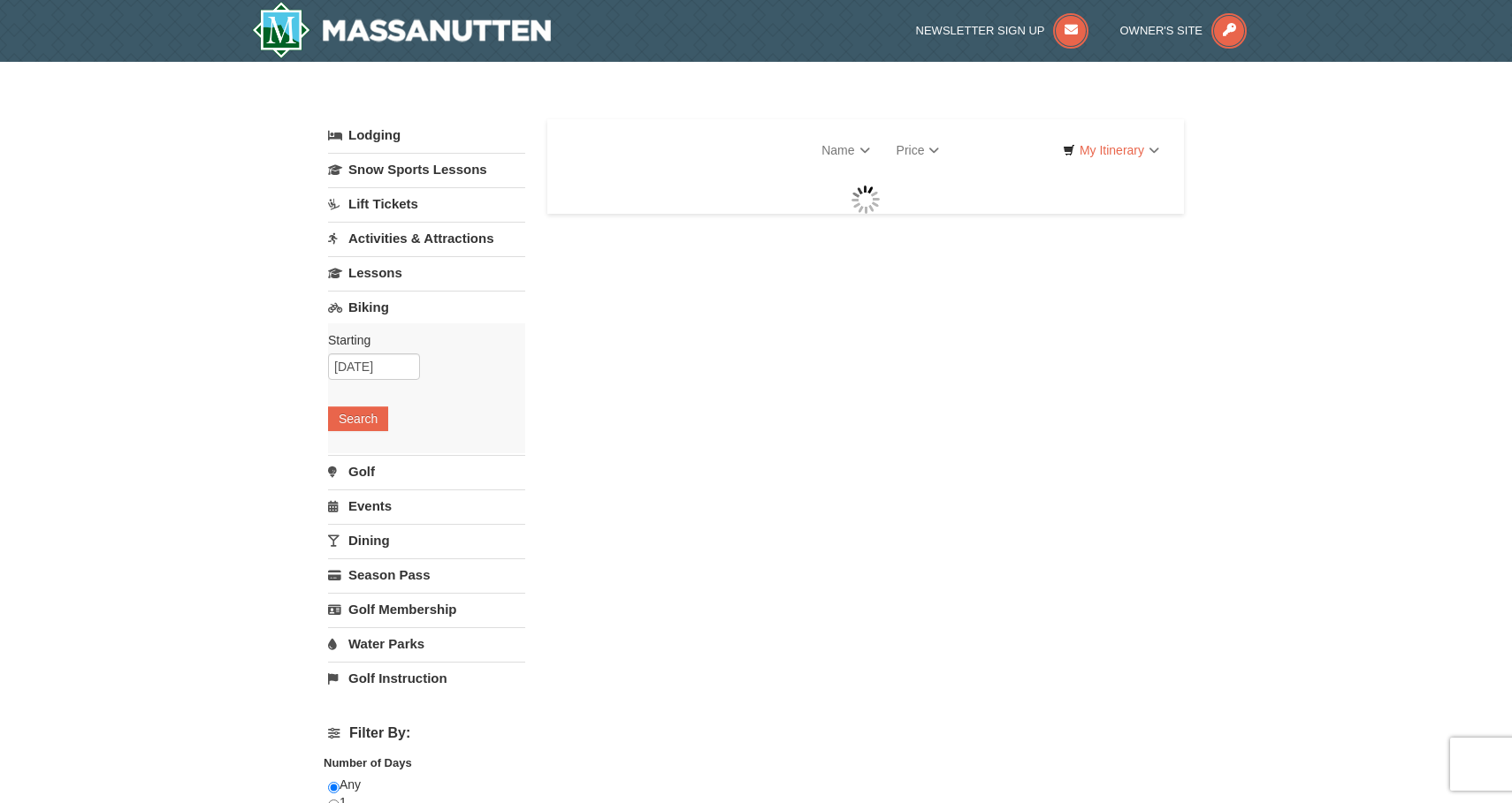
select select "9"
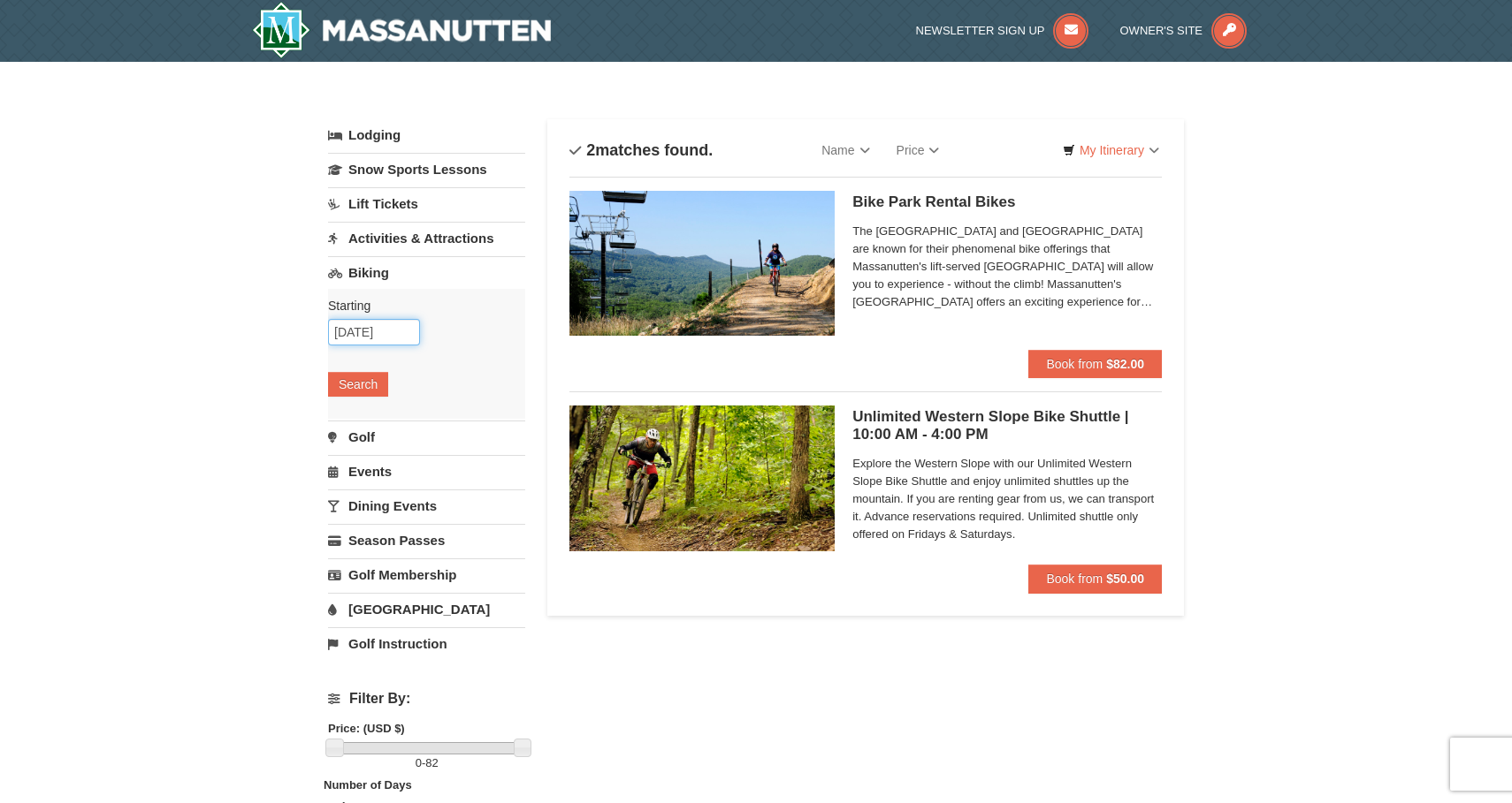
click at [403, 342] on input "[DATE]" at bounding box center [374, 332] width 91 height 27
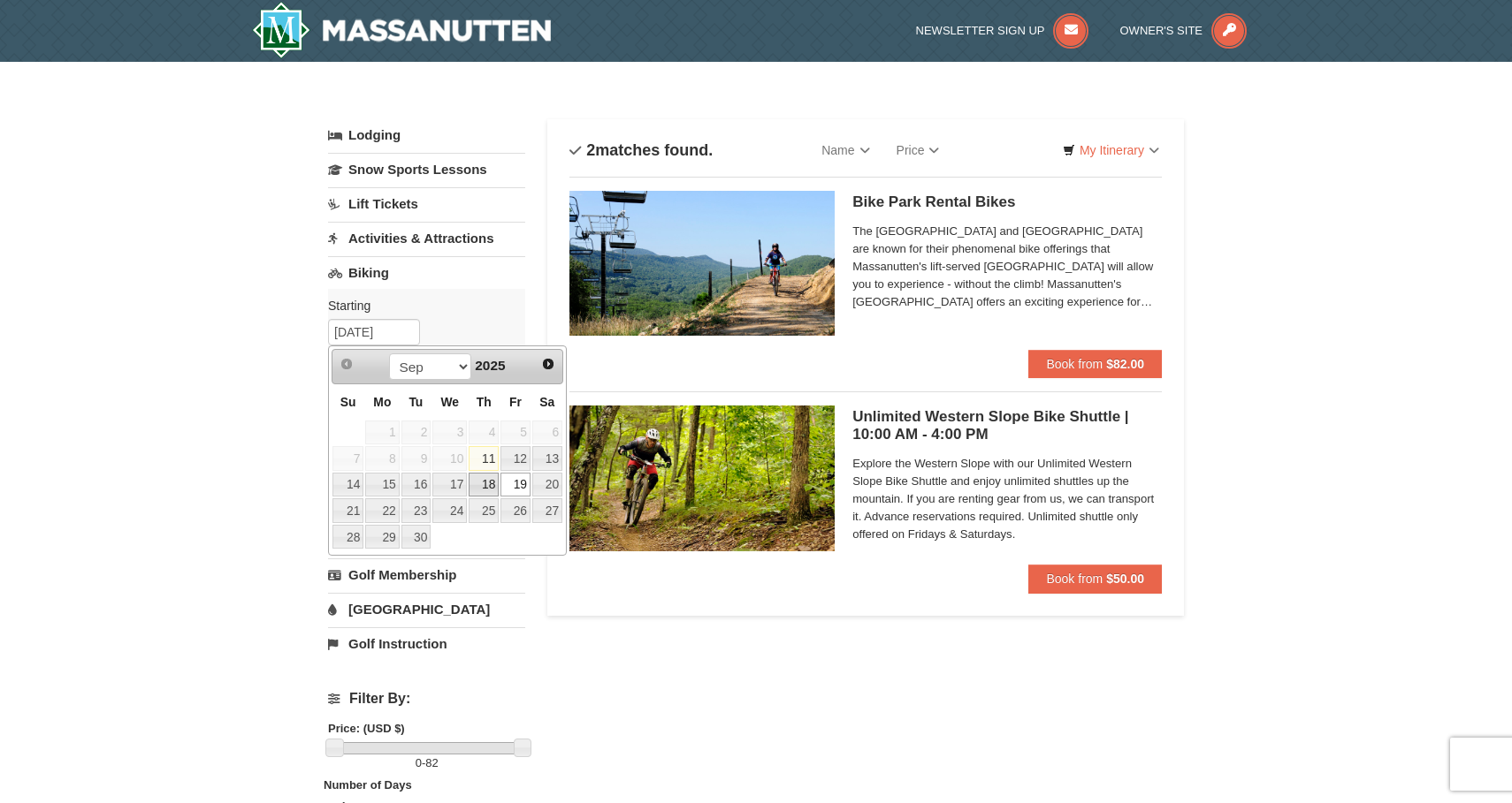
click at [483, 488] on link "18" at bounding box center [483, 485] width 30 height 25
type input "[DATE]"
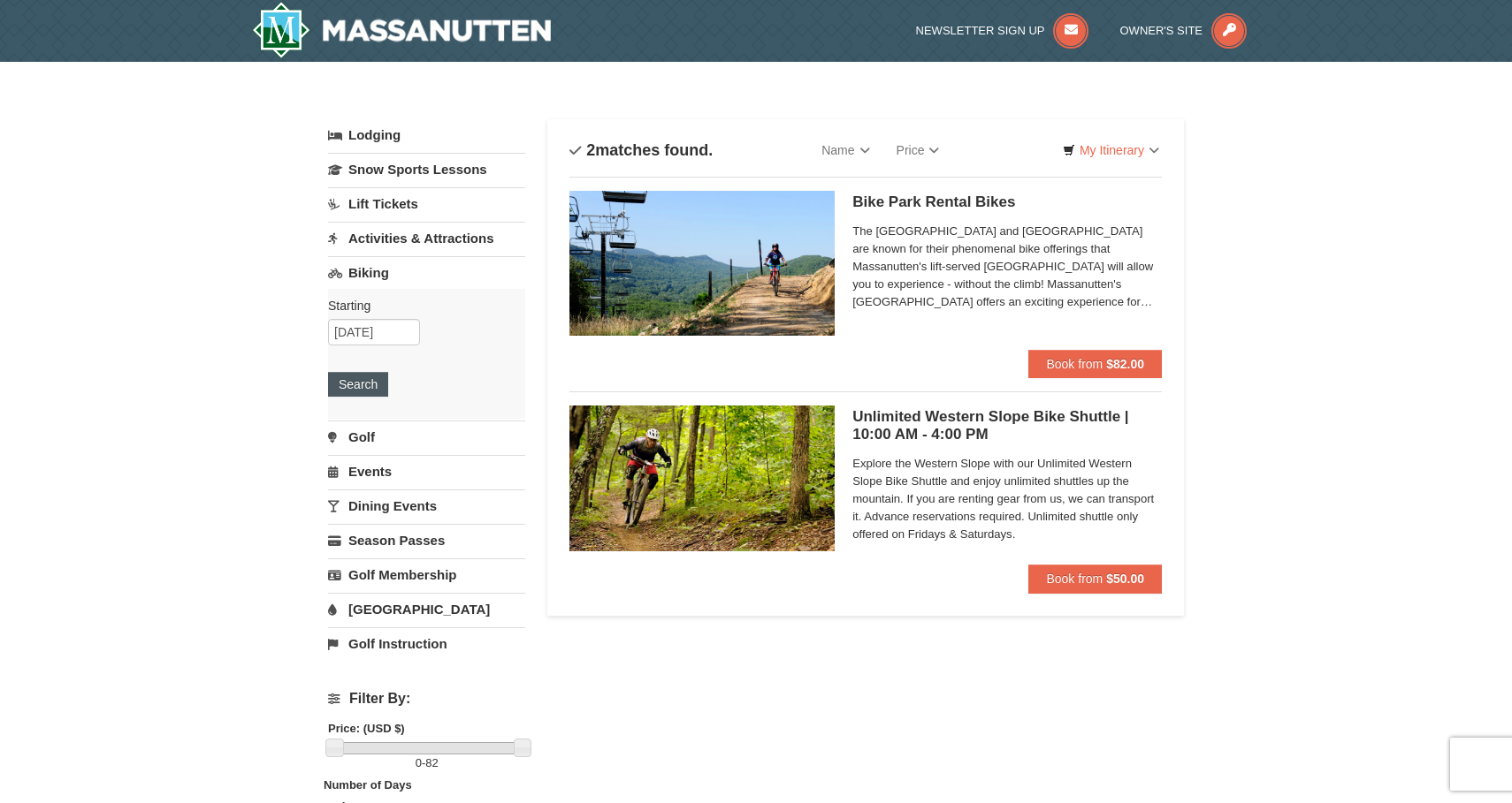
click at [363, 373] on button "Search" at bounding box center [358, 384] width 60 height 25
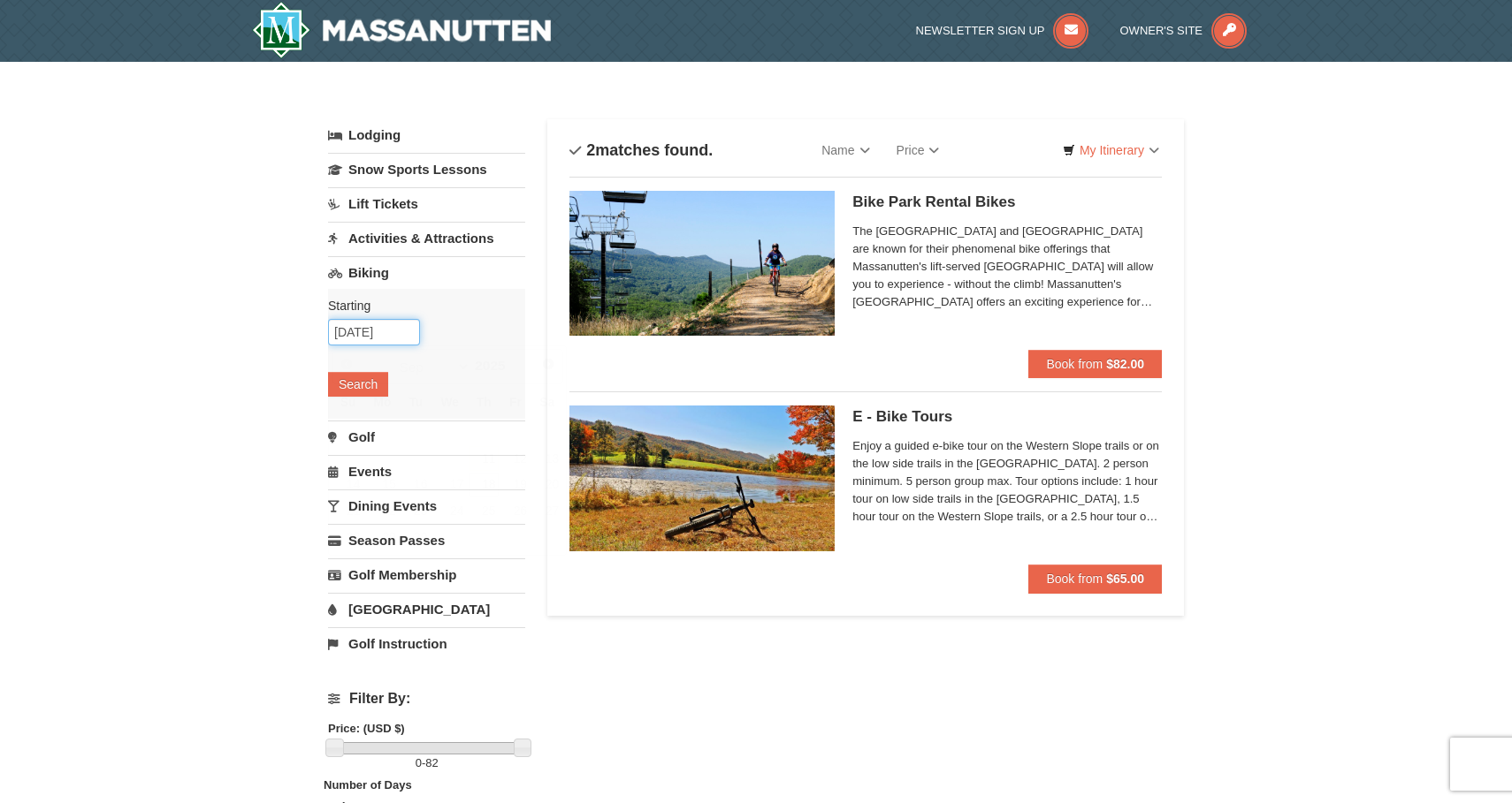
click at [352, 330] on input "[DATE]" at bounding box center [374, 332] width 91 height 27
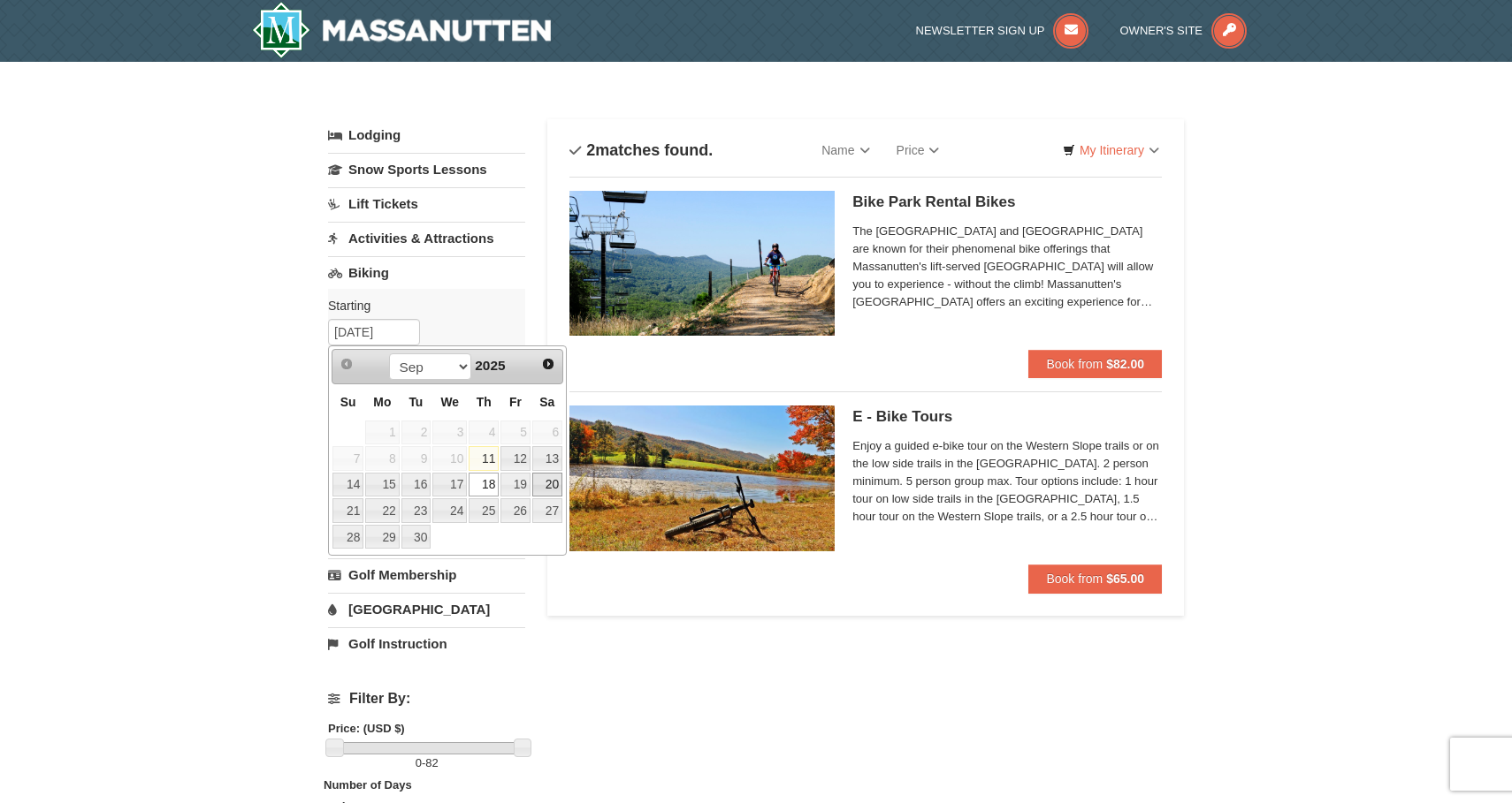
click at [553, 485] on link "20" at bounding box center [547, 485] width 30 height 25
type input "[DATE]"
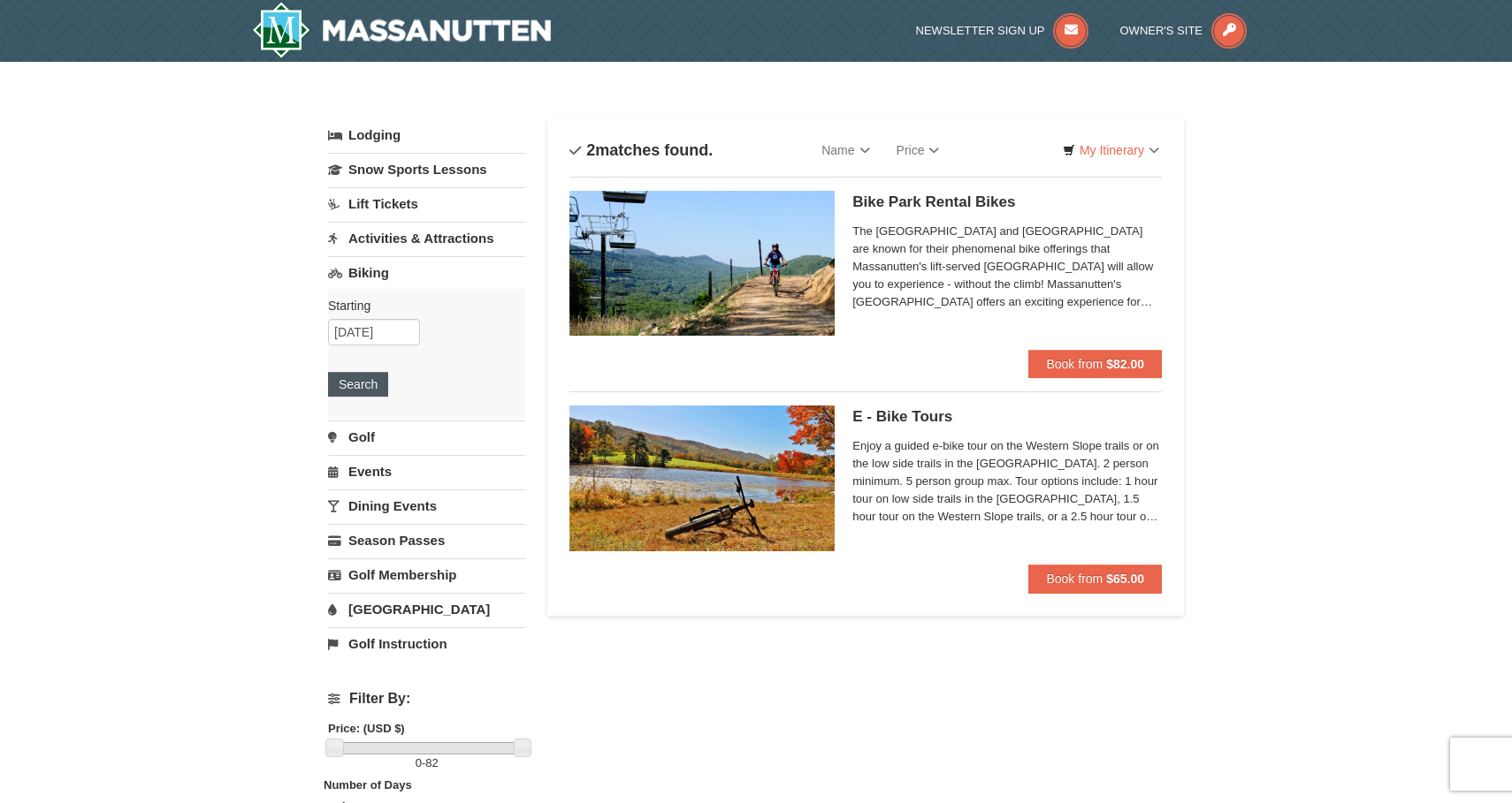
click at [362, 376] on button "Search" at bounding box center [358, 384] width 60 height 25
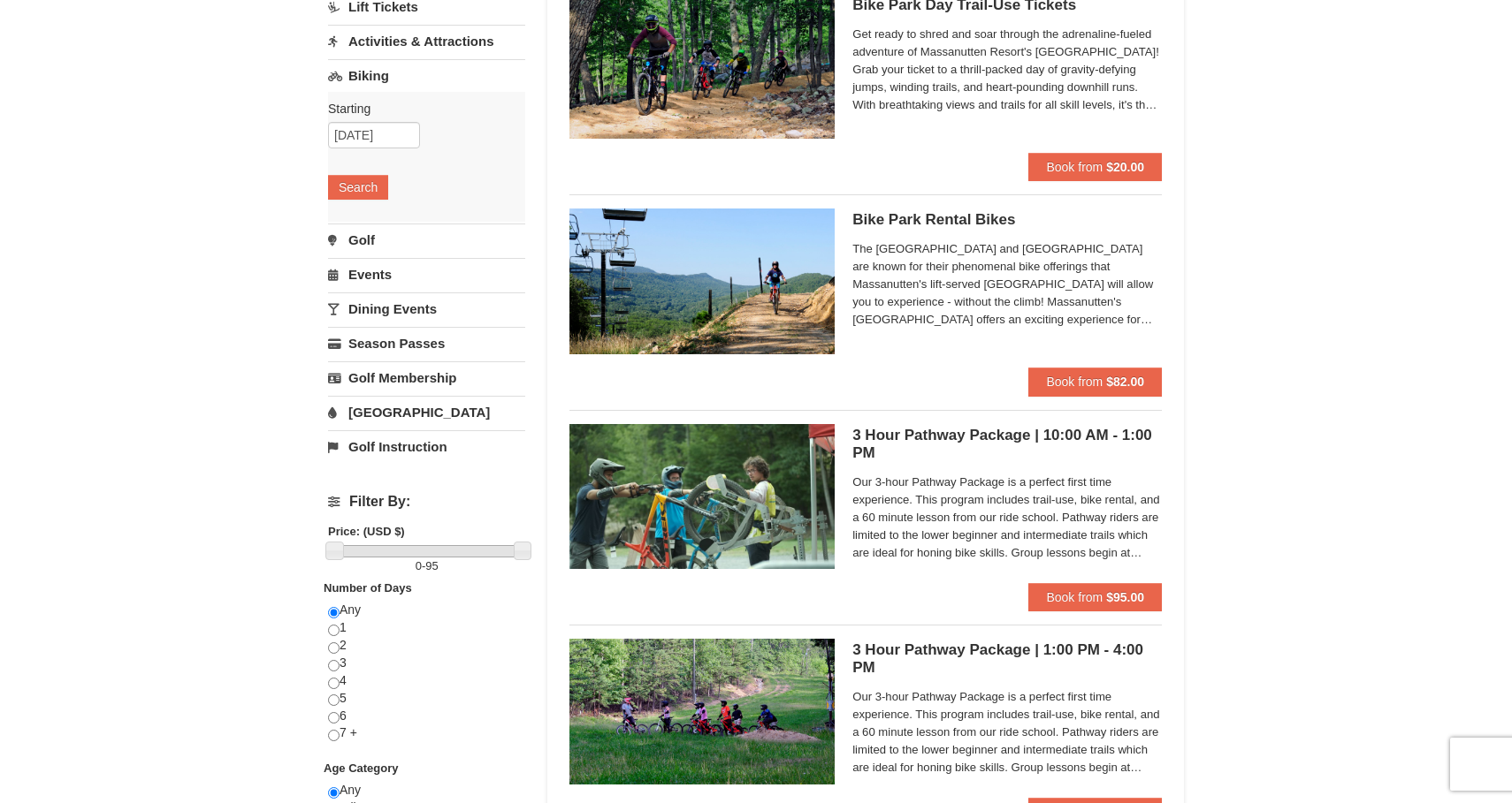
scroll to position [178, 0]
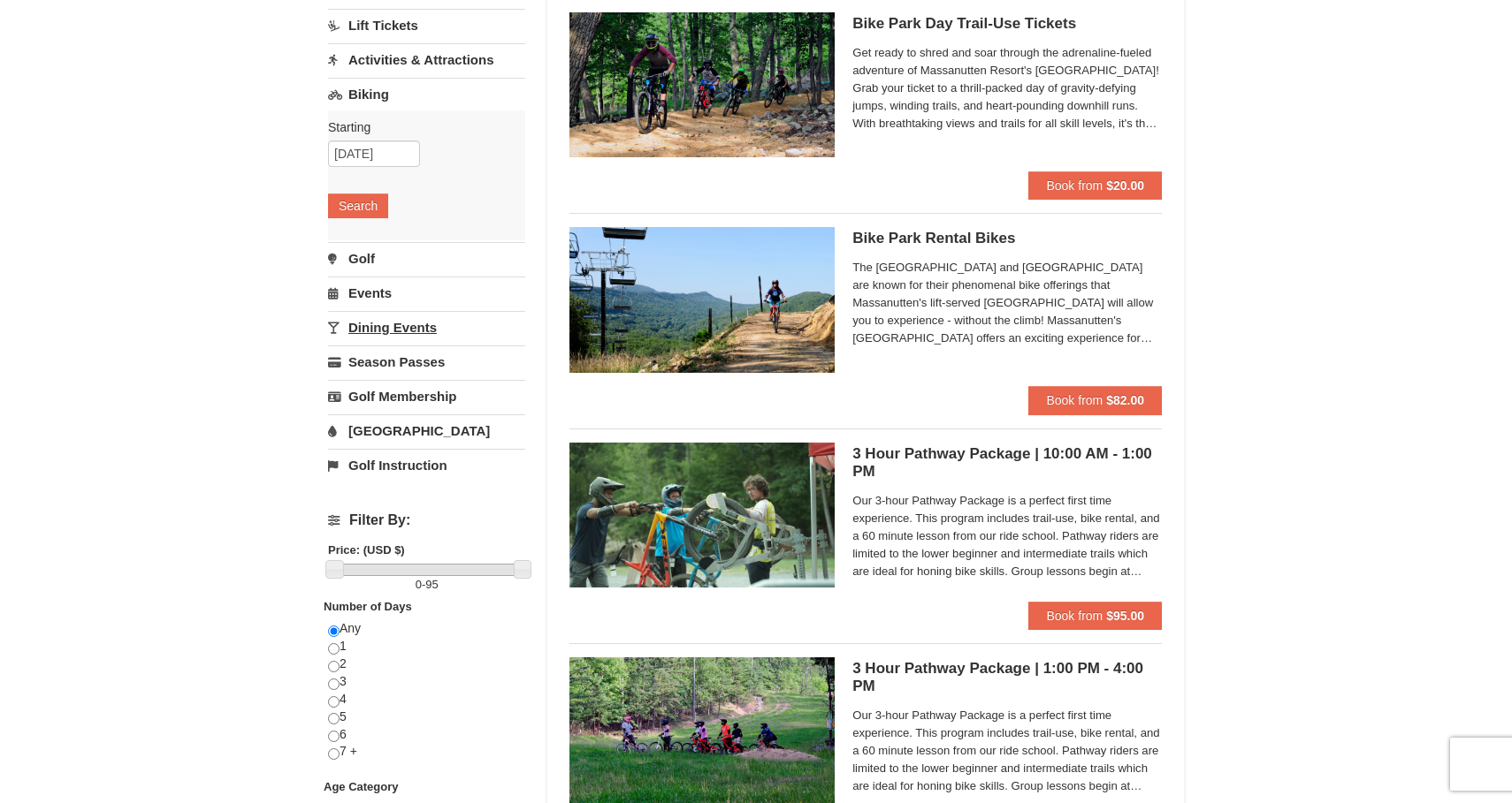
click at [389, 332] on link "Dining Events" at bounding box center [427, 327] width 197 height 33
click at [372, 311] on button "Search" at bounding box center [358, 309] width 60 height 25
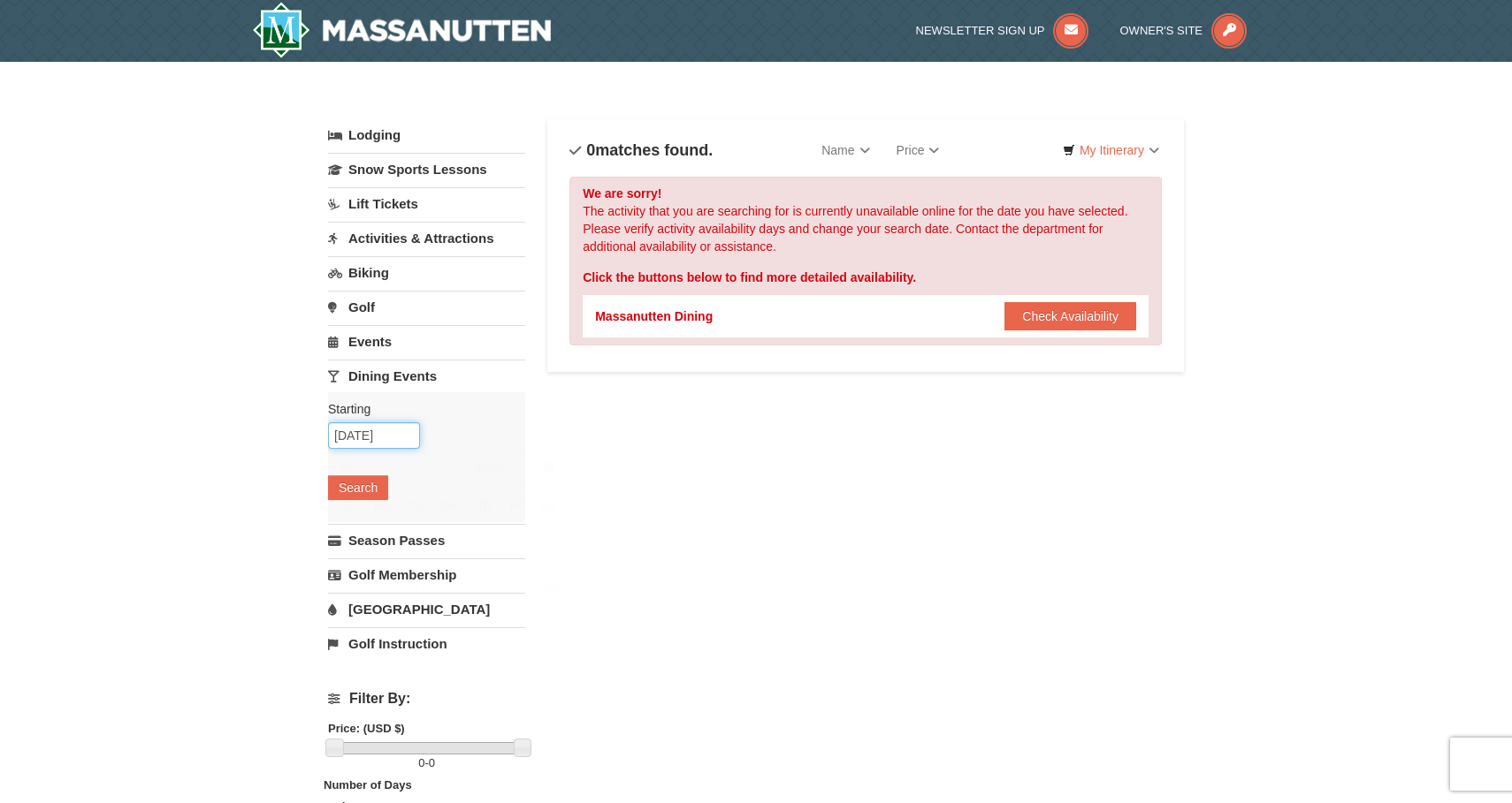
click at [402, 436] on input "[DATE]" at bounding box center [374, 436] width 91 height 27
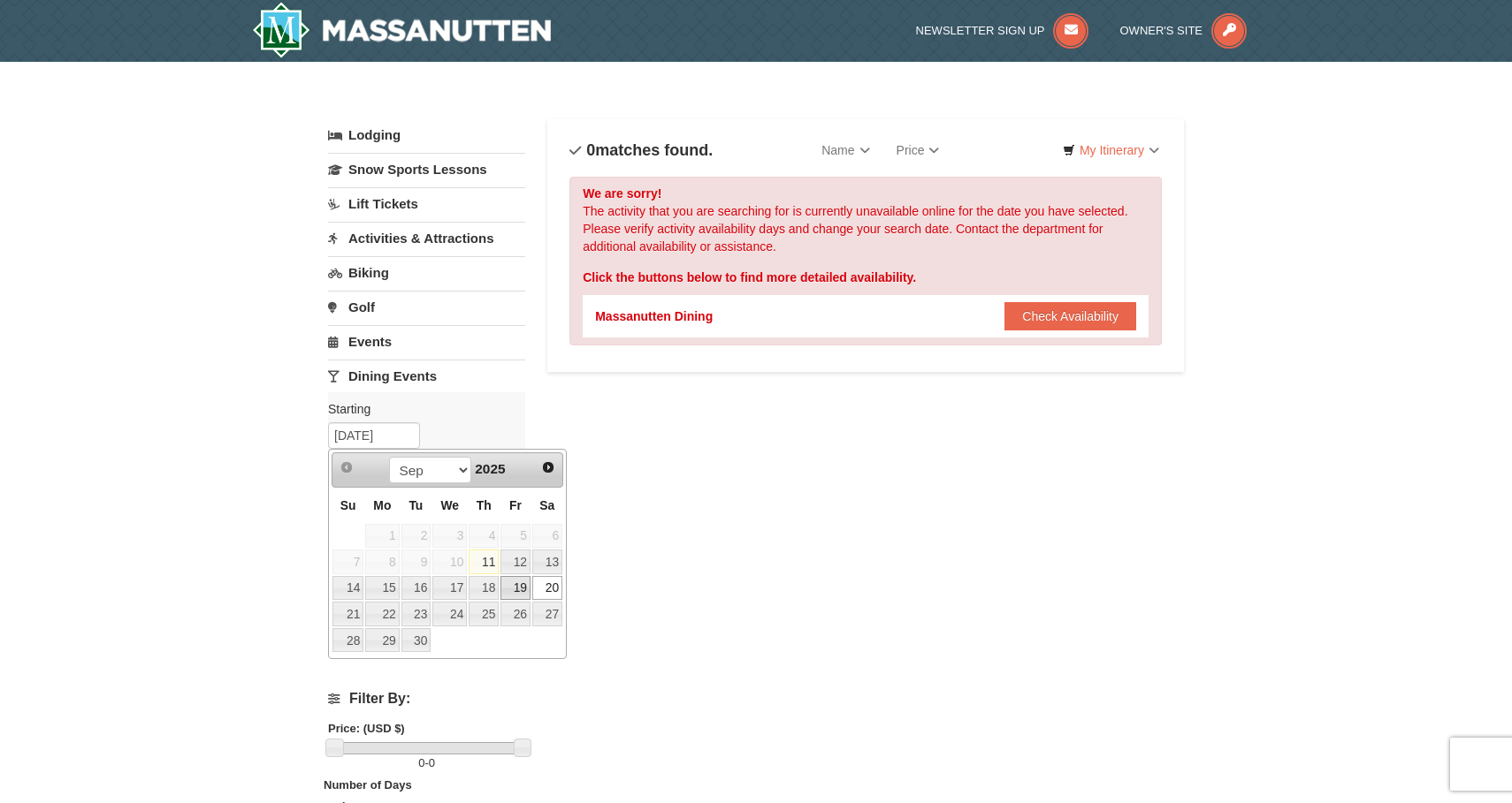
click at [516, 589] on link "19" at bounding box center [515, 589] width 30 height 25
type input "[DATE]"
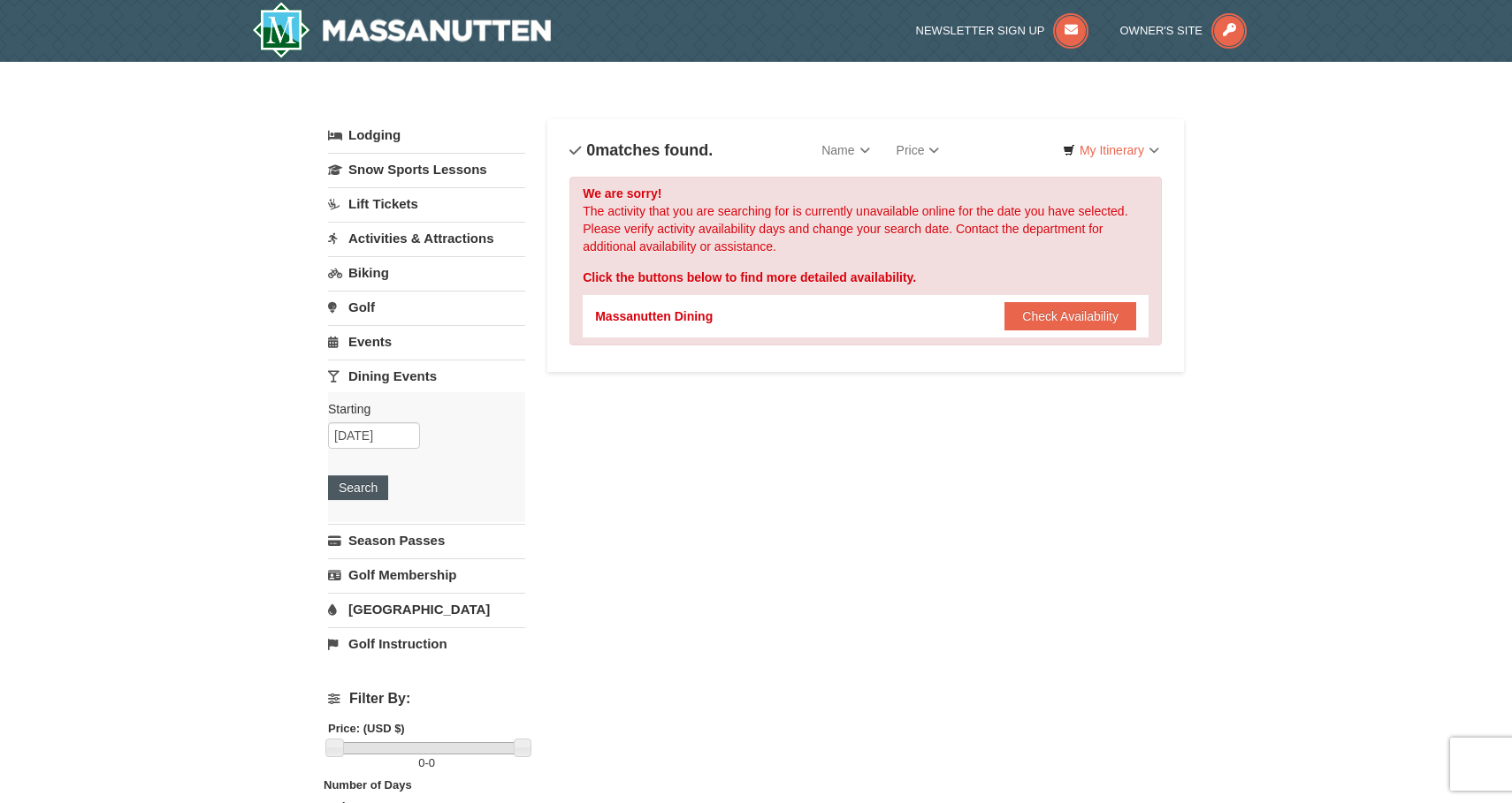
click at [373, 480] on button "Search" at bounding box center [358, 488] width 60 height 25
click at [382, 434] on input "09/19/2025" at bounding box center [374, 436] width 91 height 27
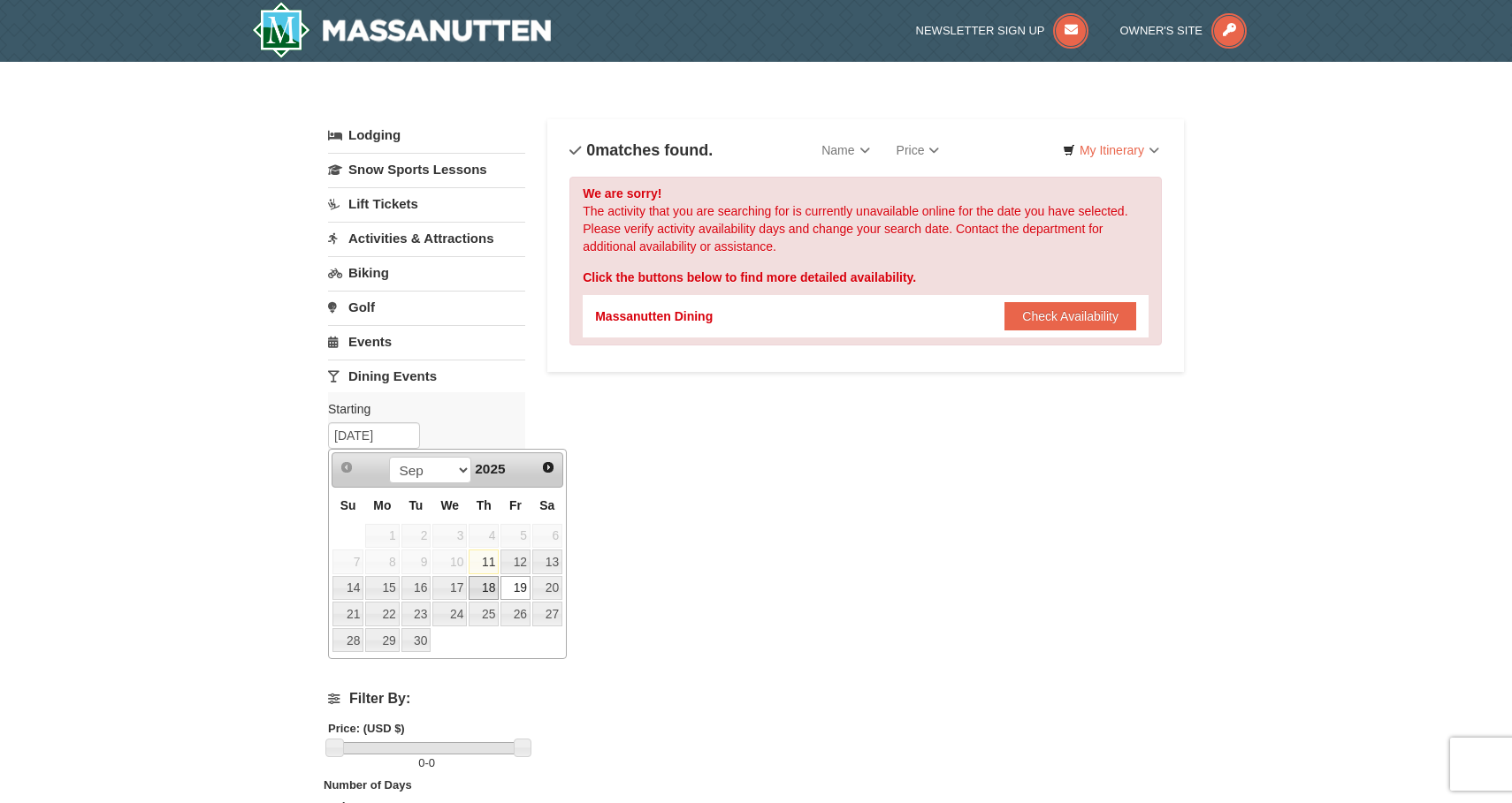
click at [476, 592] on link "18" at bounding box center [483, 589] width 30 height 25
type input "09/18/2025"
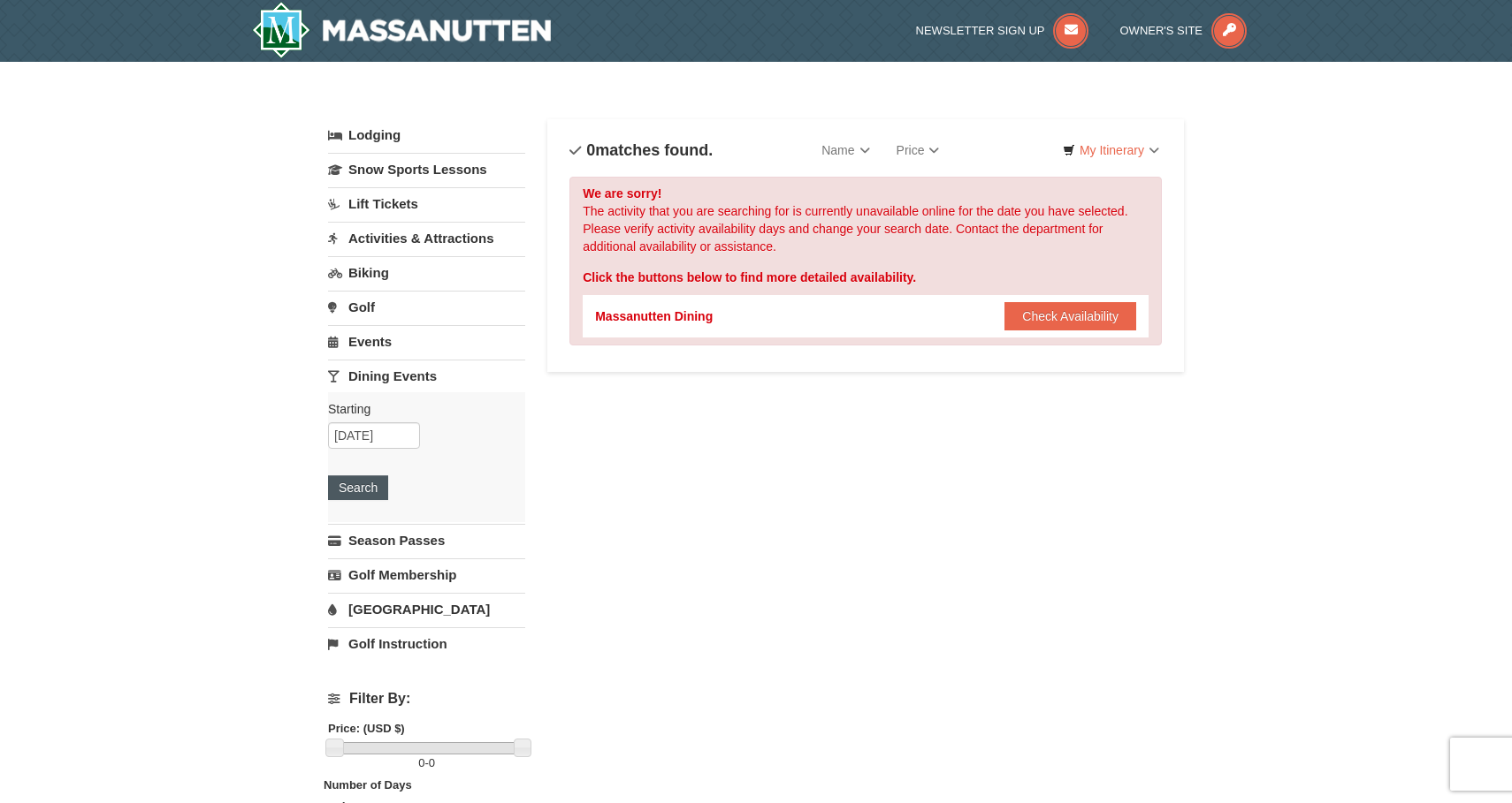
click at [365, 486] on button "Search" at bounding box center [358, 488] width 60 height 25
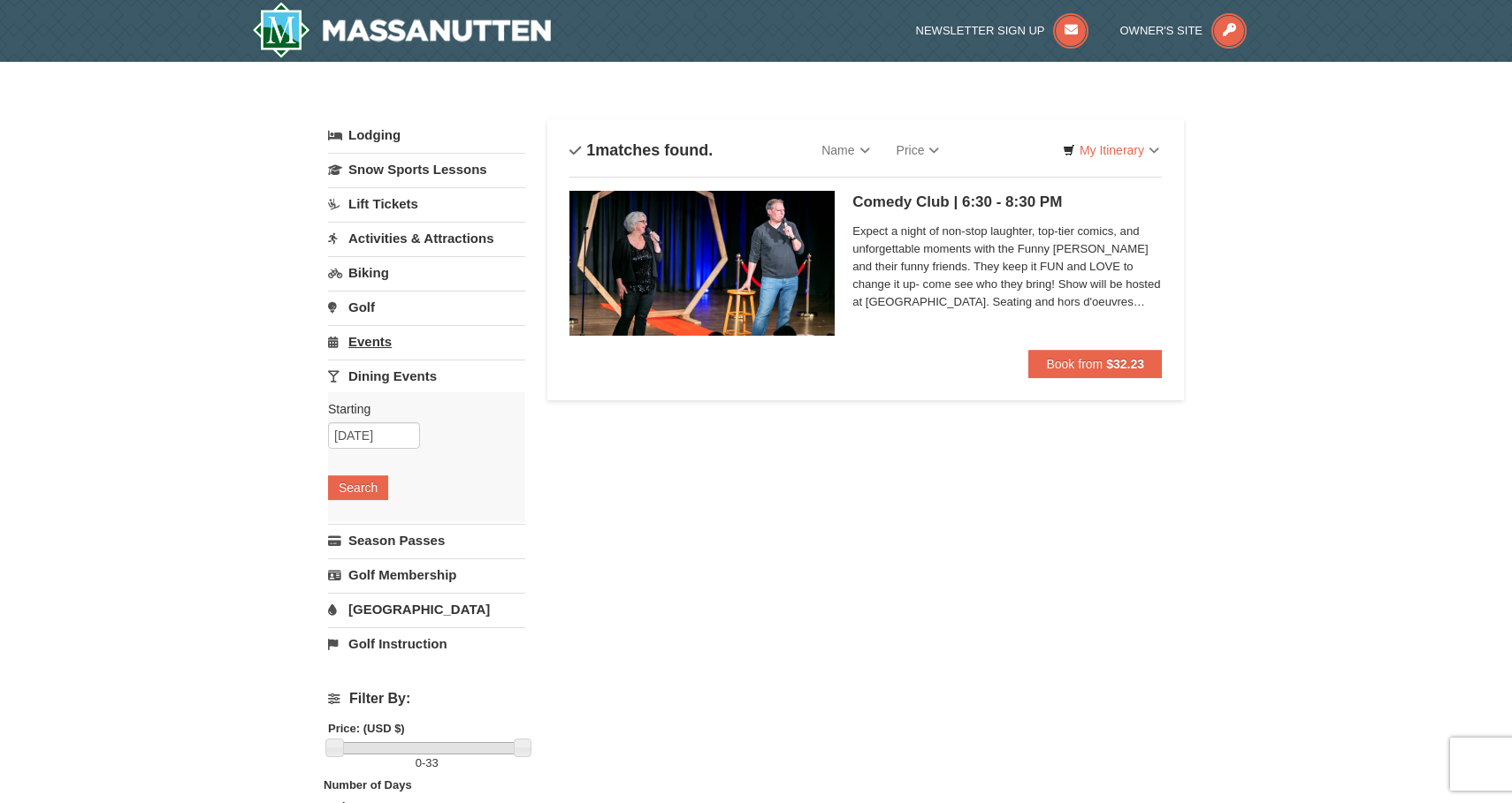
click at [363, 349] on link "Events" at bounding box center [427, 342] width 197 height 33
click at [369, 402] on input "[DATE]" at bounding box center [374, 402] width 91 height 27
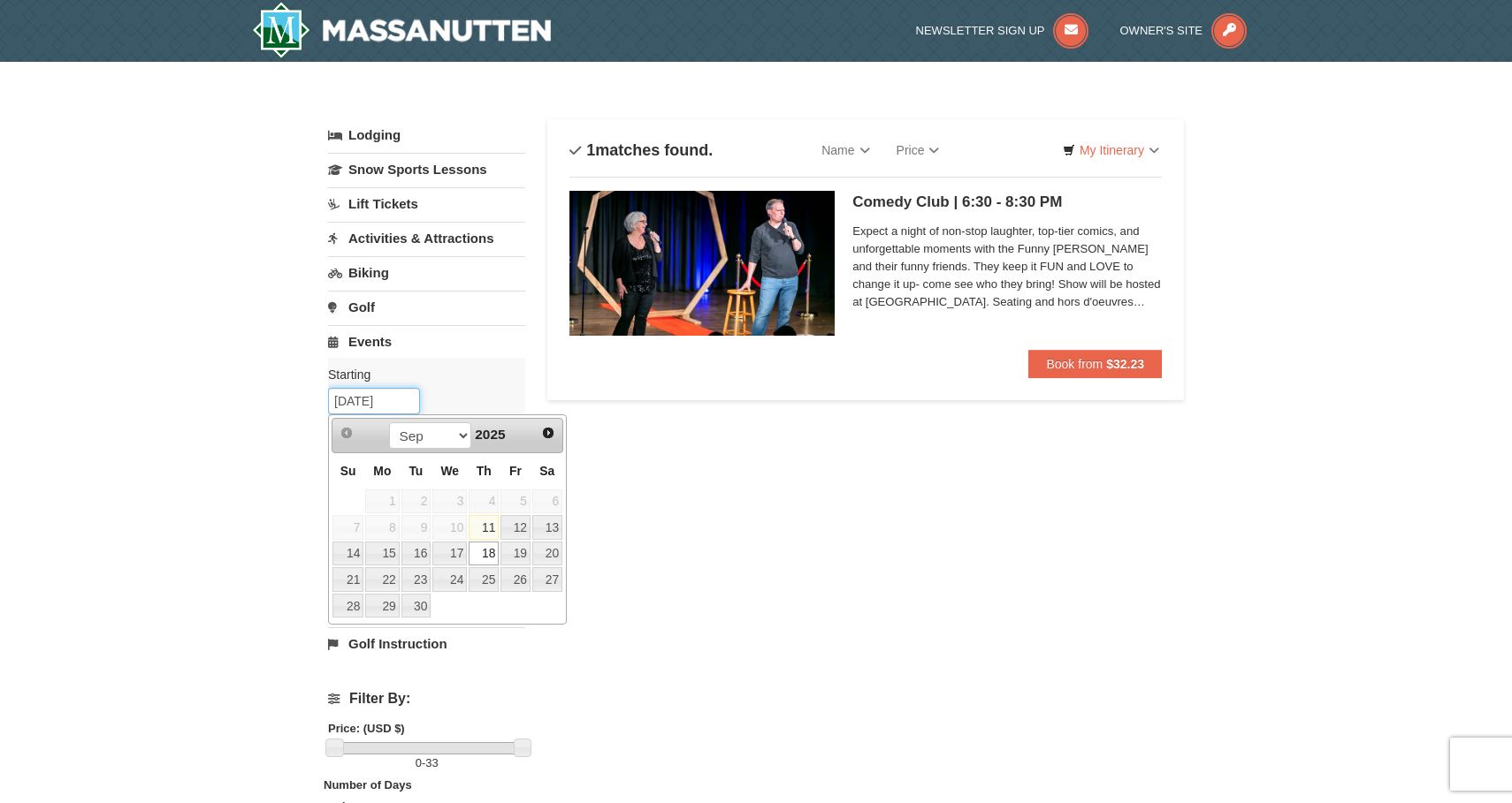
click at [369, 402] on input "[DATE]" at bounding box center [374, 402] width 91 height 27
click at [290, 424] on div "× Categories List Filter My Itinerary Questions? 1-540-289-9441 Lodging Arrival…" at bounding box center [756, 573] width 1512 height 1023
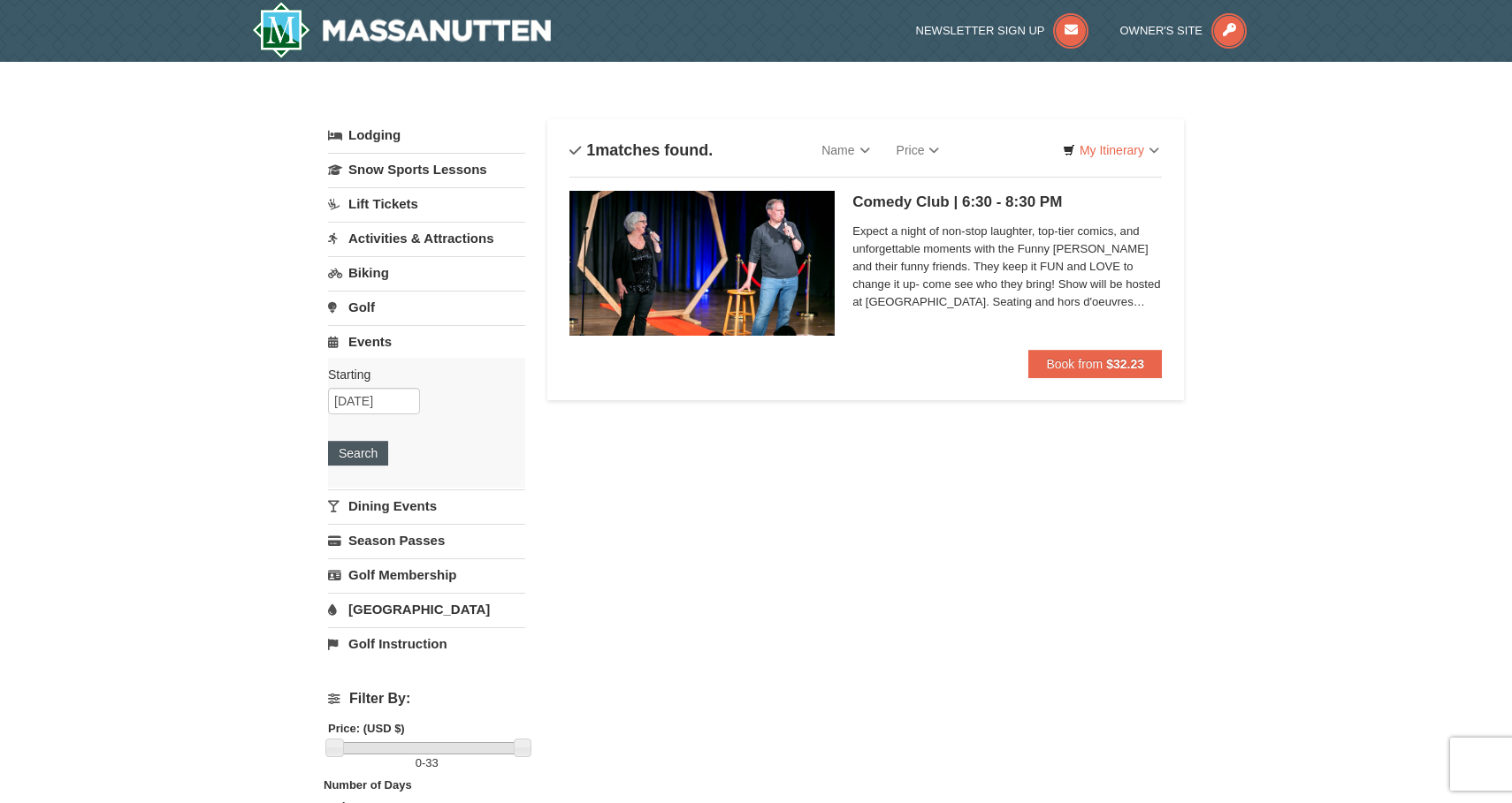
click at [365, 458] on button "Search" at bounding box center [358, 453] width 60 height 25
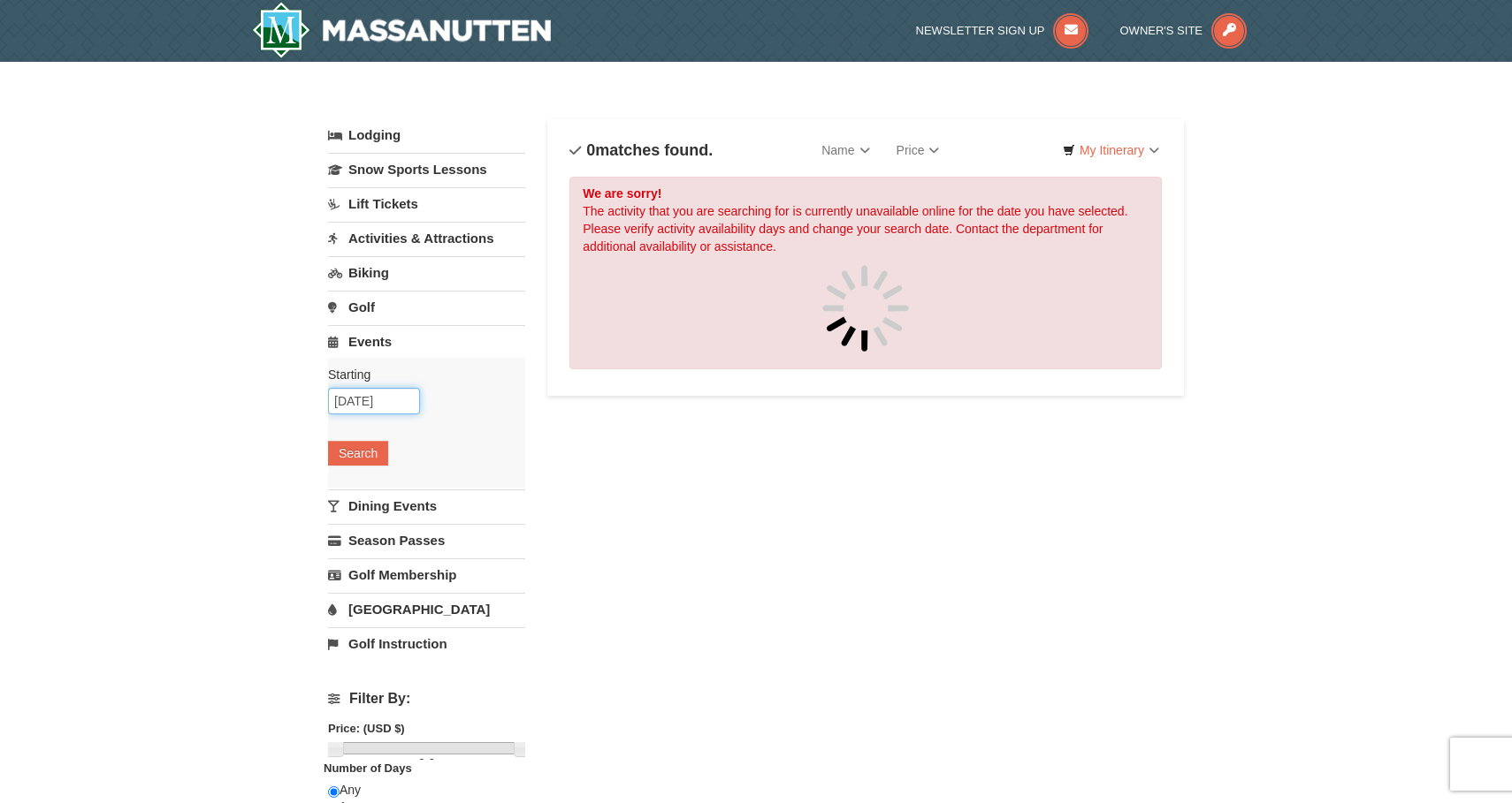
click at [368, 405] on input "09/18/2025" at bounding box center [374, 402] width 91 height 27
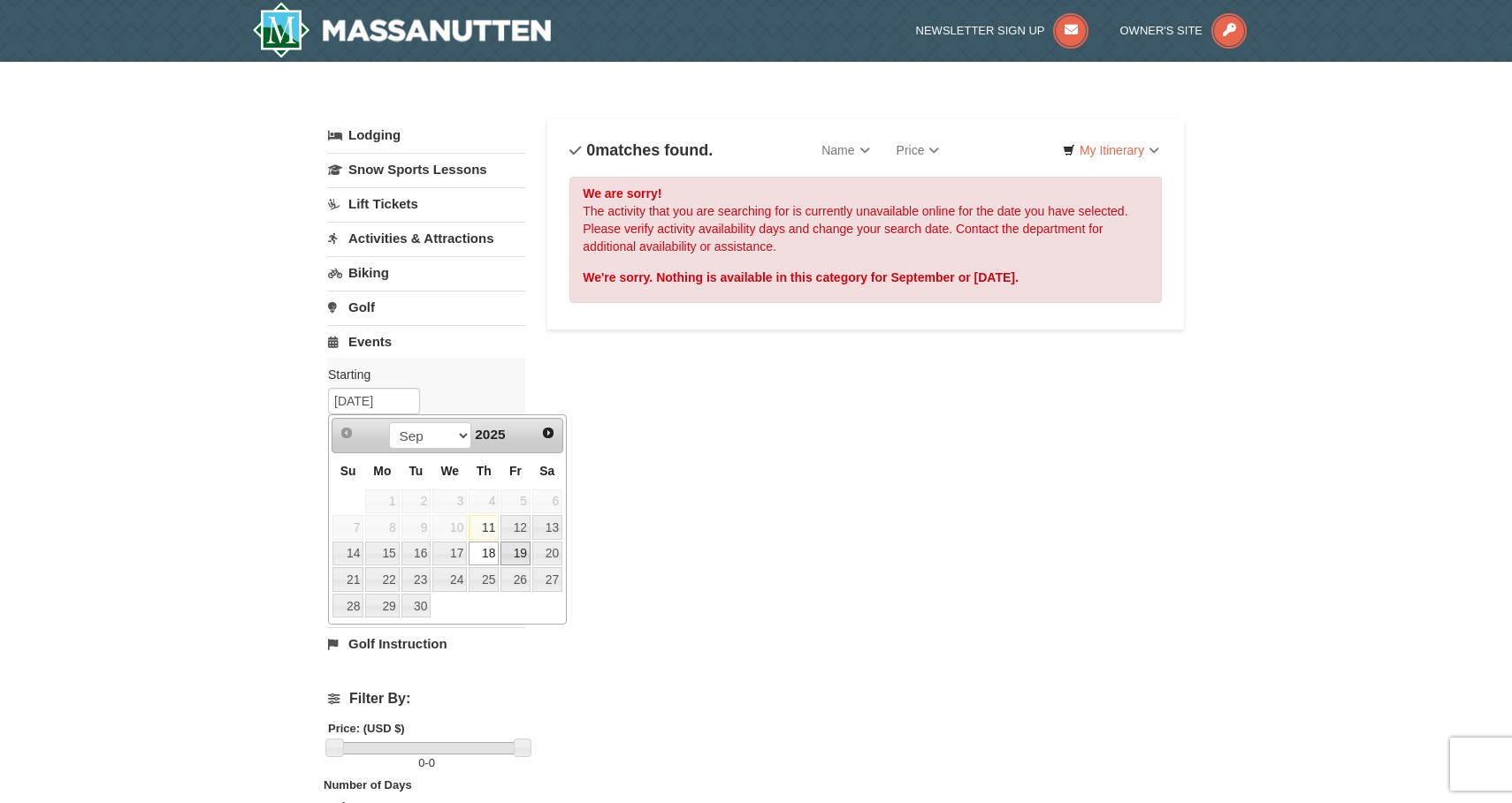
click at [508, 553] on link "19" at bounding box center [515, 555] width 30 height 25
type input "09/19/2025"
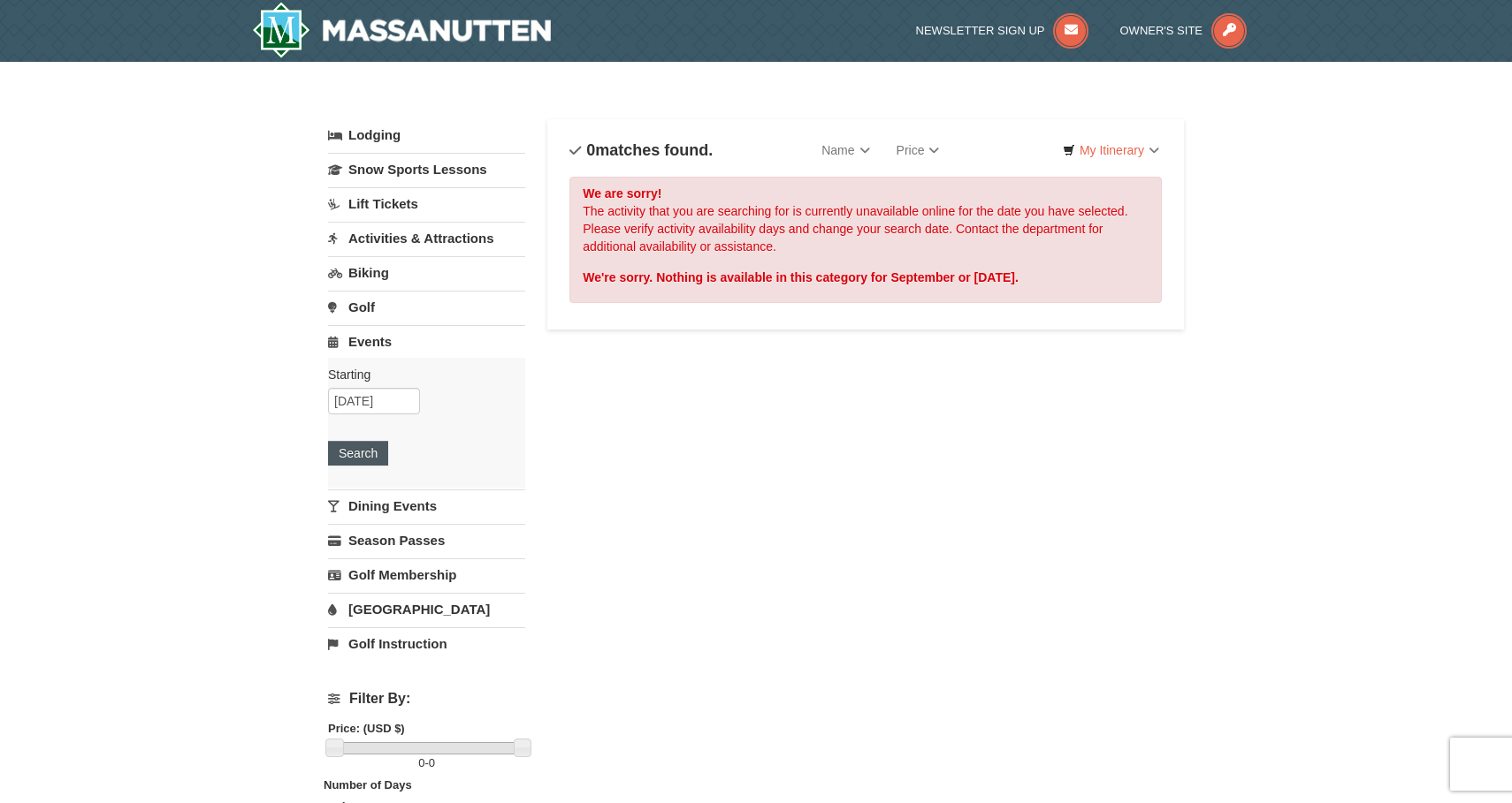
click at [365, 448] on button "Search" at bounding box center [358, 453] width 60 height 25
click at [391, 402] on input "[DATE]" at bounding box center [374, 402] width 91 height 27
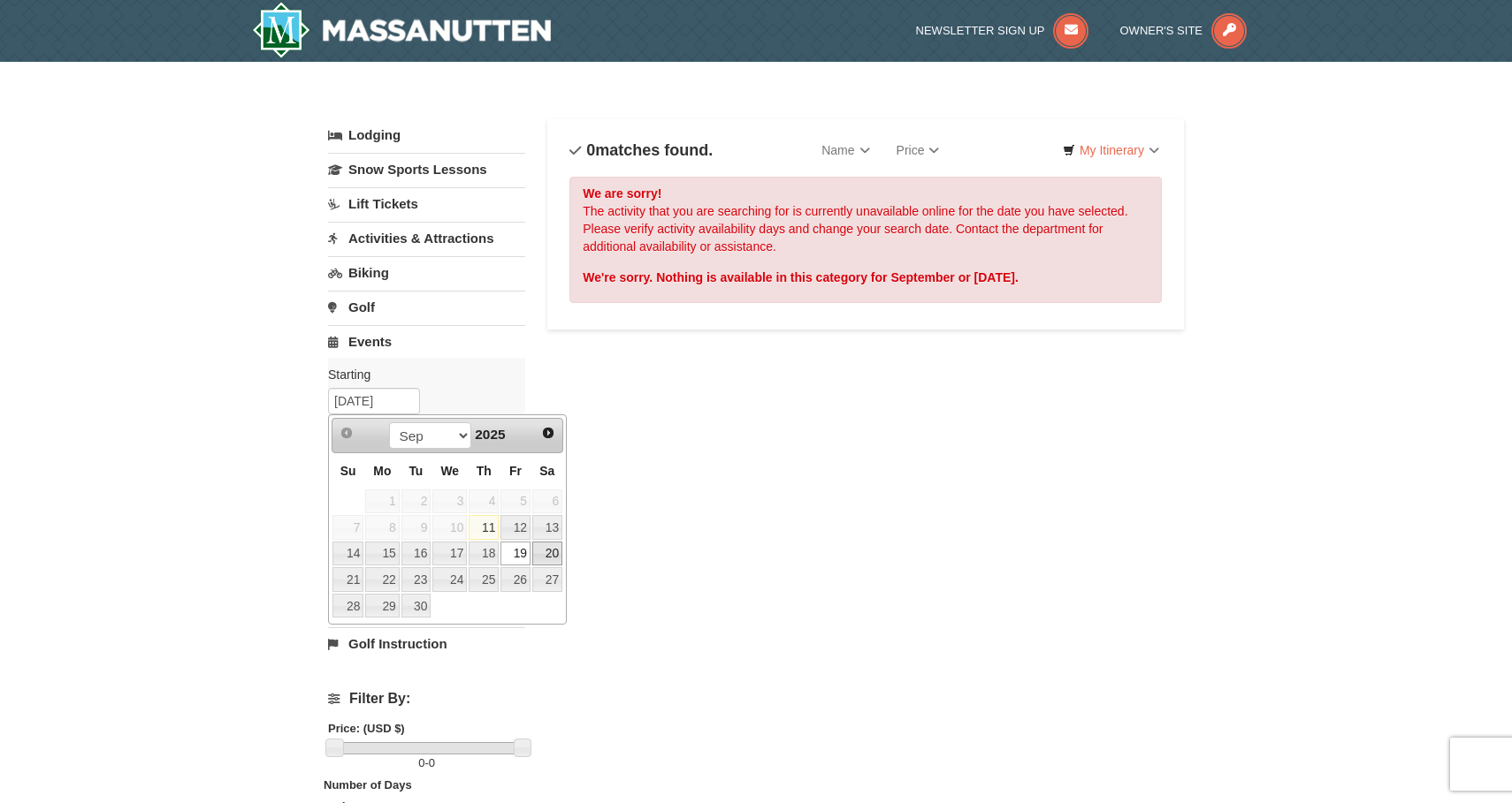
click at [553, 560] on link "20" at bounding box center [547, 555] width 30 height 25
type input "[DATE]"
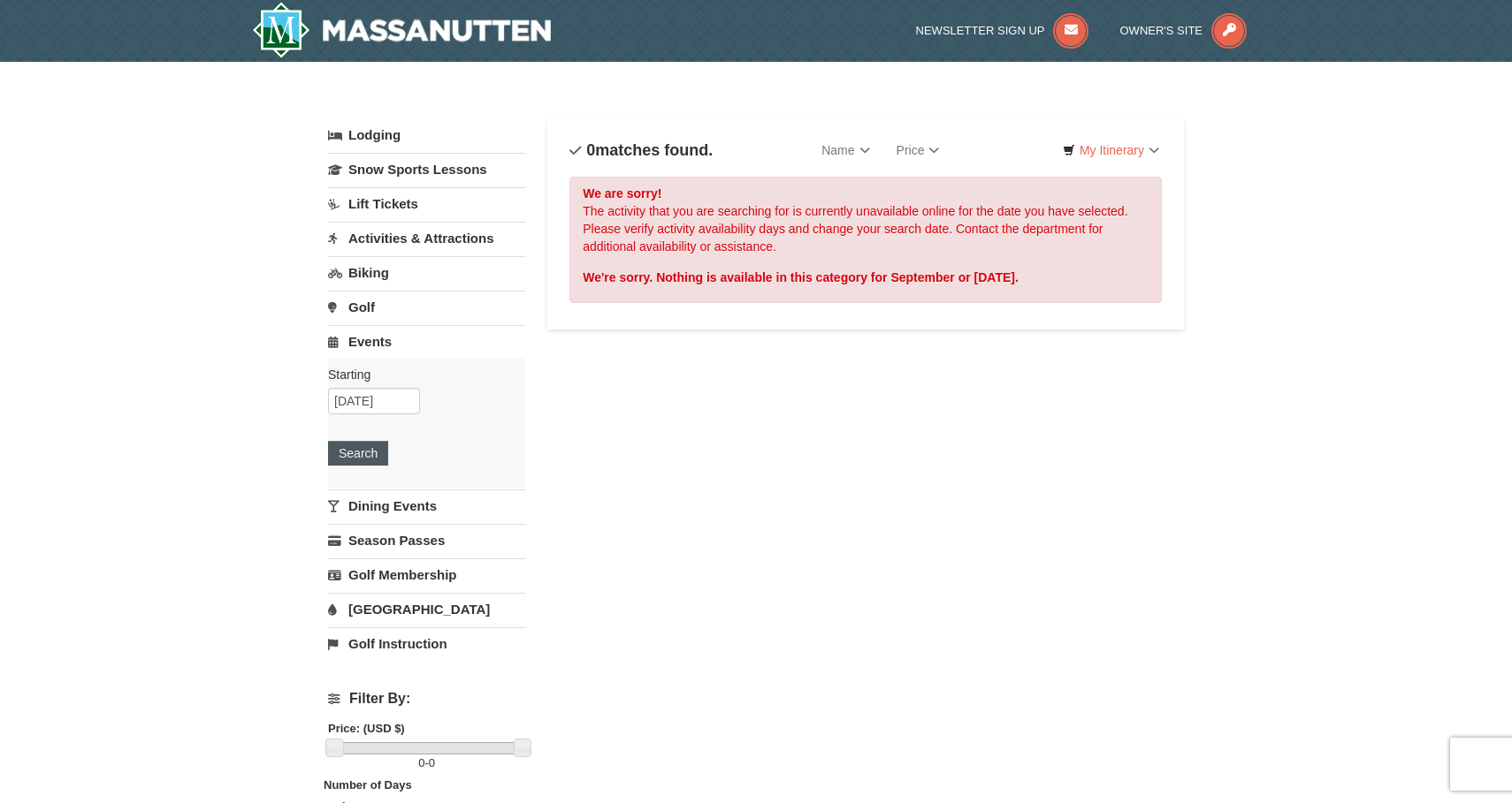
click at [345, 443] on button "Search" at bounding box center [358, 453] width 60 height 25
